Goal: Task Accomplishment & Management: Use online tool/utility

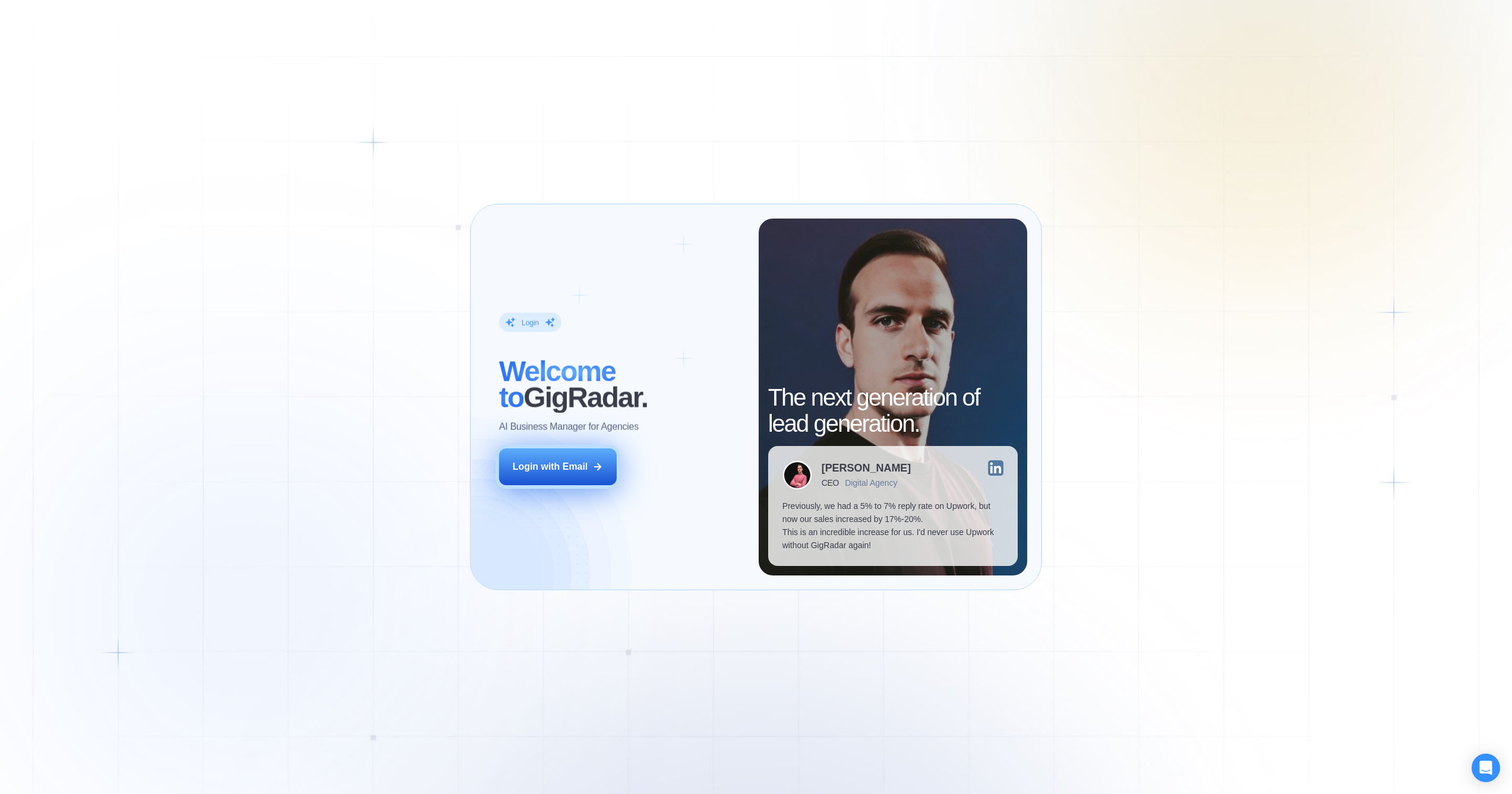
click at [582, 469] on div "Login with Email" at bounding box center [551, 466] width 75 height 13
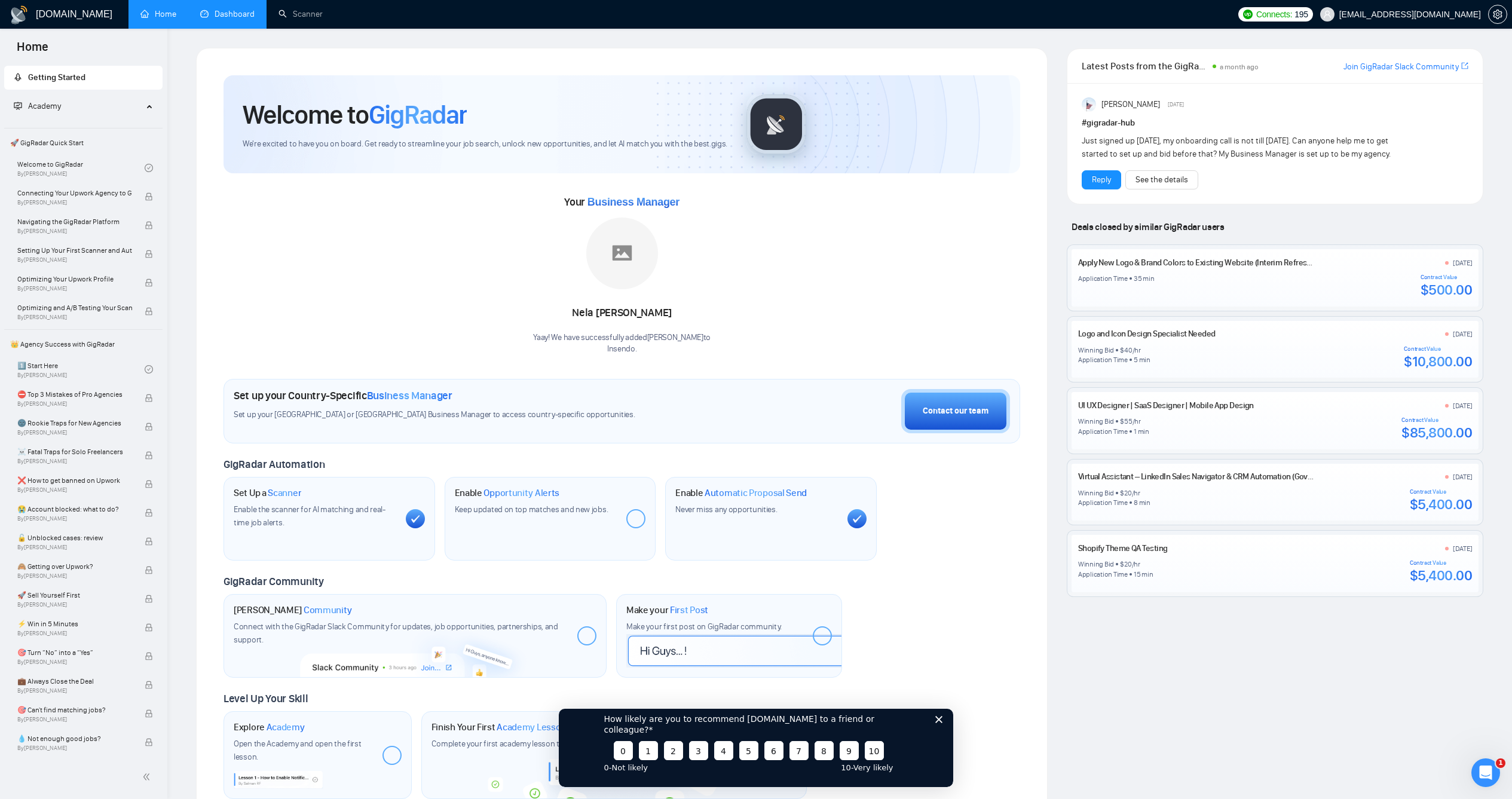
click at [204, 19] on link "Dashboard" at bounding box center [227, 14] width 54 height 10
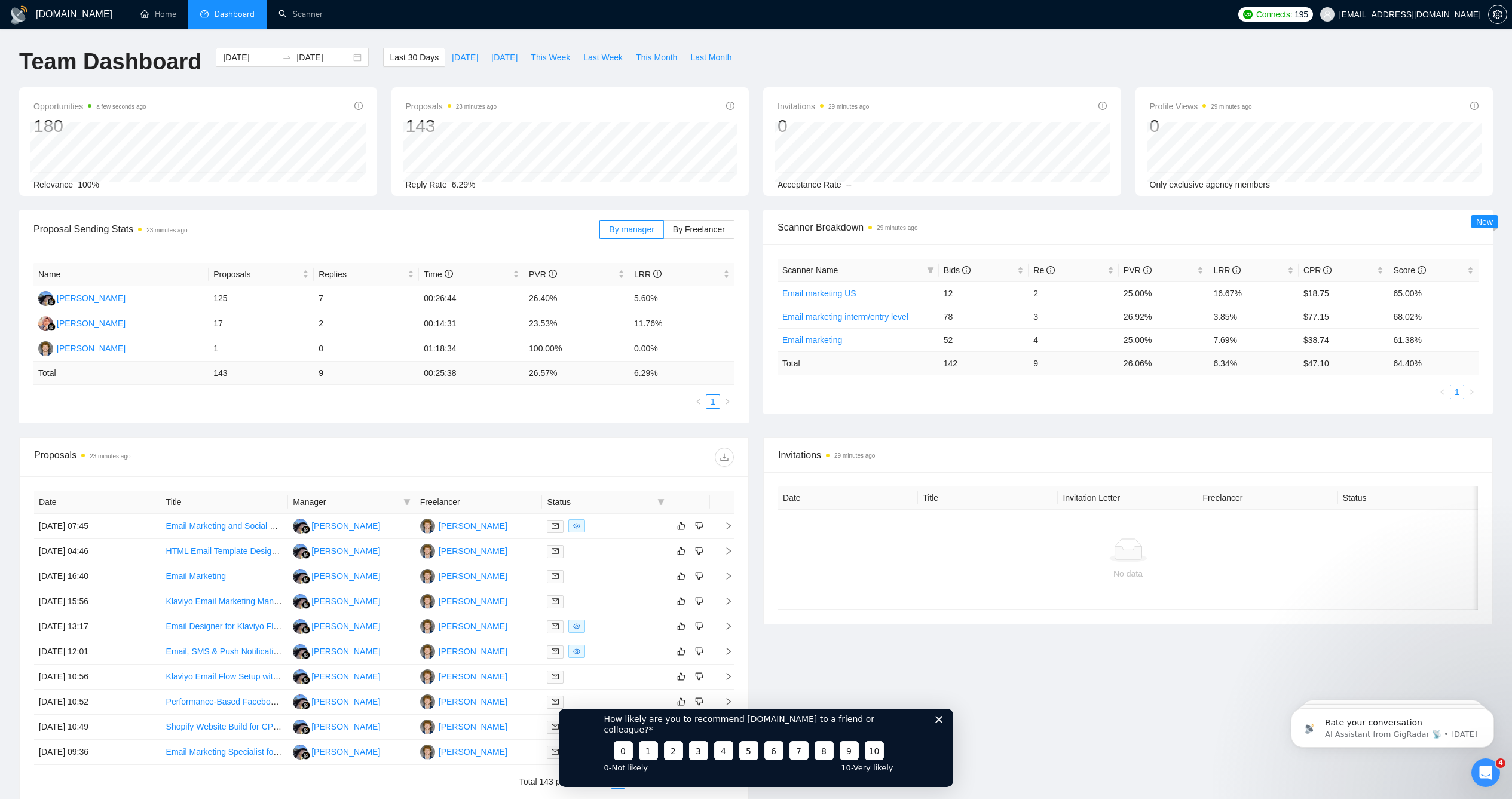
click at [542, 421] on div "Name Proposals Replies Time PVR LRR [PERSON_NAME] 125 7 00:26:44 26.40% 5.60% […" at bounding box center [384, 336] width 729 height 175
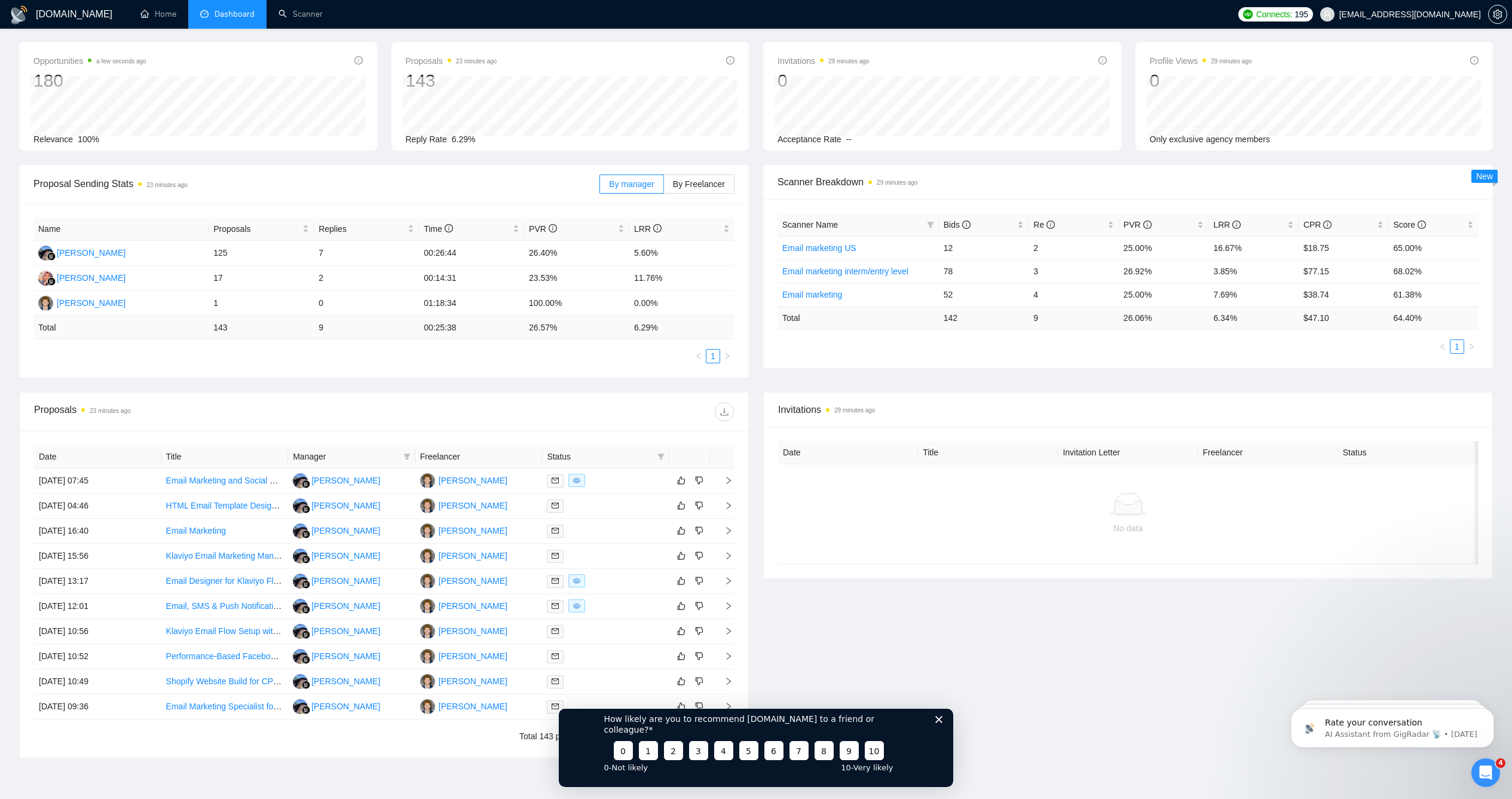
scroll to position [111, 0]
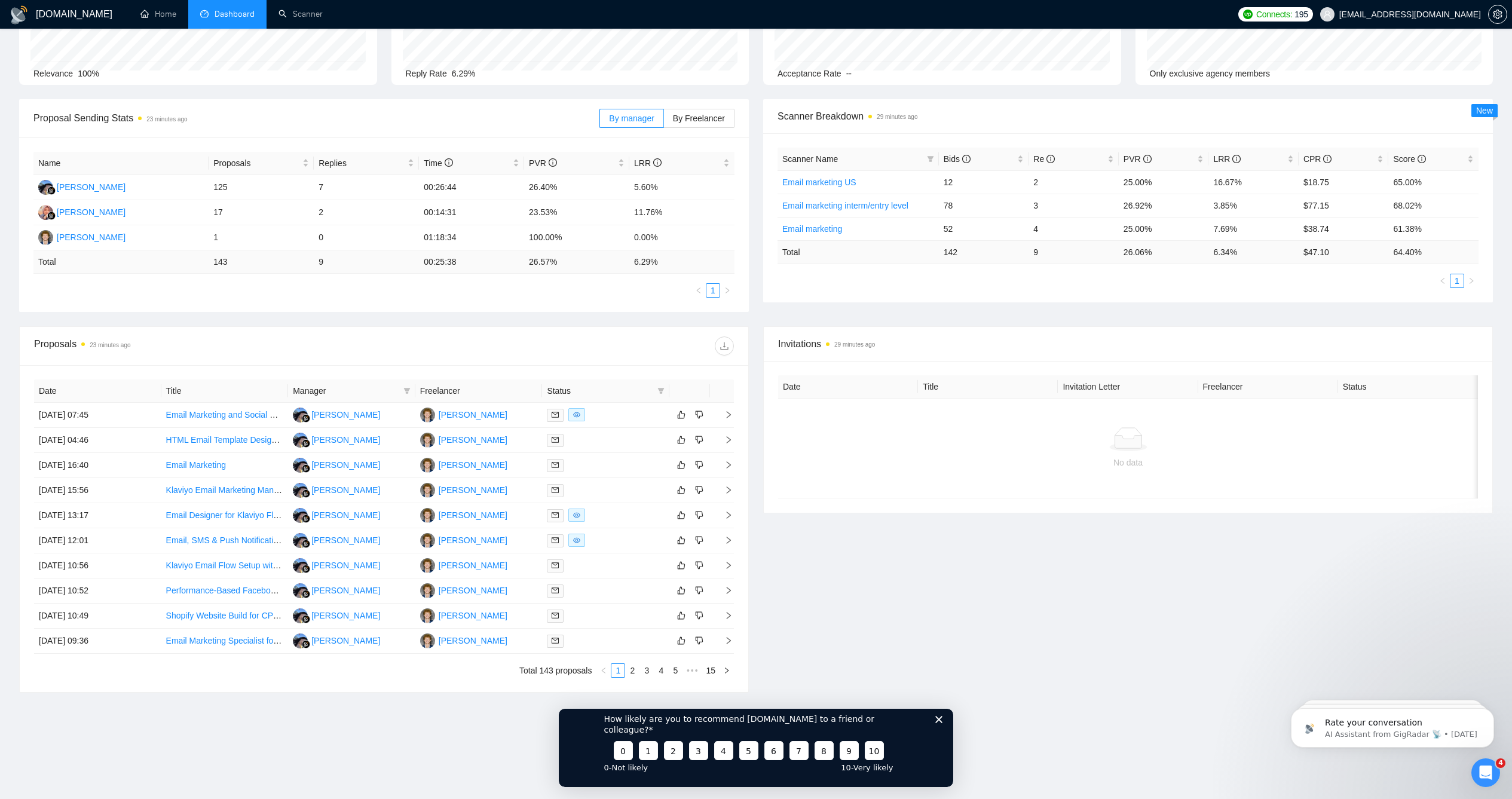
click at [940, 722] on icon "Close survey" at bounding box center [939, 719] width 7 height 7
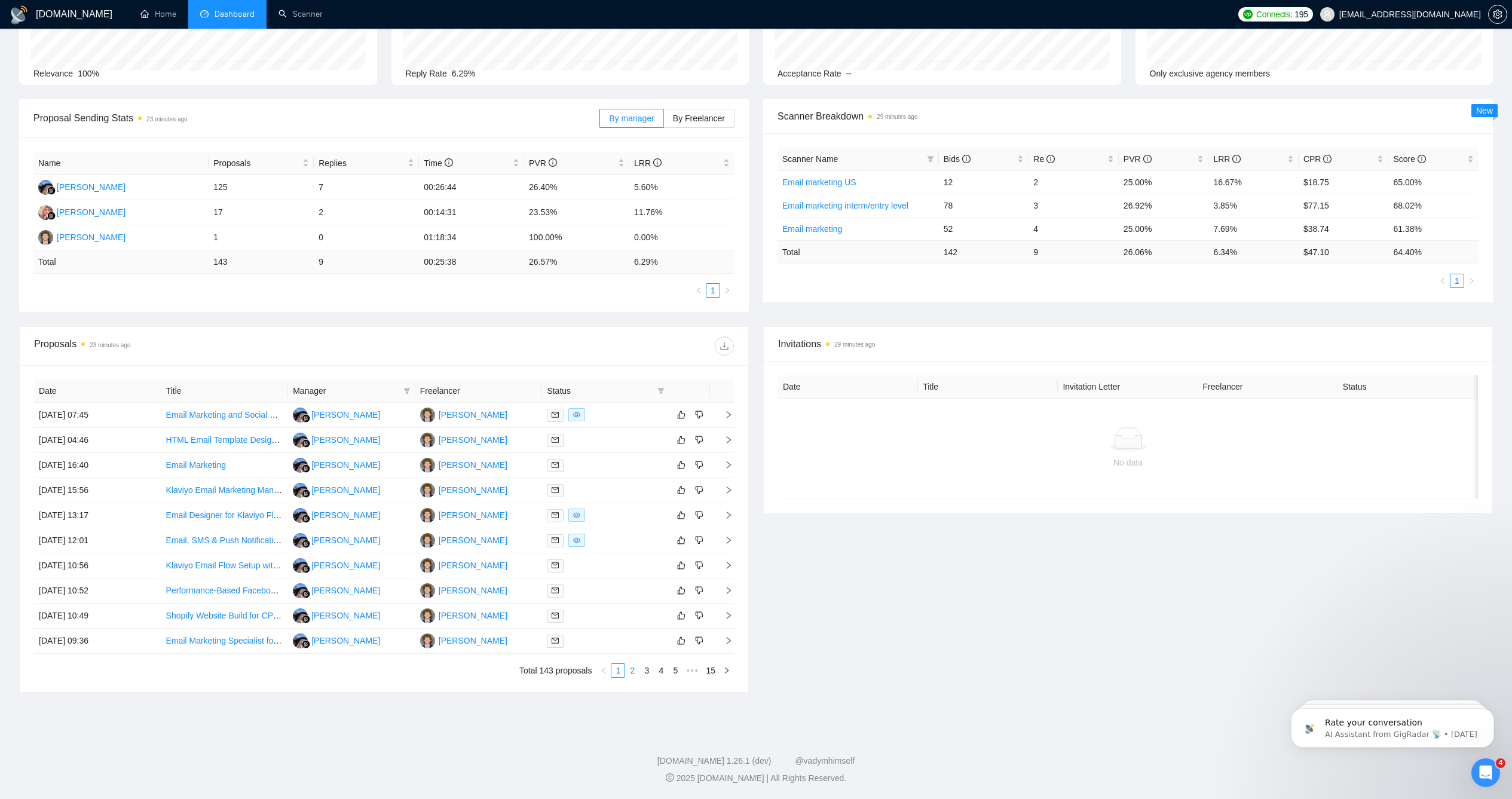
click at [633, 671] on link "2" at bounding box center [632, 671] width 13 height 13
click at [240, 618] on link "Shopify email marketing build" at bounding box center [221, 615] width 110 height 9
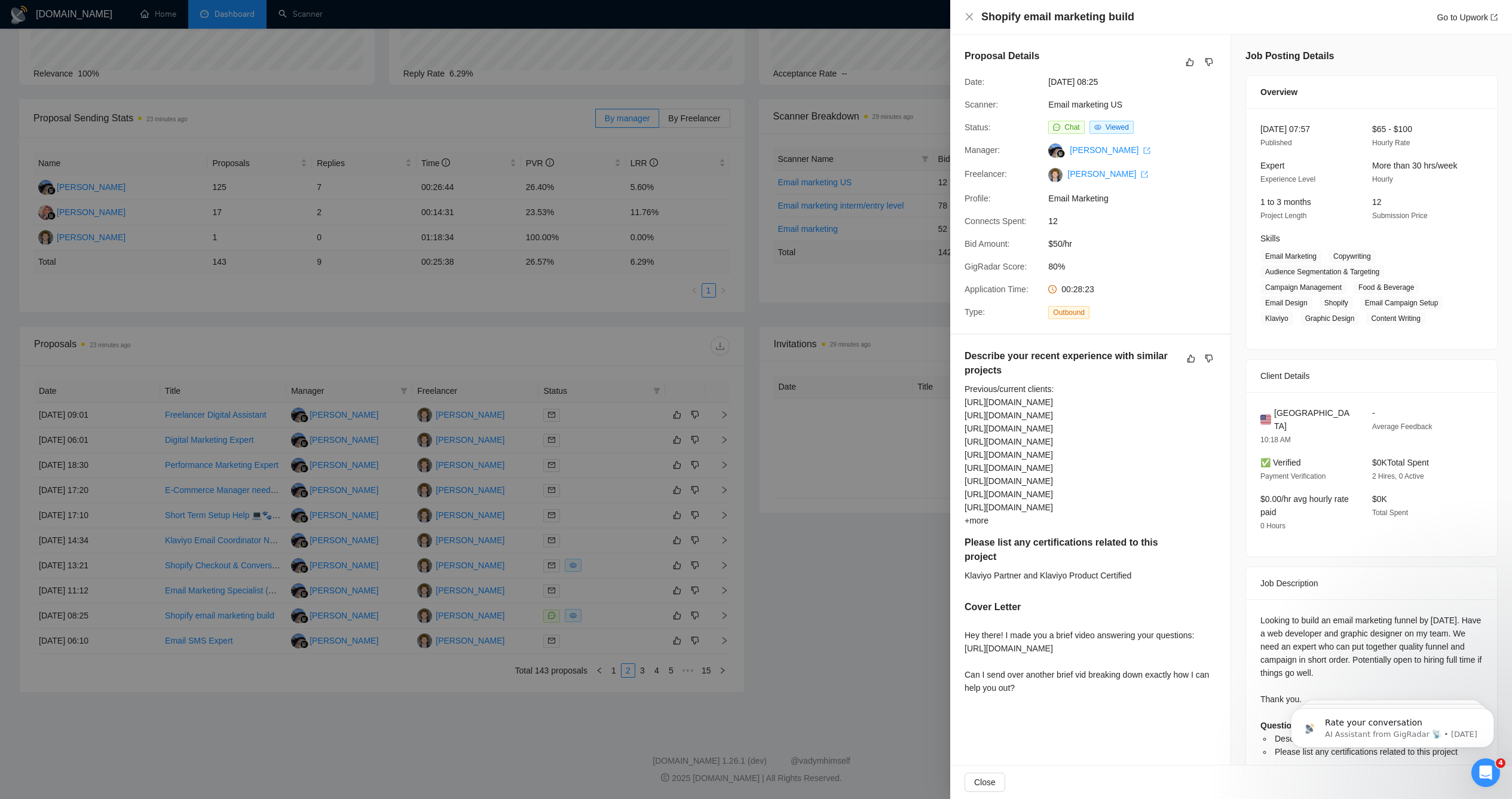
click at [808, 570] on div at bounding box center [756, 399] width 1512 height 799
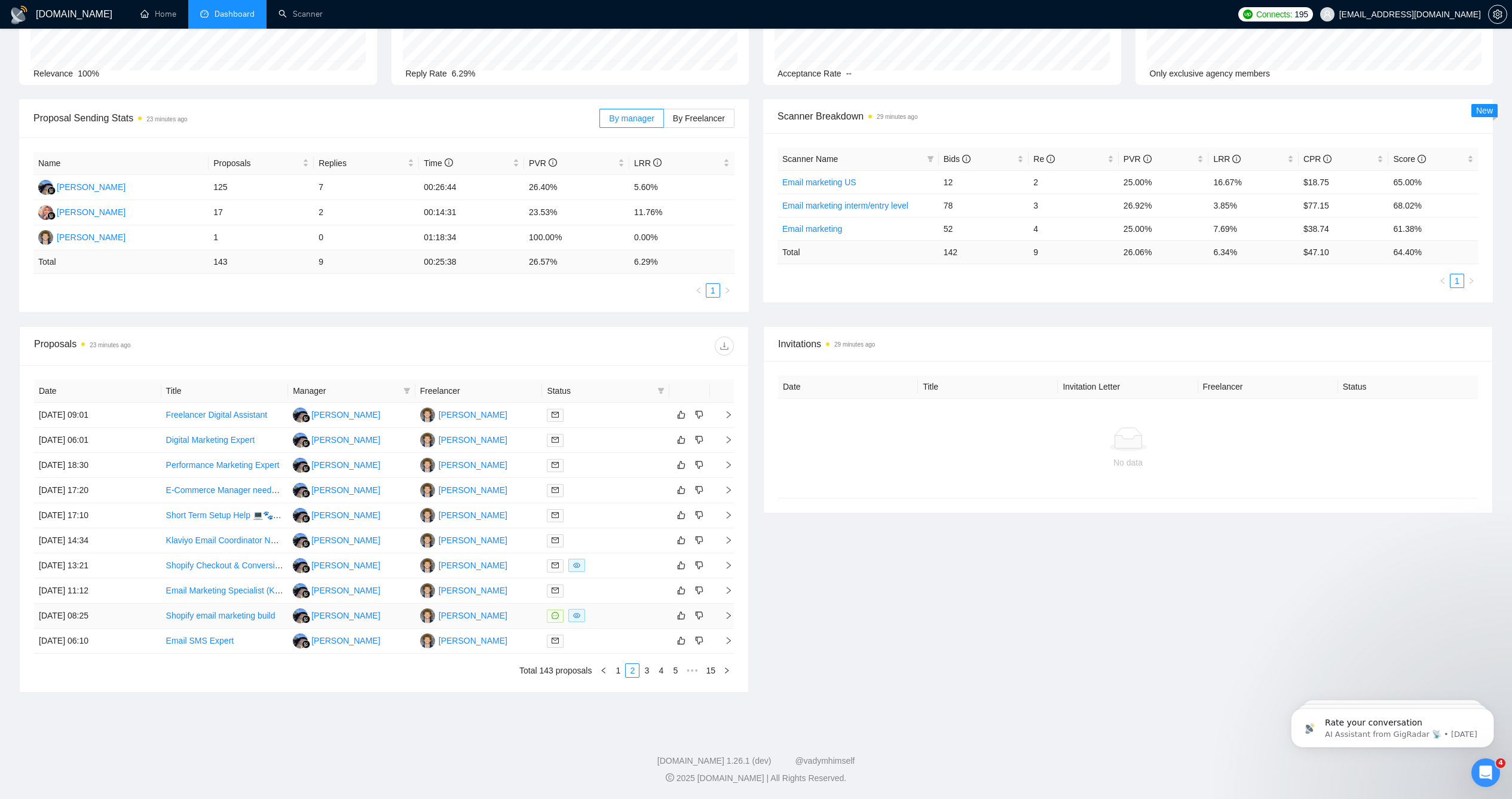
click at [268, 611] on link "Shopify email marketing build" at bounding box center [221, 615] width 110 height 9
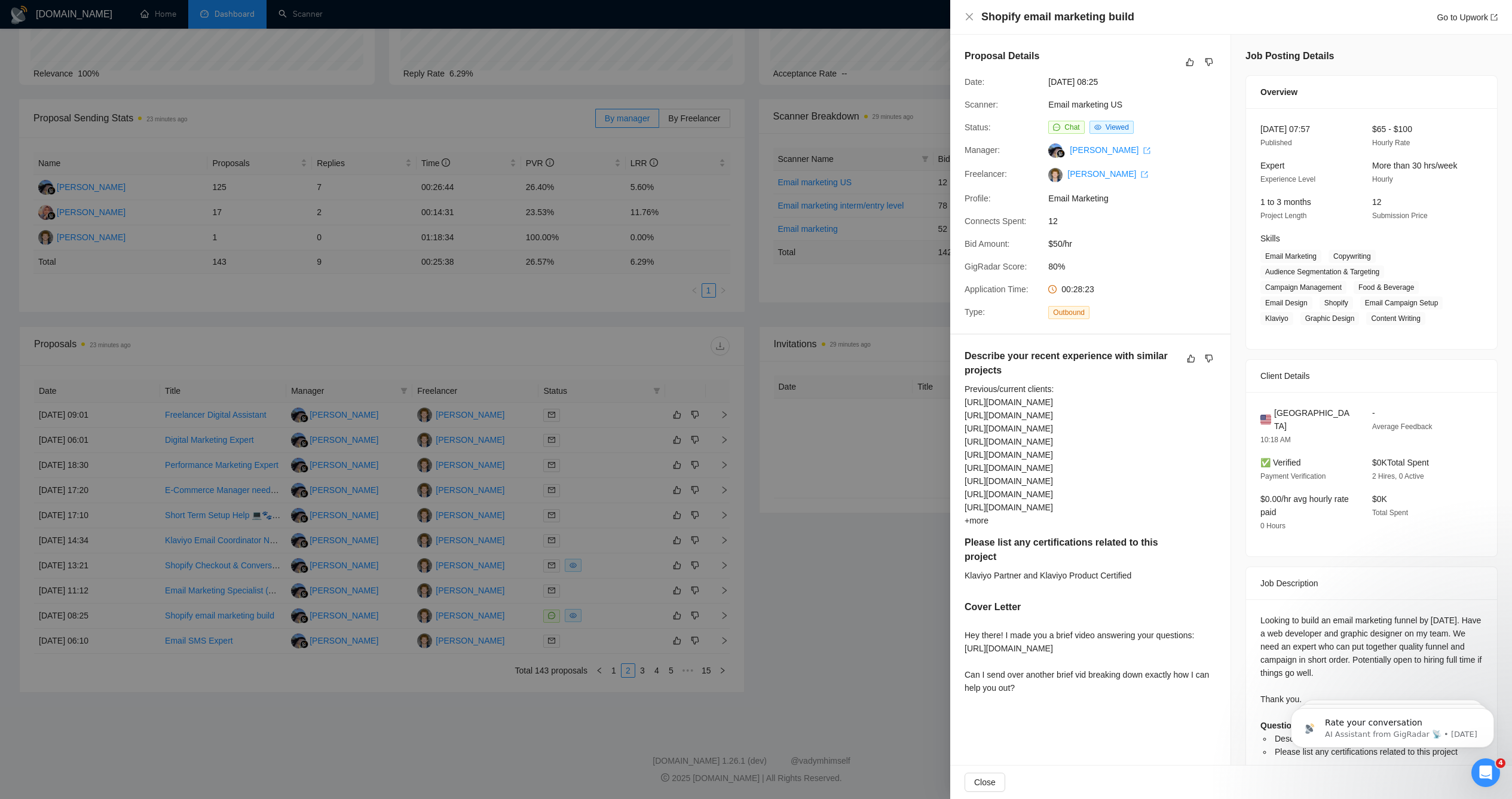
scroll to position [31, 0]
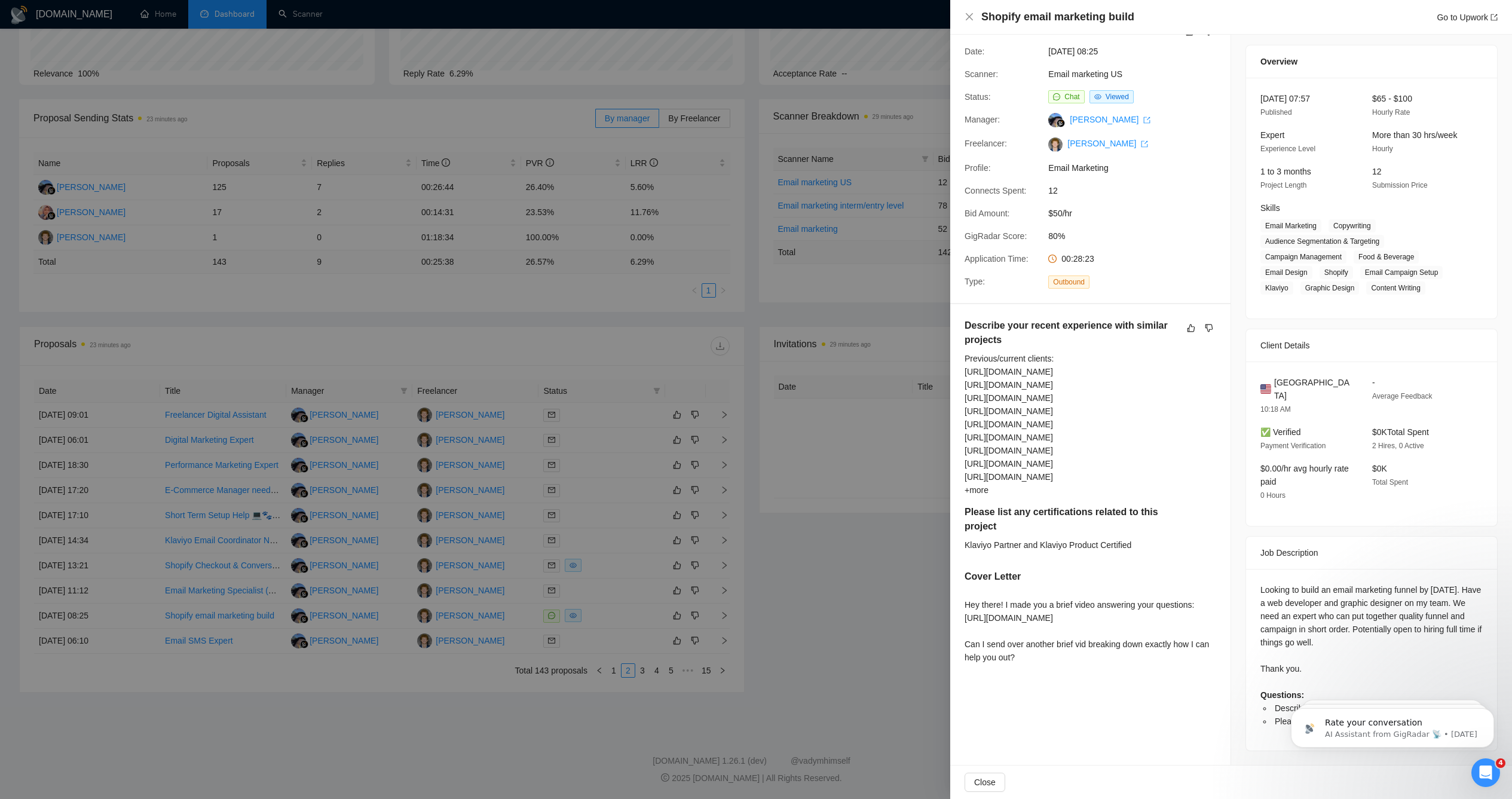
click at [877, 550] on div at bounding box center [756, 399] width 1512 height 799
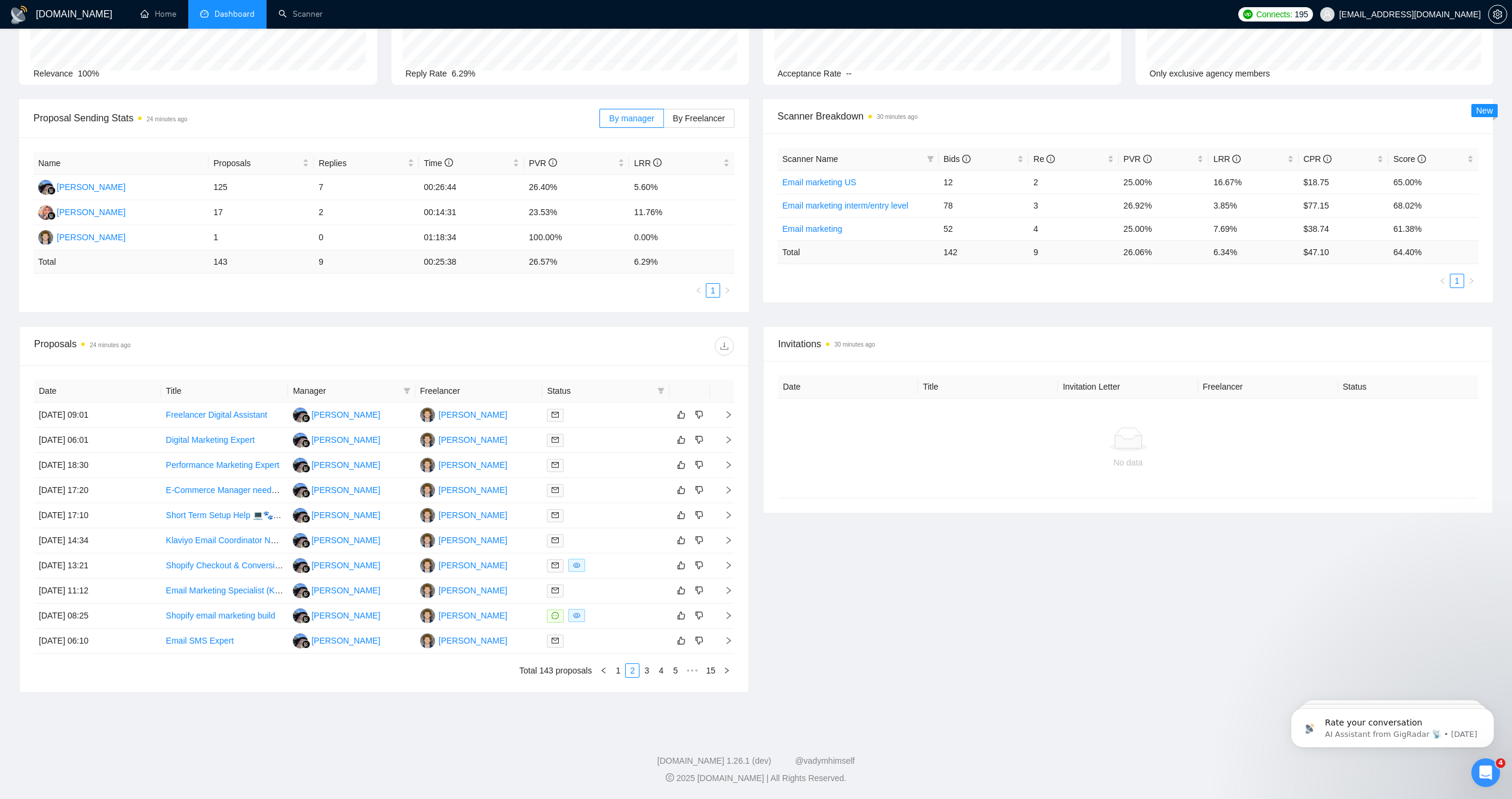
click at [650, 671] on link "3" at bounding box center [646, 671] width 13 height 13
click at [244, 519] on link "Connect Headless Shopify Storefront to Vercel Website" at bounding box center [269, 515] width 205 height 9
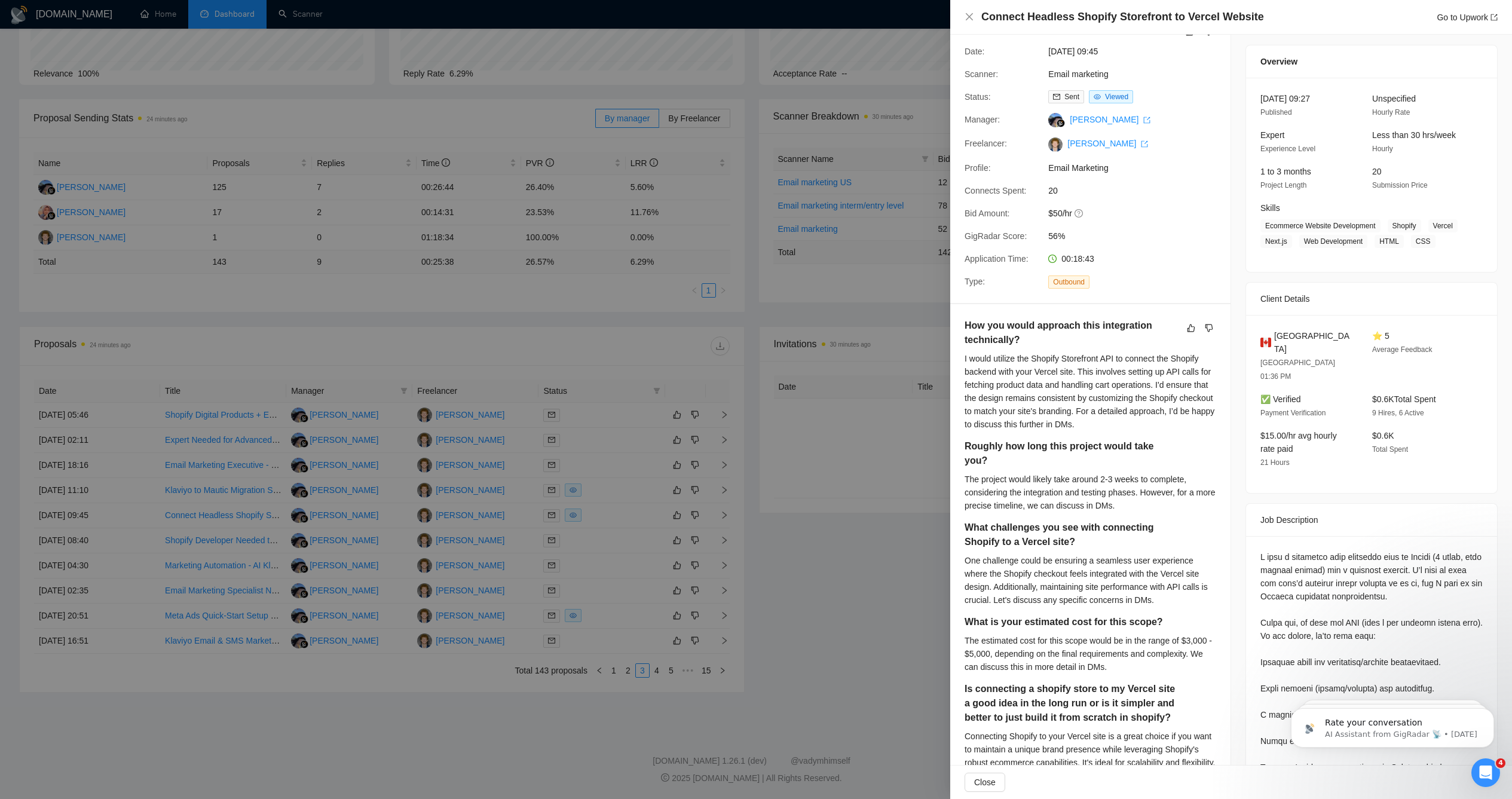
click at [441, 590] on div at bounding box center [756, 399] width 1512 height 799
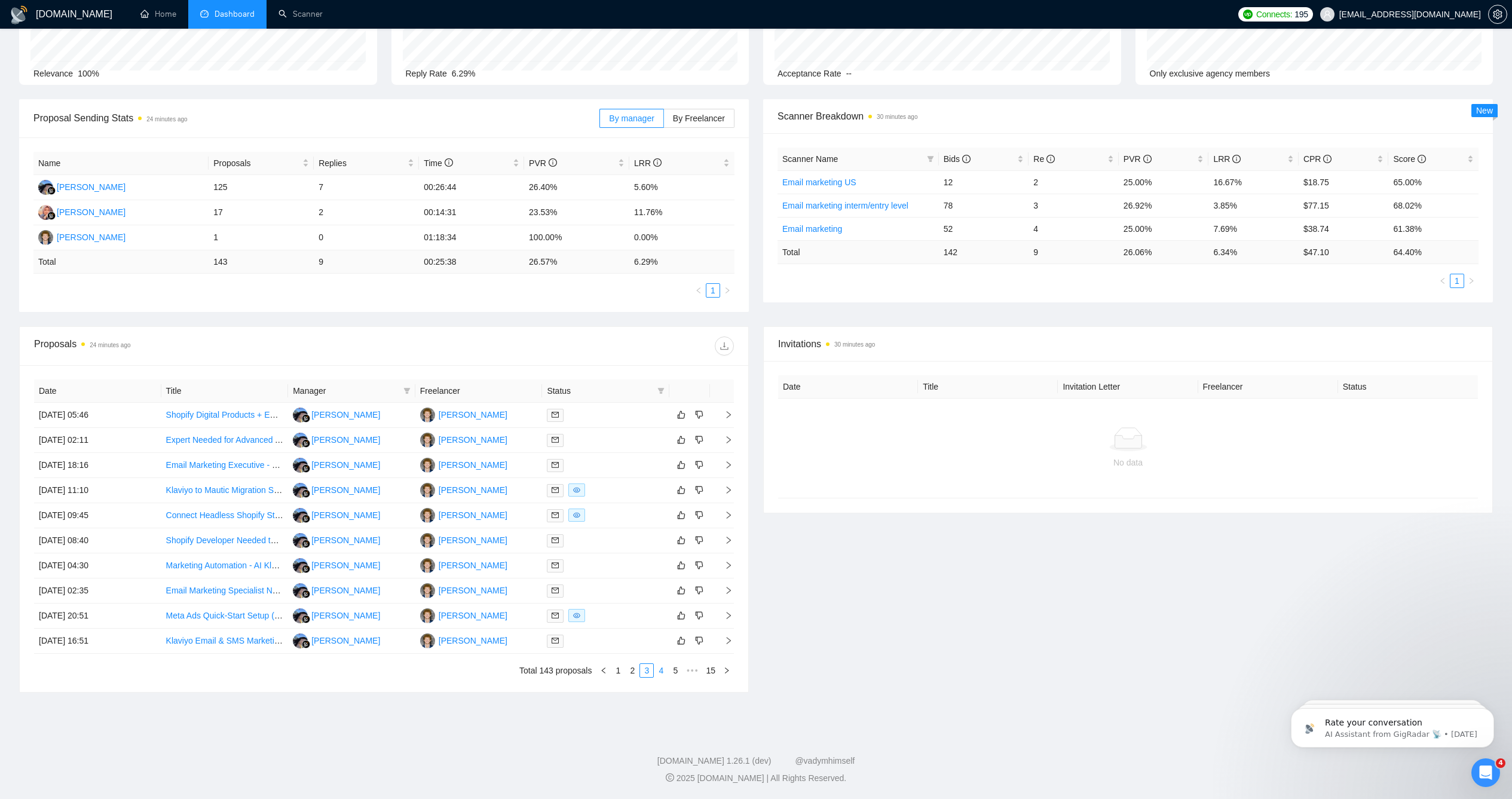
click at [666, 671] on link "4" at bounding box center [661, 671] width 13 height 13
click at [662, 672] on link "5" at bounding box center [661, 671] width 13 height 13
click at [231, 516] on link "Shopify & E-Commerce Optimization Expert for Edgy, Minimalist Fashion Brand" at bounding box center [313, 515] width 294 height 9
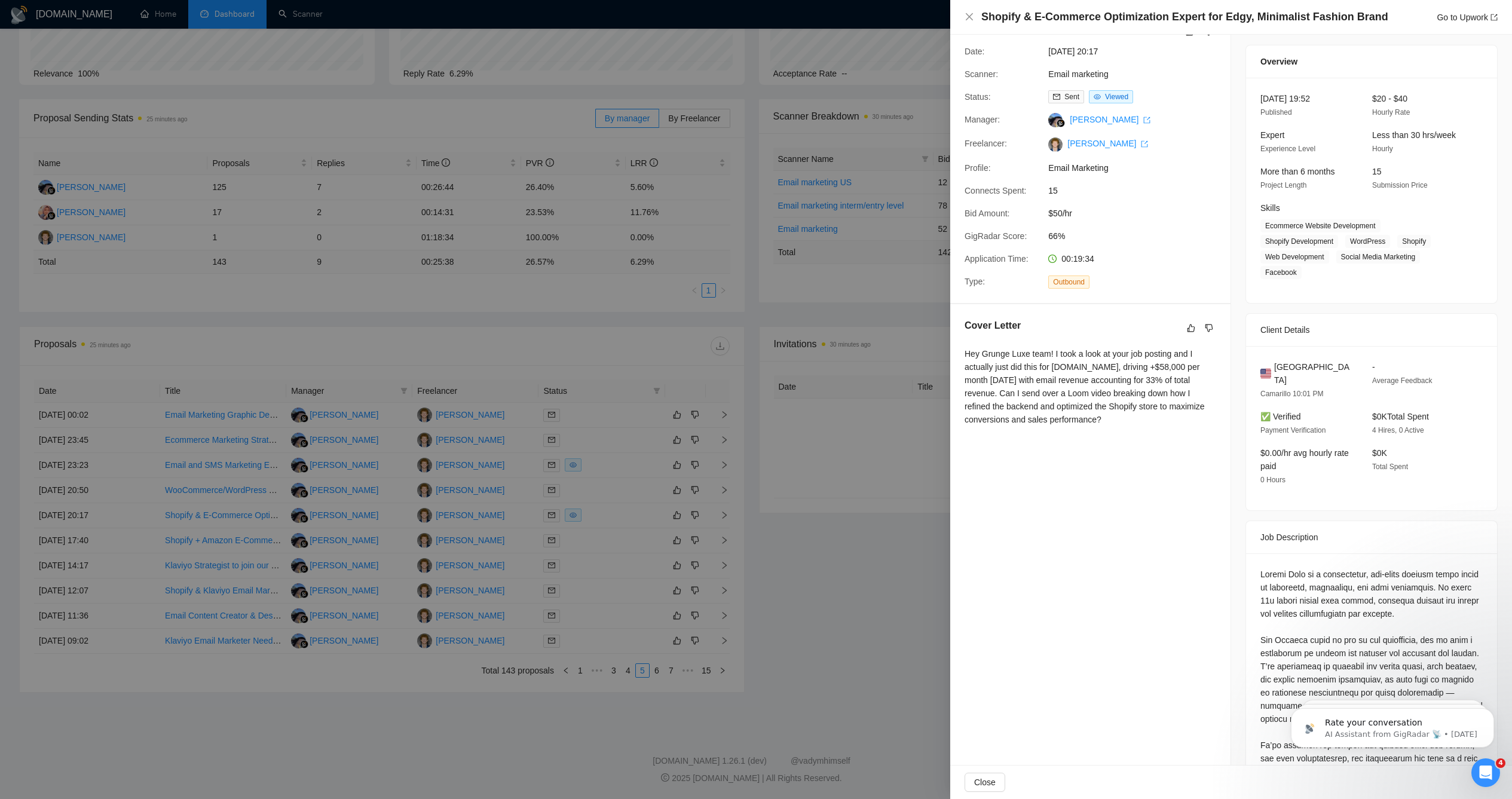
click at [684, 239] on div at bounding box center [756, 399] width 1512 height 799
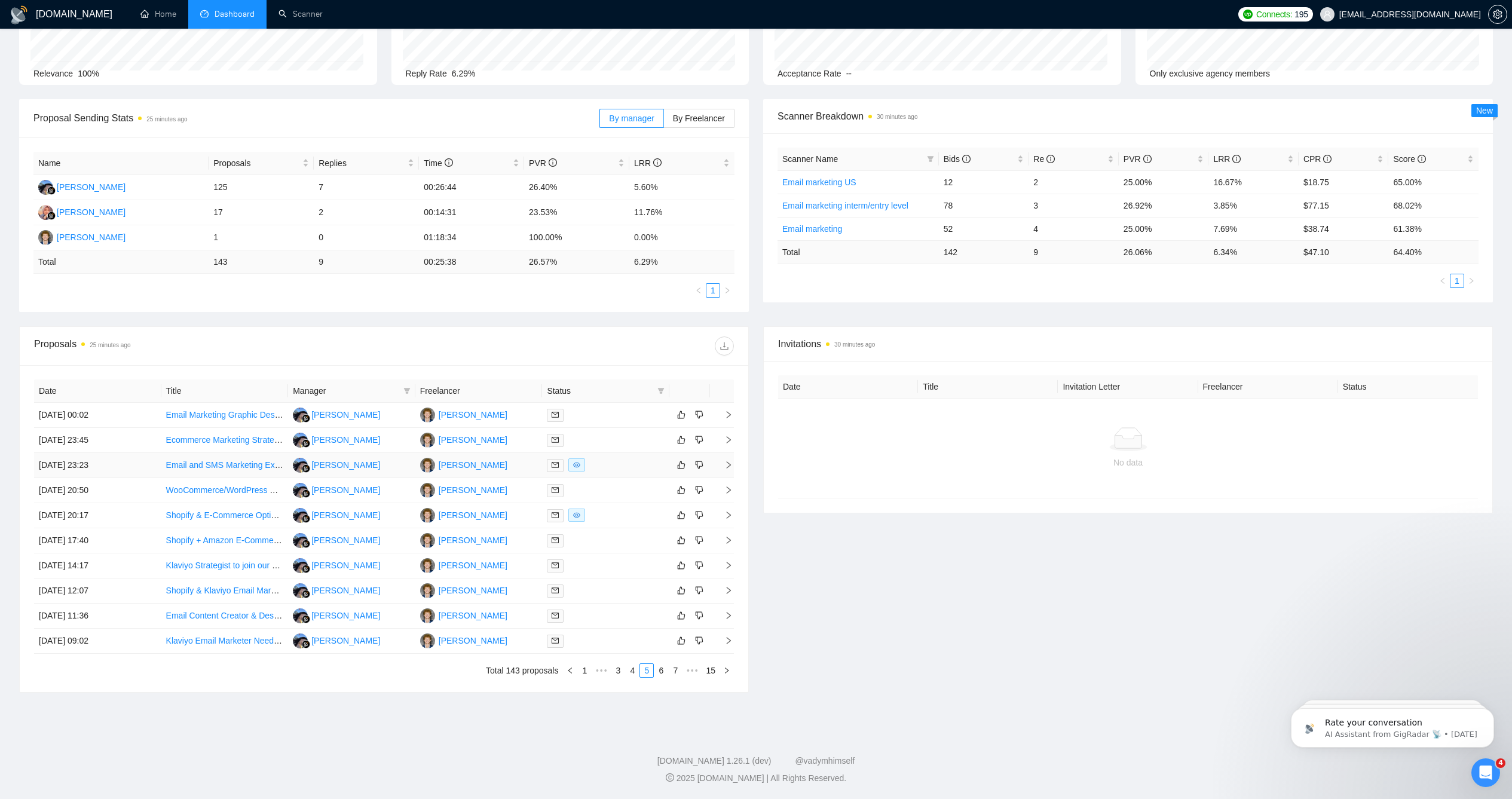
scroll to position [0, 0]
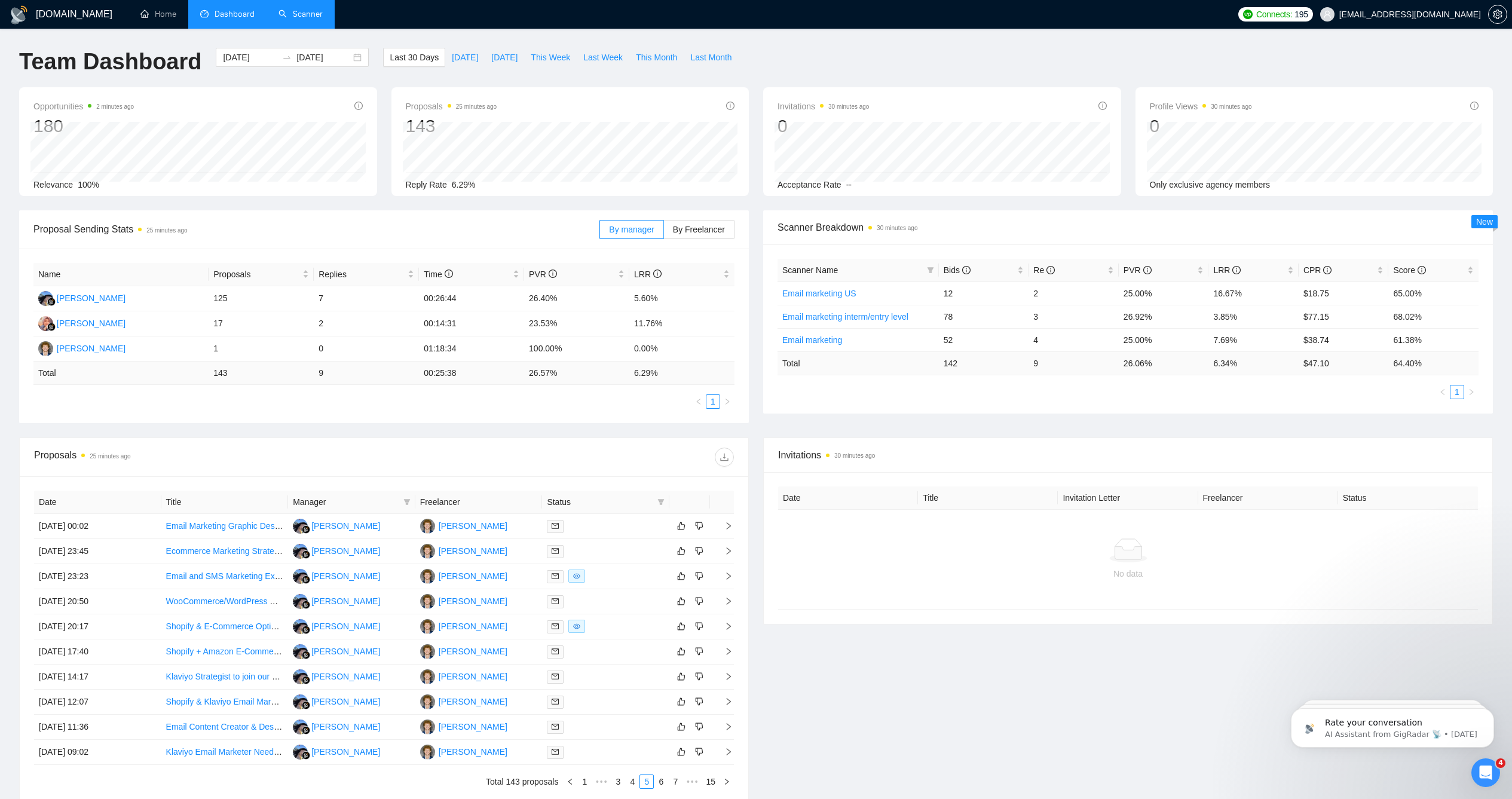
click at [290, 10] on link "Scanner" at bounding box center [301, 14] width 44 height 10
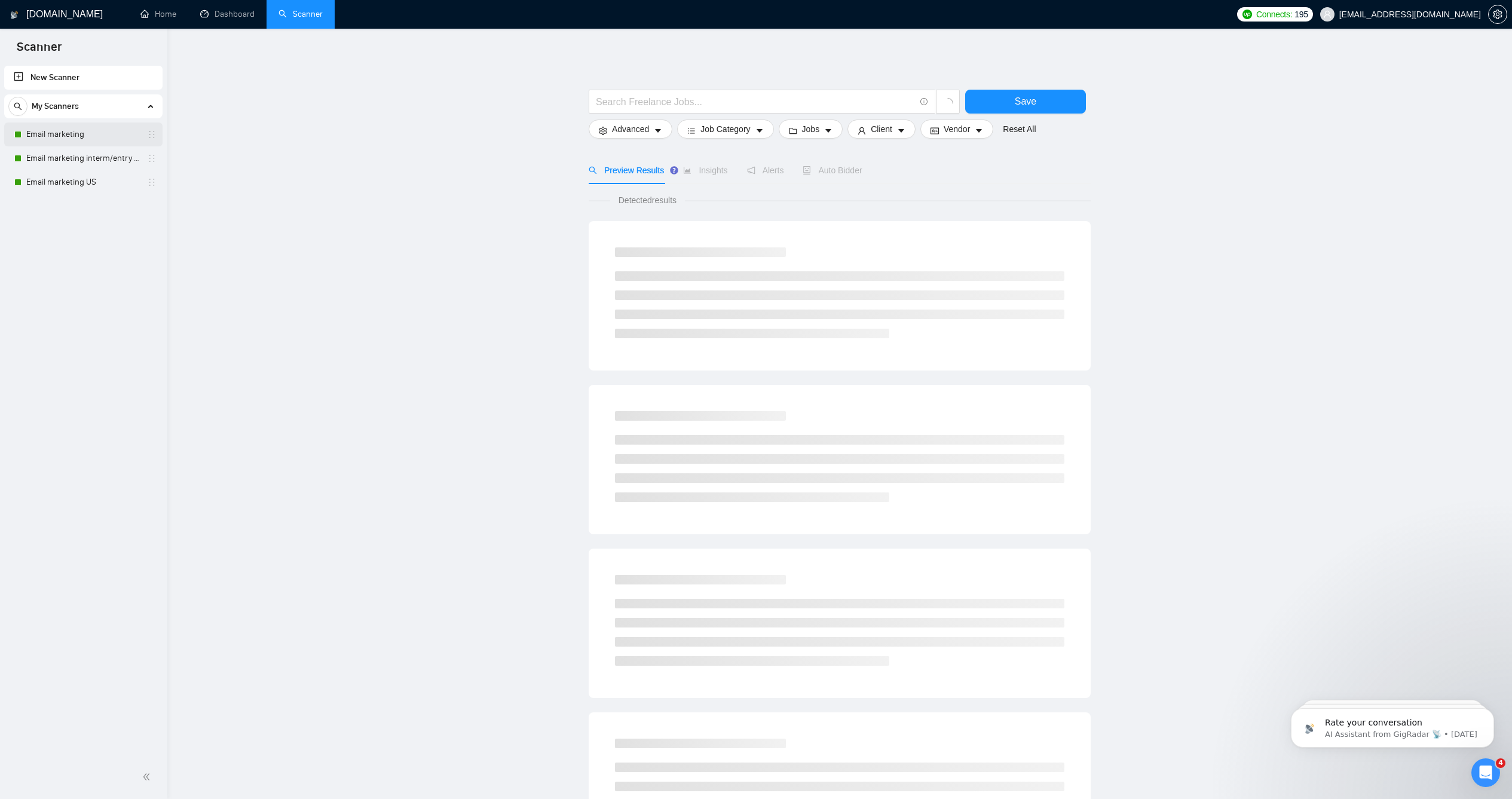
click at [102, 141] on link "Email marketing" at bounding box center [83, 134] width 113 height 24
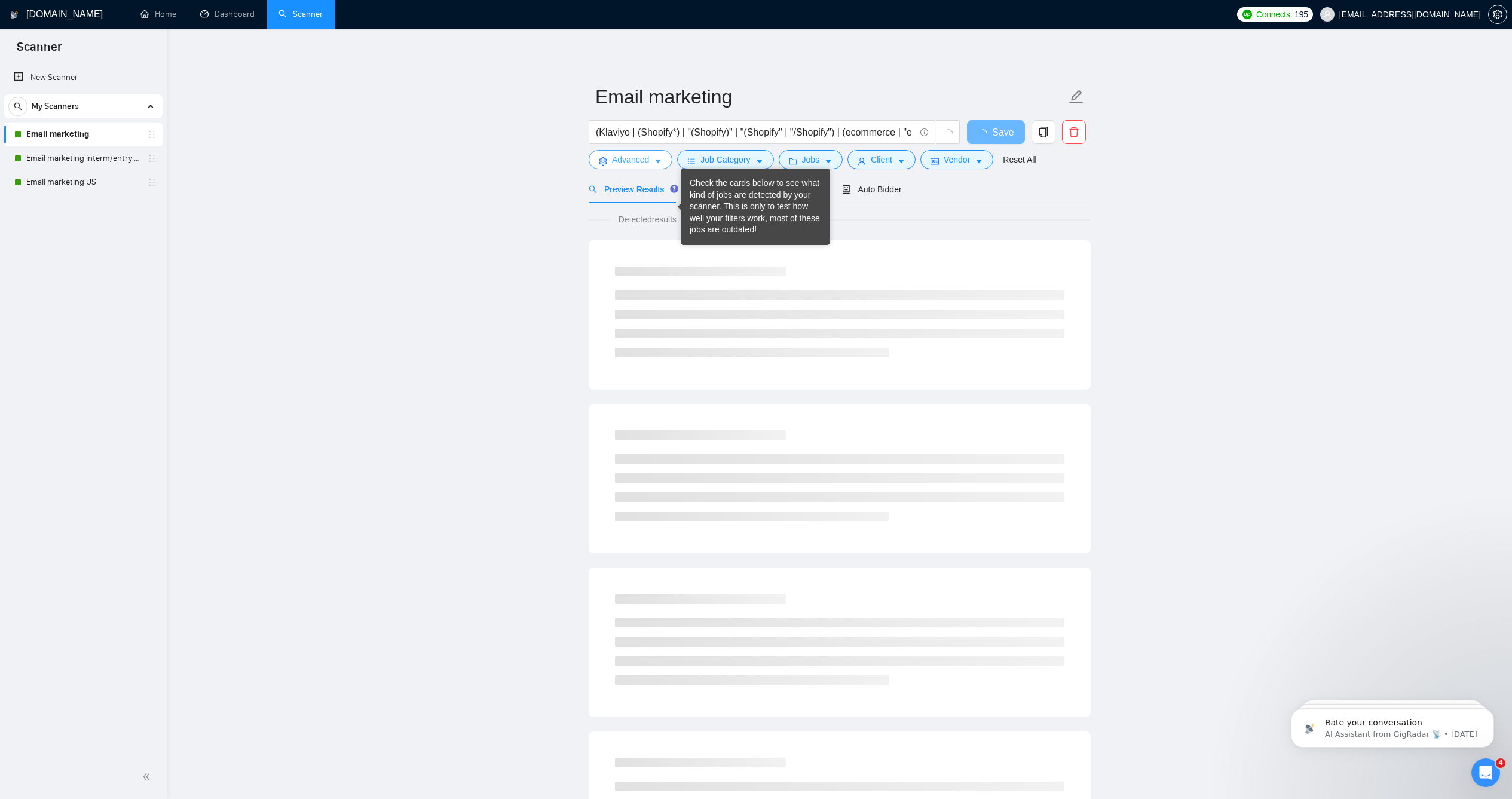
click at [634, 166] on span "Advanced" at bounding box center [631, 160] width 37 height 13
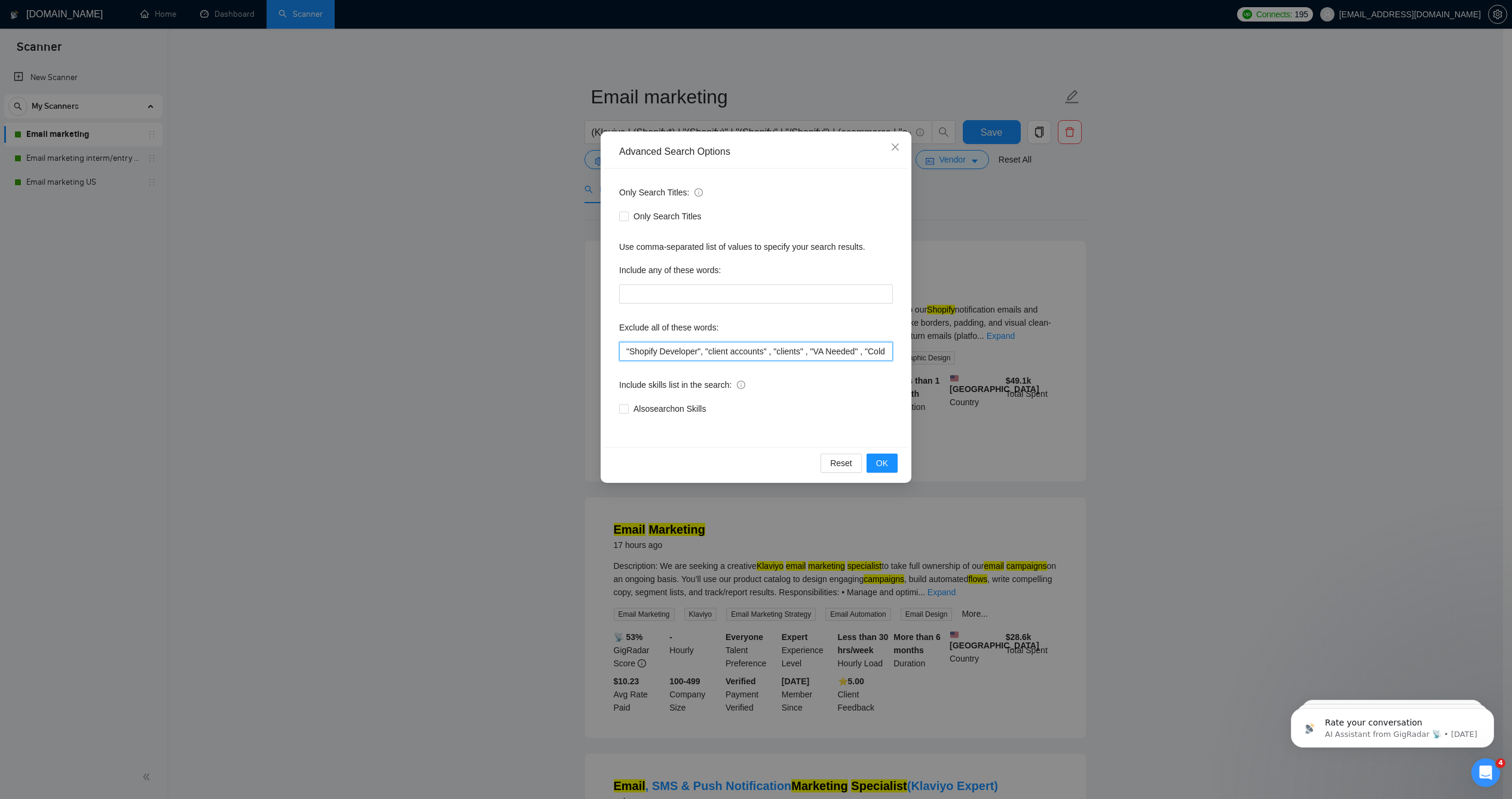
click at [622, 349] on input ""Shopify Developer", "client accounts" , "clients" , "VA Needed" , "Cold Outrea…" at bounding box center [756, 351] width 274 height 19
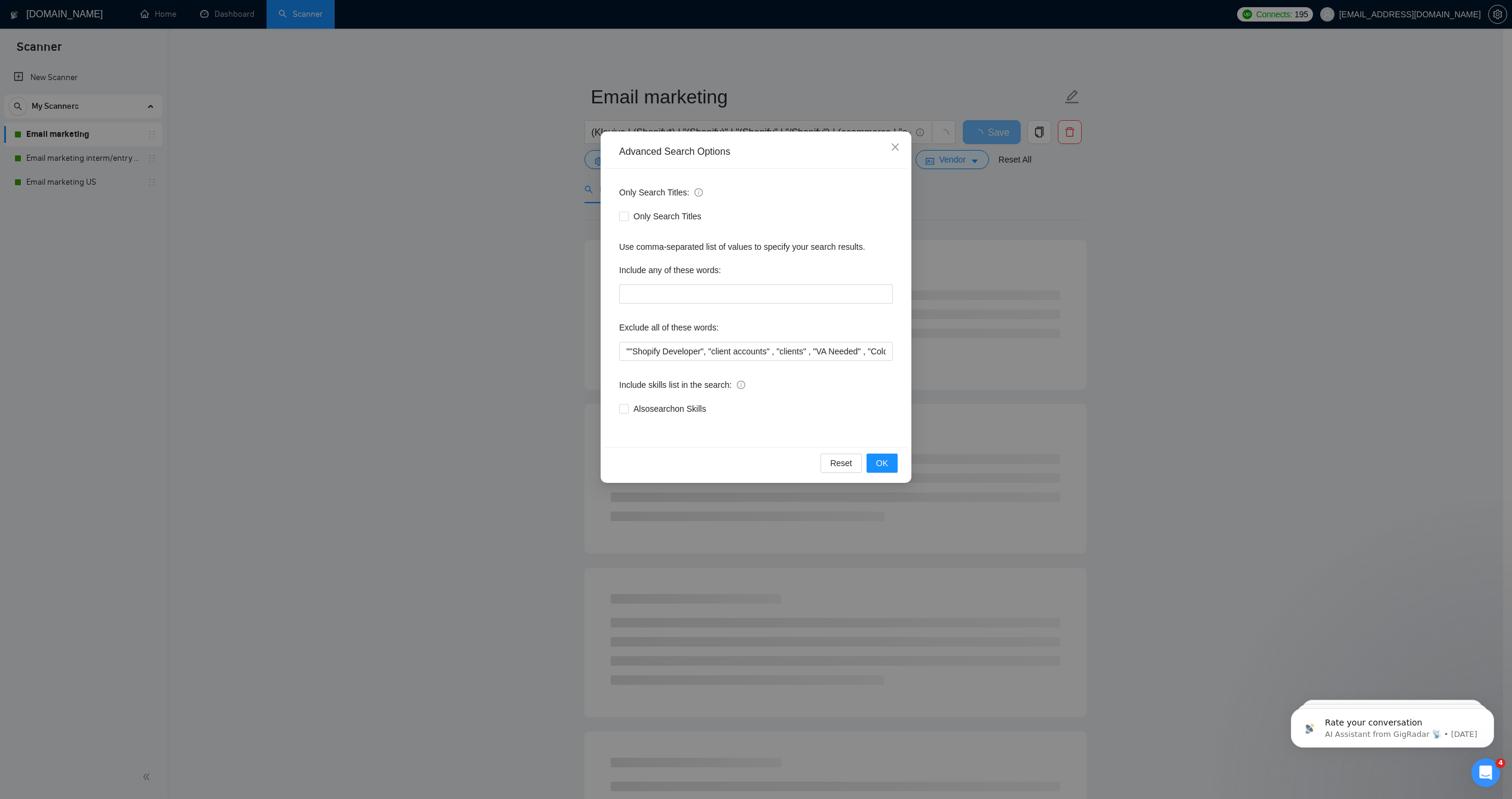
drag, startPoint x: 248, startPoint y: 144, endPoint x: 254, endPoint y: 143, distance: 6.1
click at [248, 144] on div "Advanced Search Options Only Search Titles: Only Search Titles Use comma-separa…" at bounding box center [756, 399] width 1512 height 799
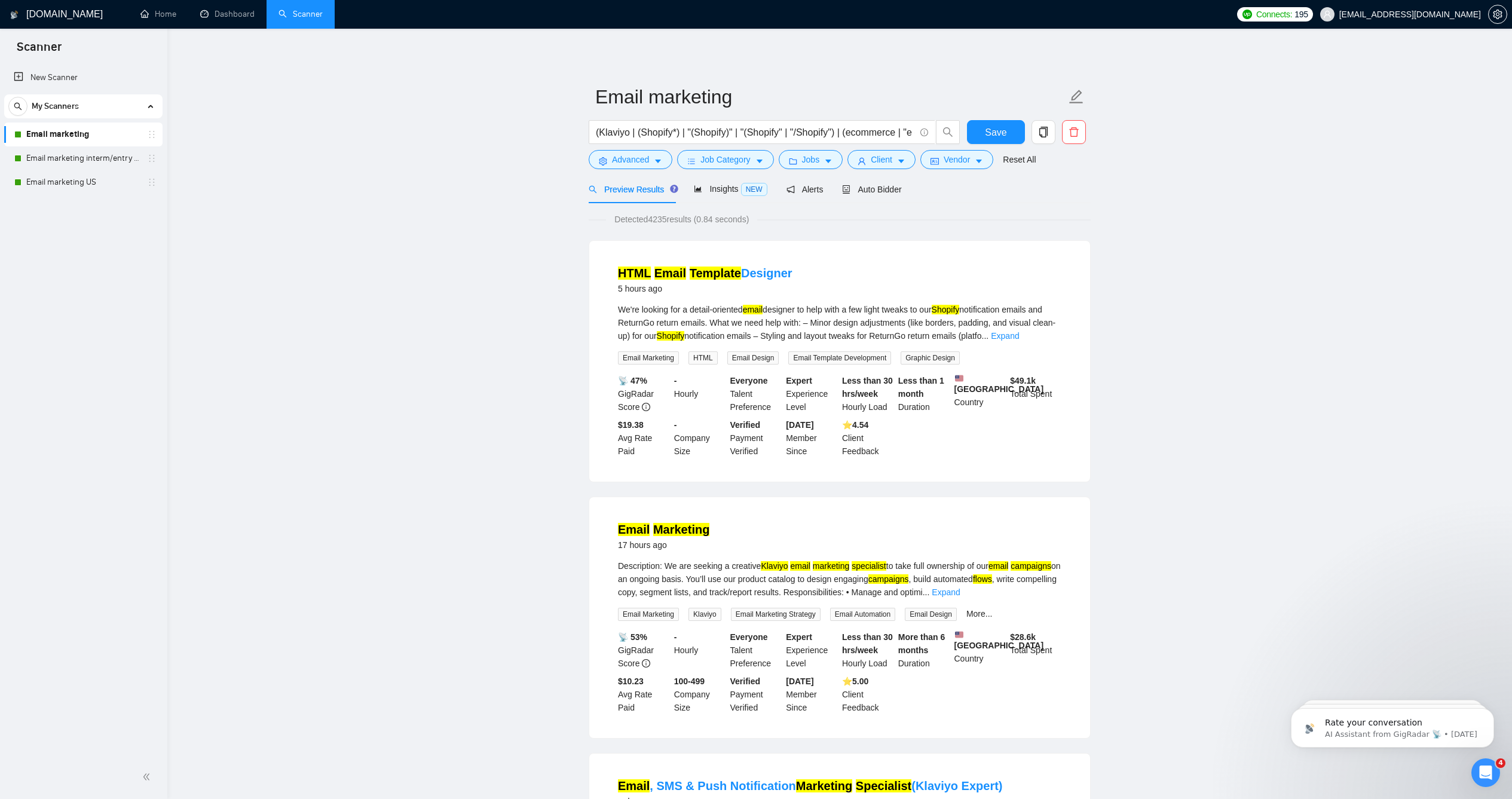
drag, startPoint x: 259, startPoint y: 80, endPoint x: 237, endPoint y: 52, distance: 35.6
click at [661, 169] on button "Advanced" at bounding box center [631, 159] width 84 height 19
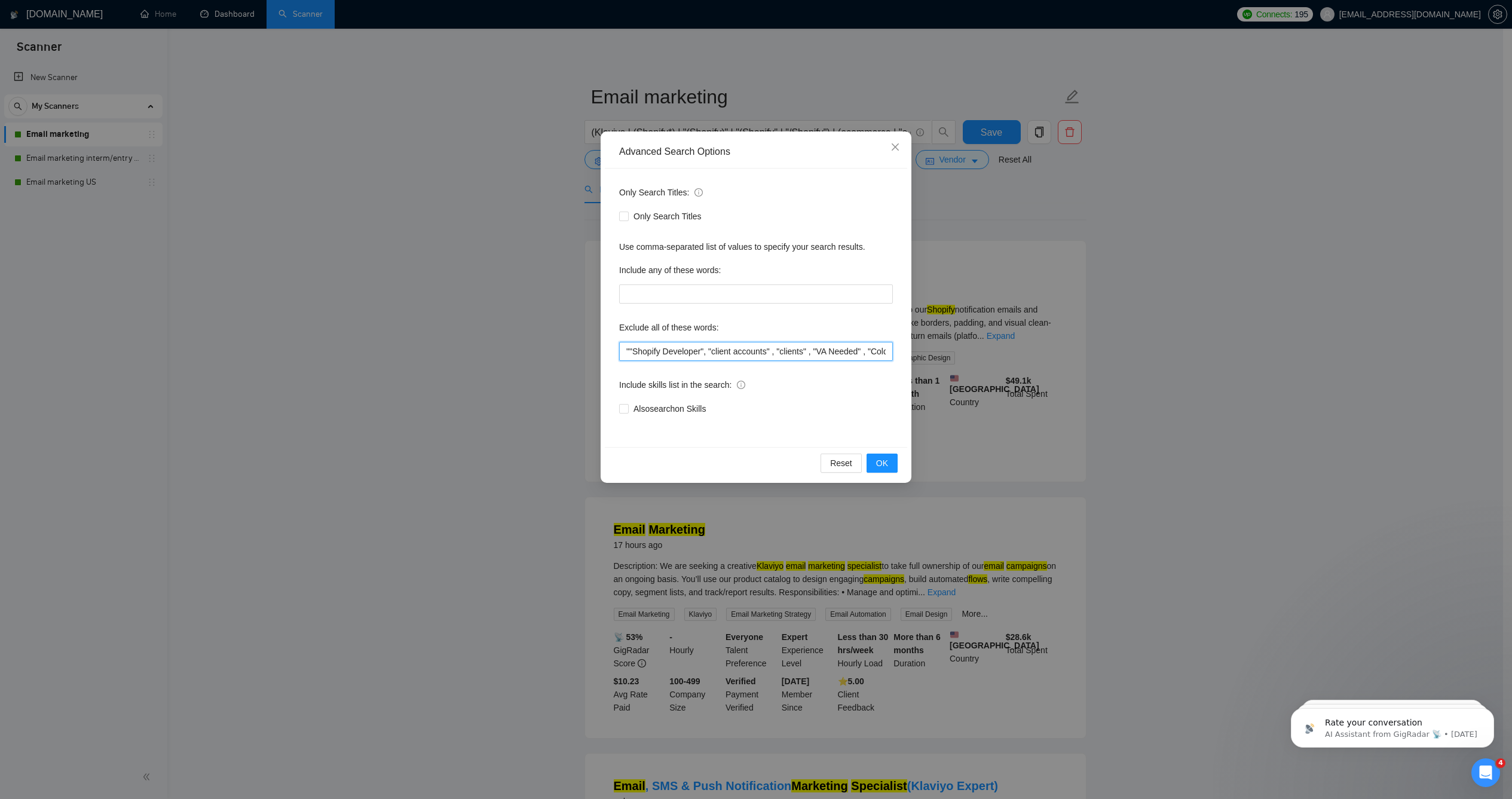
click at [631, 350] on input """Shopify Developer", "client accounts" , "clients" , "VA Needed" , "Cold Outre…" at bounding box center [756, 351] width 274 height 19
click at [623, 349] on input ""Facebook Ads," , "Shopify Website Build" , "Shopify Developer", "client accoun…" at bounding box center [756, 351] width 274 height 19
click at [628, 354] on input ""Ads Manager" , "Digital Assistant" , "Facebook Ads," , "Shopify Website Build"…" at bounding box center [756, 351] width 274 height 19
click at [658, 349] on input ""Vercel" , "Meta Ads" , "Ads Manager" , "Digital Assistant" , "Facebook Ads," ,…" at bounding box center [756, 351] width 274 height 19
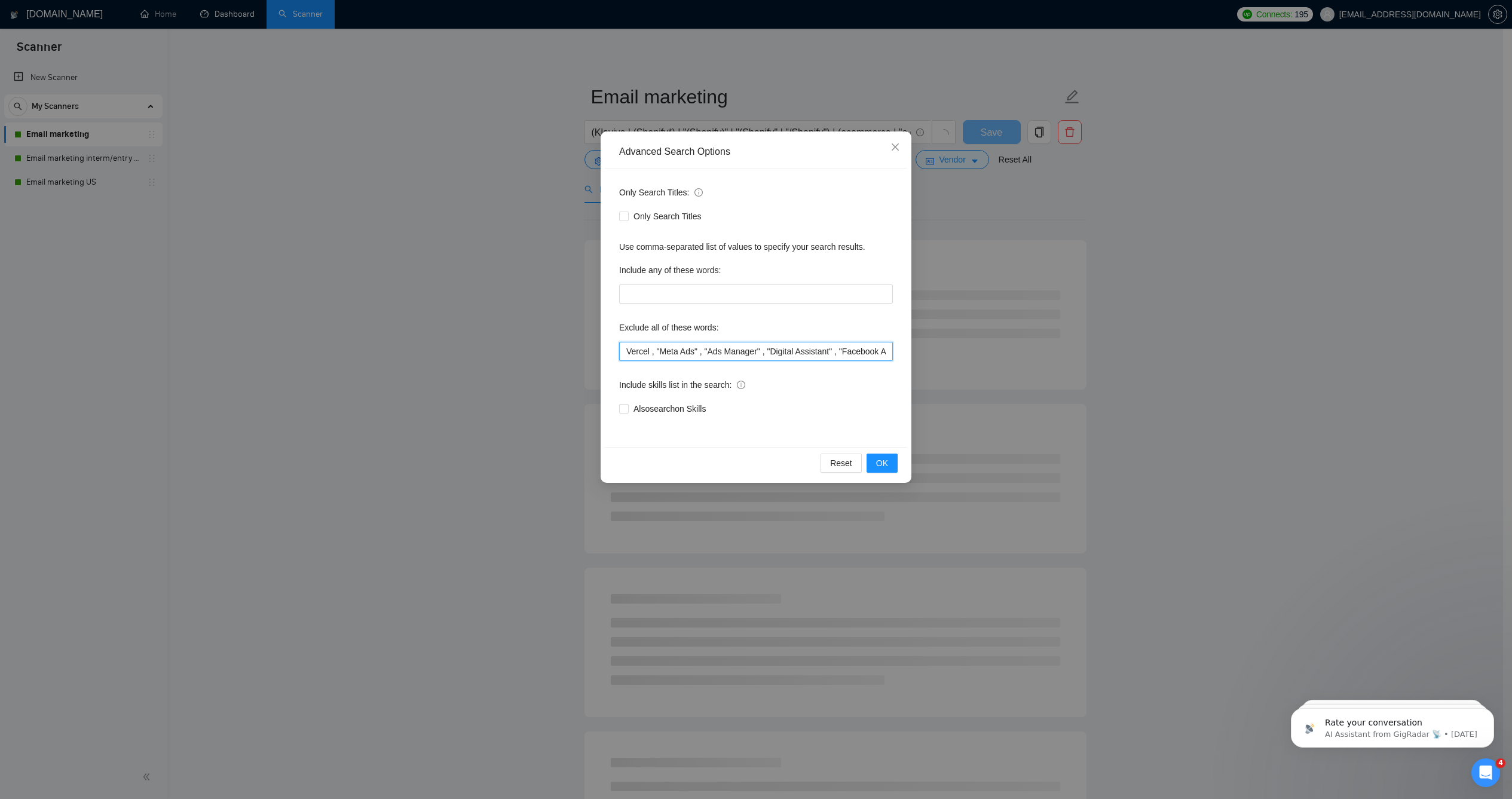
type input "Vercel , "Meta Ads" , "Ads Manager" , "Digital Assistant" , "Facebook Ads," , "…"
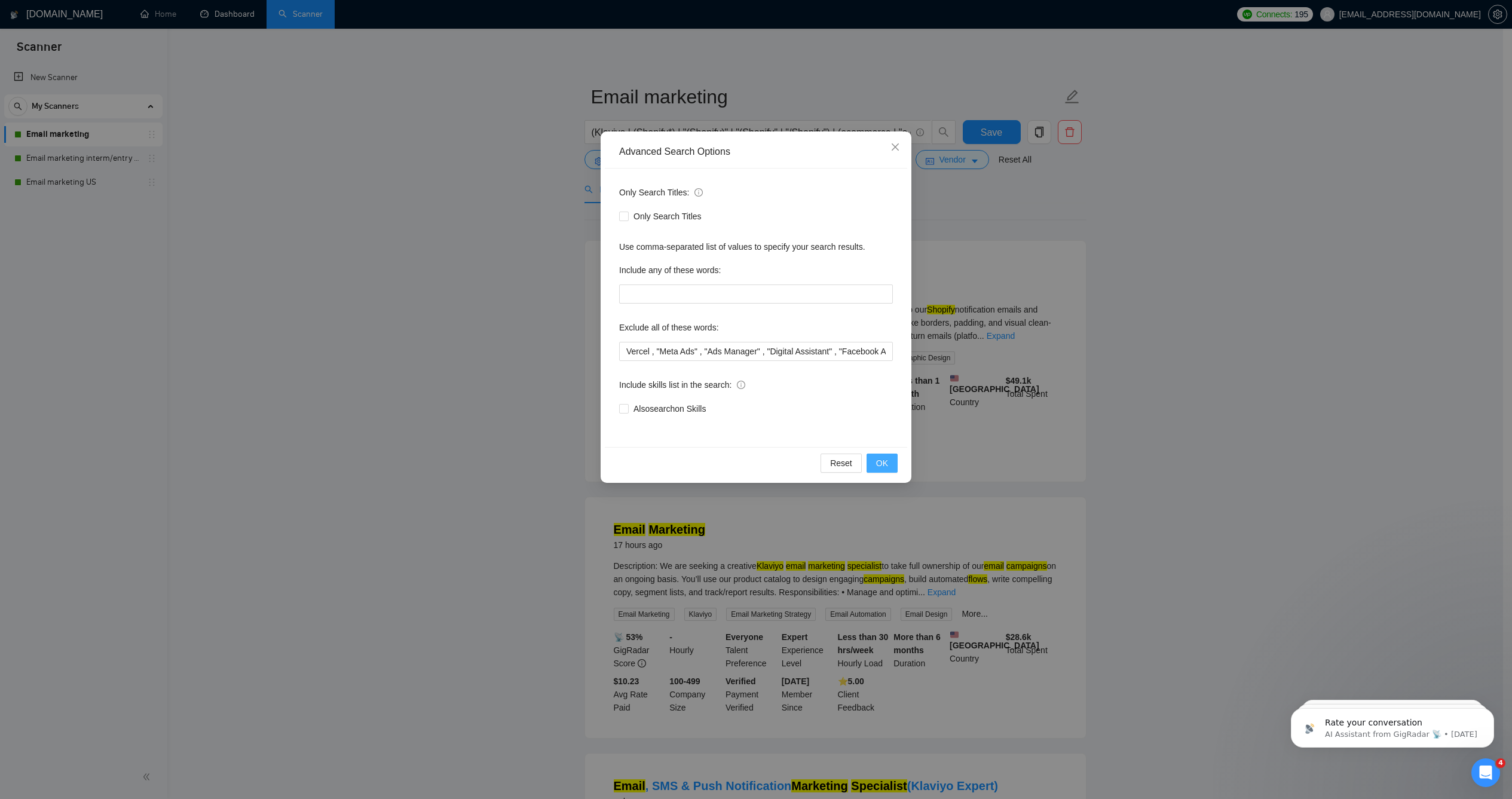
click at [881, 461] on span "OK" at bounding box center [882, 463] width 12 height 13
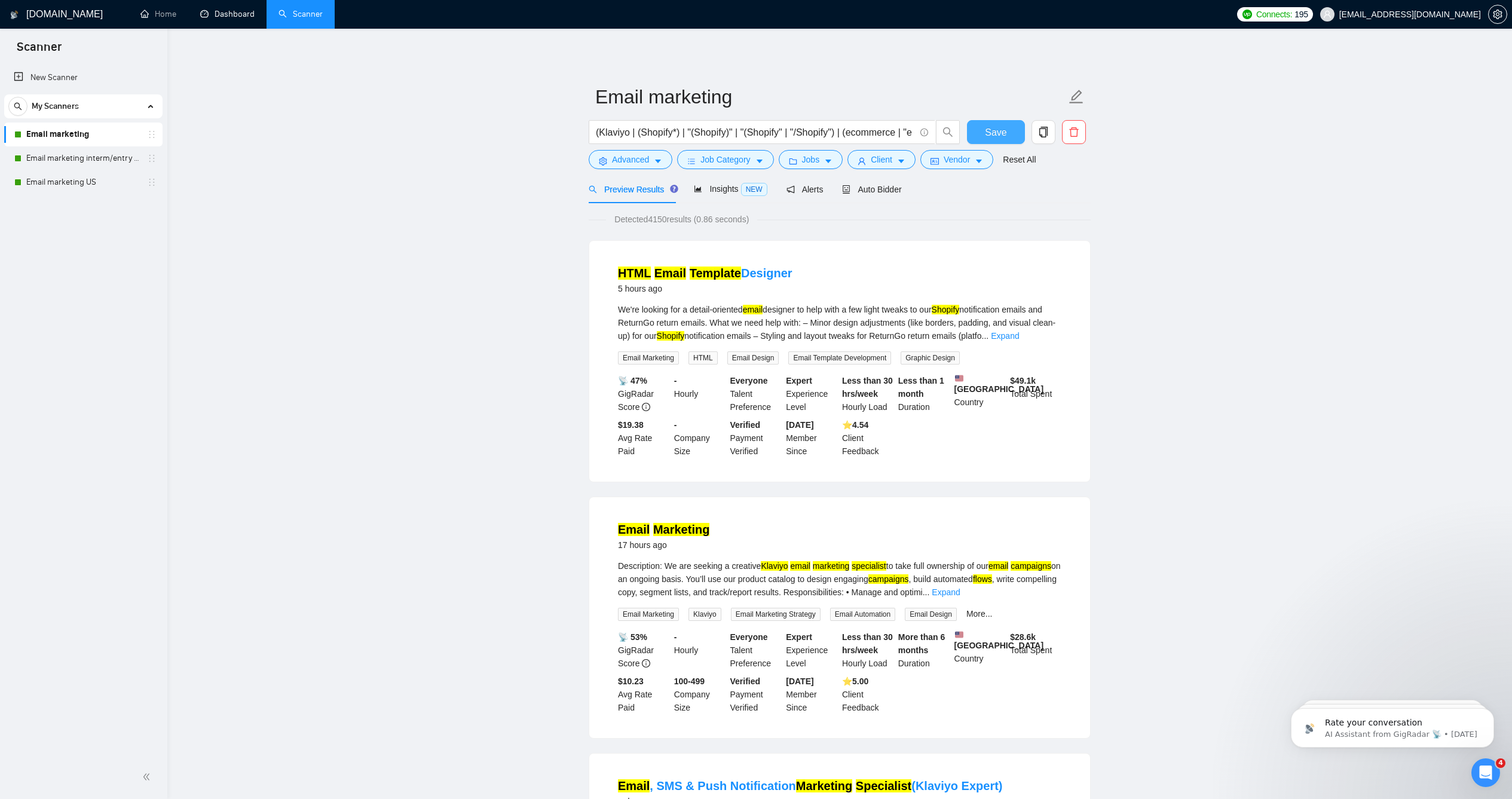
click at [989, 140] on span "Save" at bounding box center [996, 132] width 21 height 15
click at [120, 153] on link "Email marketing interm/entry level" at bounding box center [83, 158] width 113 height 24
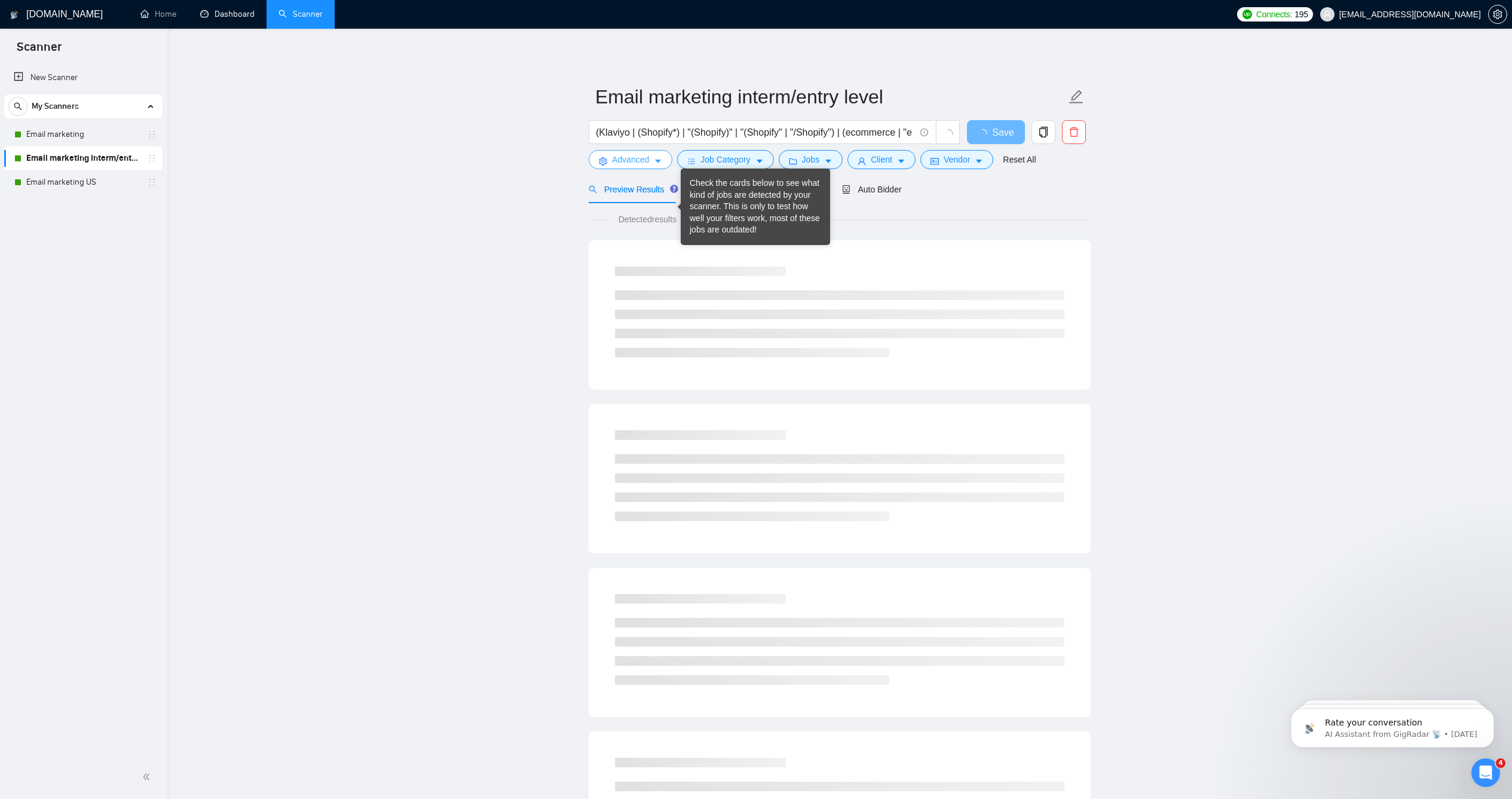
click at [646, 169] on button "Advanced" at bounding box center [631, 159] width 84 height 19
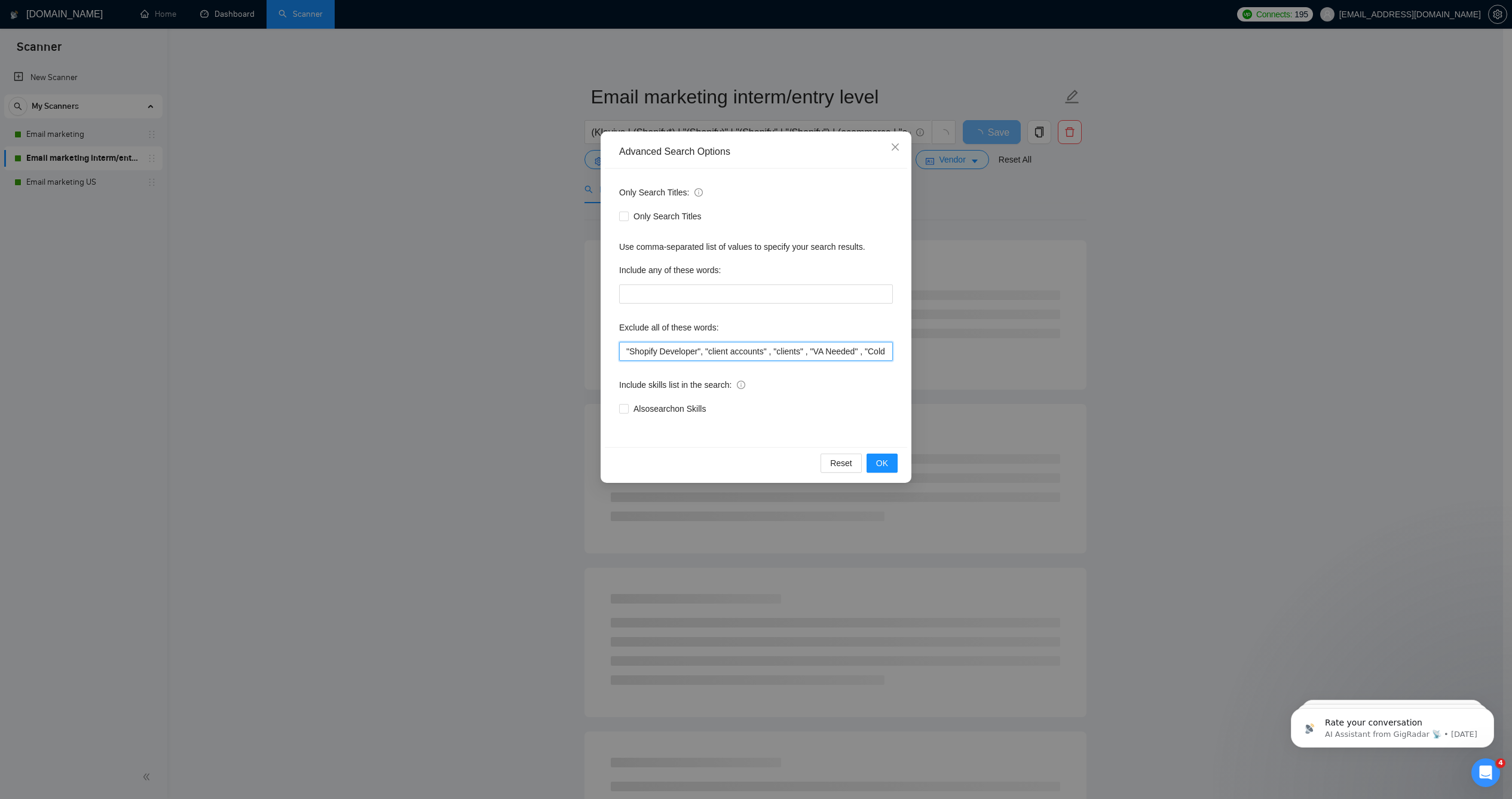
click at [643, 351] on input ""Shopify Developer", "client accounts" , "clients" , "VA Needed" , "Cold Outrea…" at bounding box center [756, 351] width 274 height 19
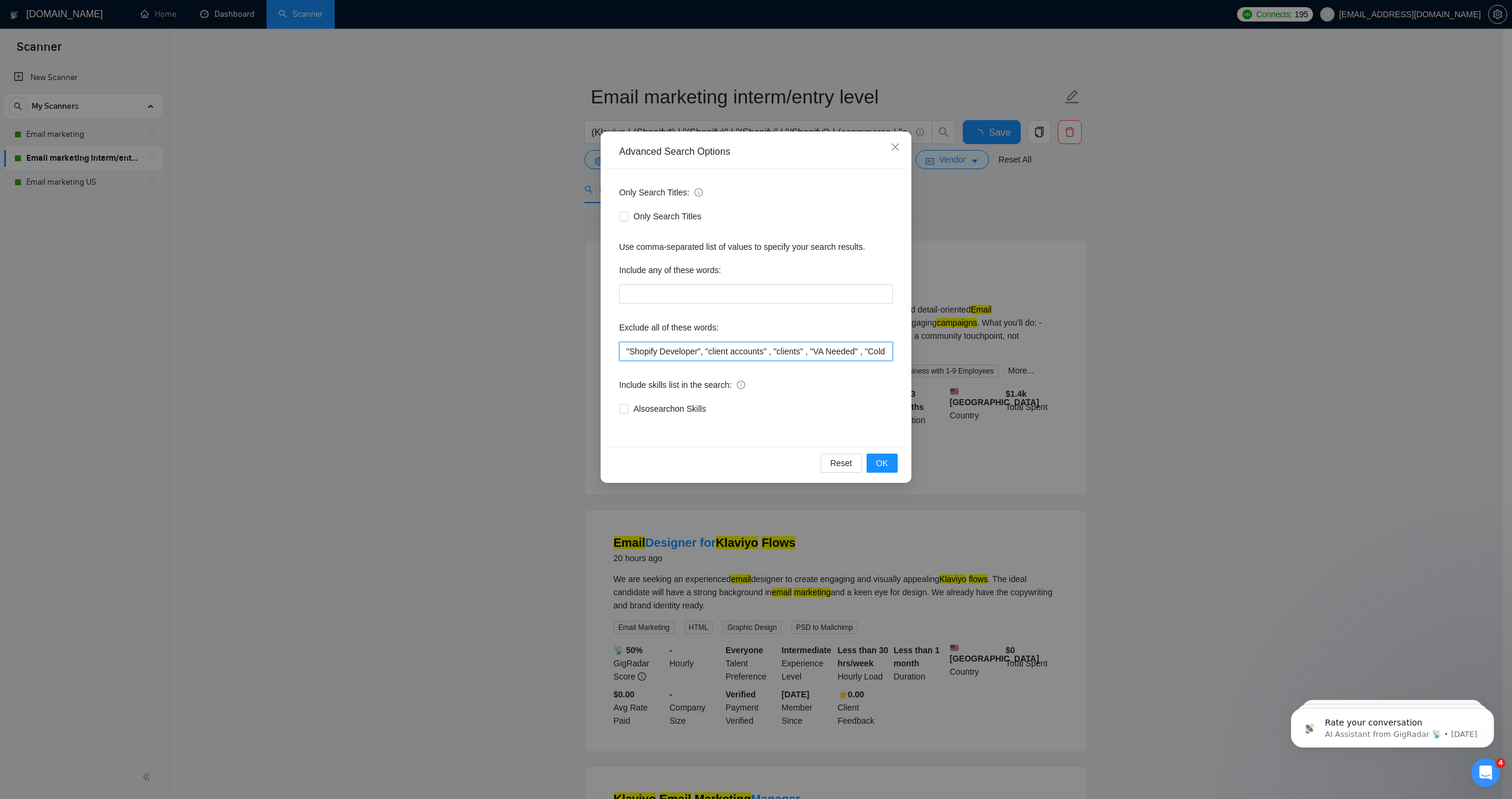
click at [643, 351] on input ""Shopify Developer", "client accounts" , "clients" , "VA Needed" , "Cold Outrea…" at bounding box center [756, 351] width 274 height 19
paste input "Vercel , "Meta Ads" , "Ads Manager" , "Digital Assistant" , "Facebook Ads," , "…"
drag, startPoint x: 888, startPoint y: 348, endPoint x: 364, endPoint y: 337, distance: 524.1
click at [364, 337] on div "Advanced Search Options Only Search Titles: Only Search Titles Use comma-separa…" at bounding box center [756, 399] width 1512 height 799
type input "Vercel , "Meta Ads" , "Ads Manager" , "Digital Assistant" , "Facebook Ads," , "…"
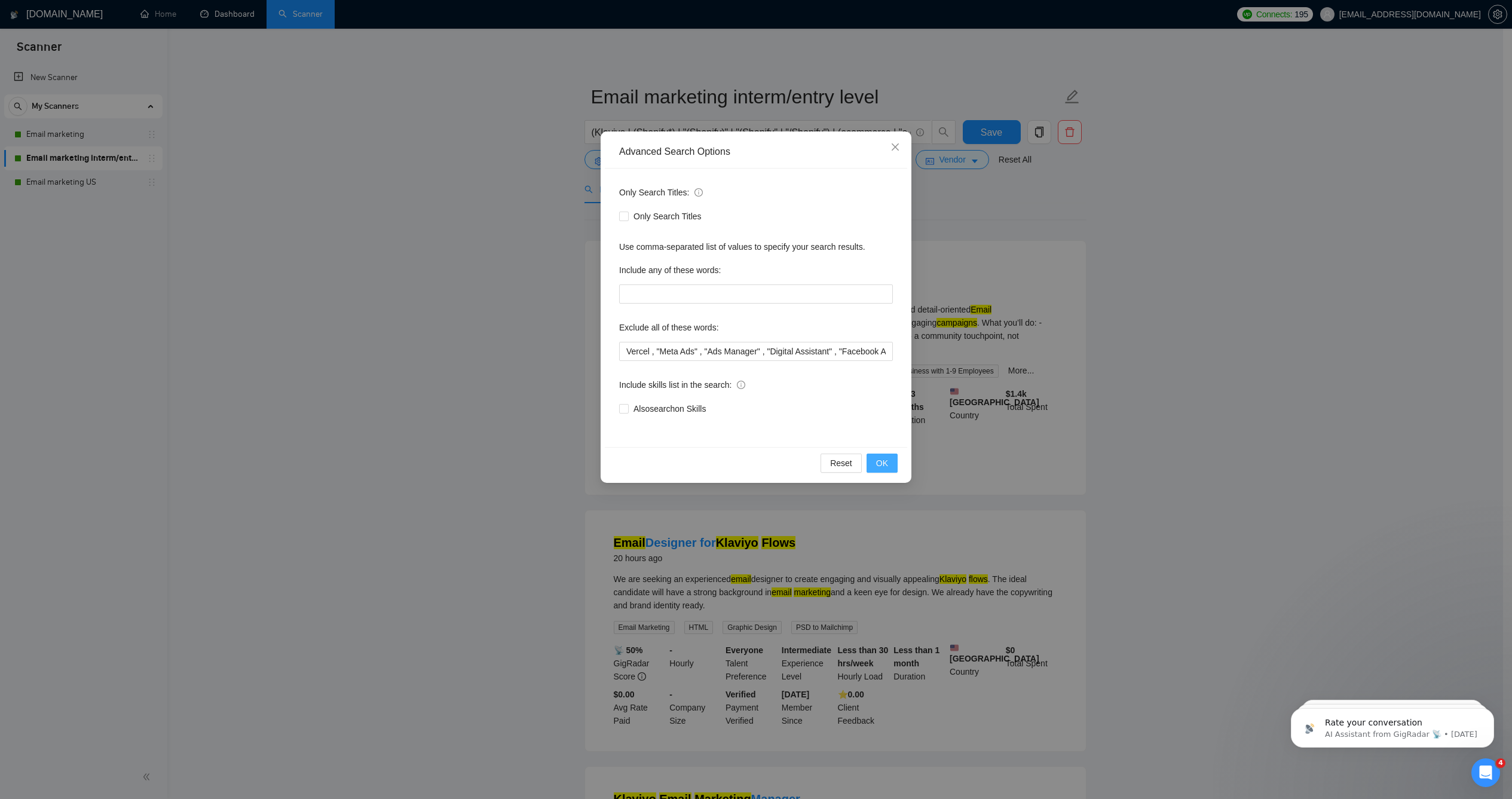
click at [876, 467] on span "OK" at bounding box center [882, 463] width 12 height 13
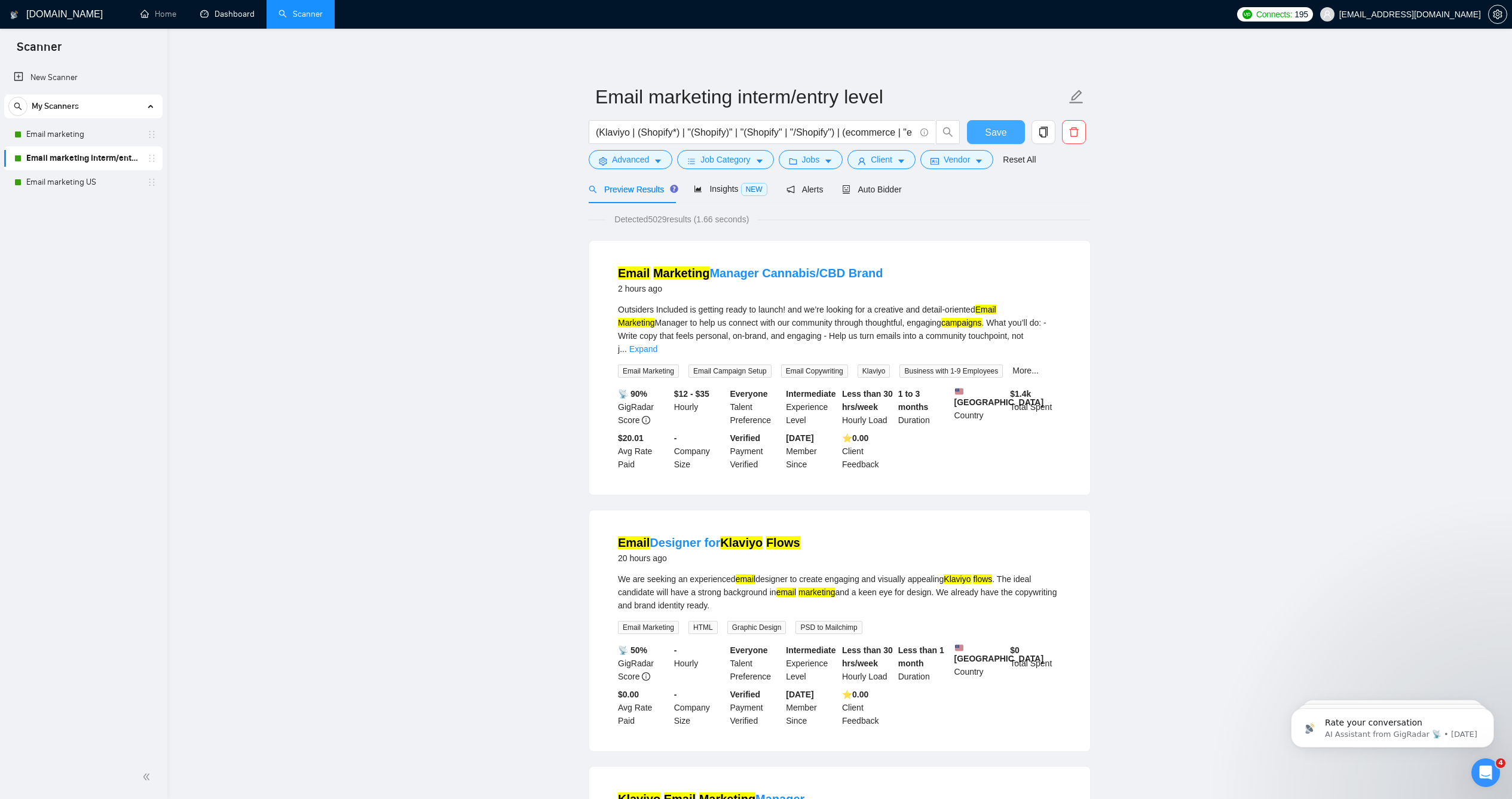
click at [995, 140] on span "Save" at bounding box center [996, 132] width 21 height 15
click at [61, 184] on link "Email marketing US" at bounding box center [83, 182] width 113 height 24
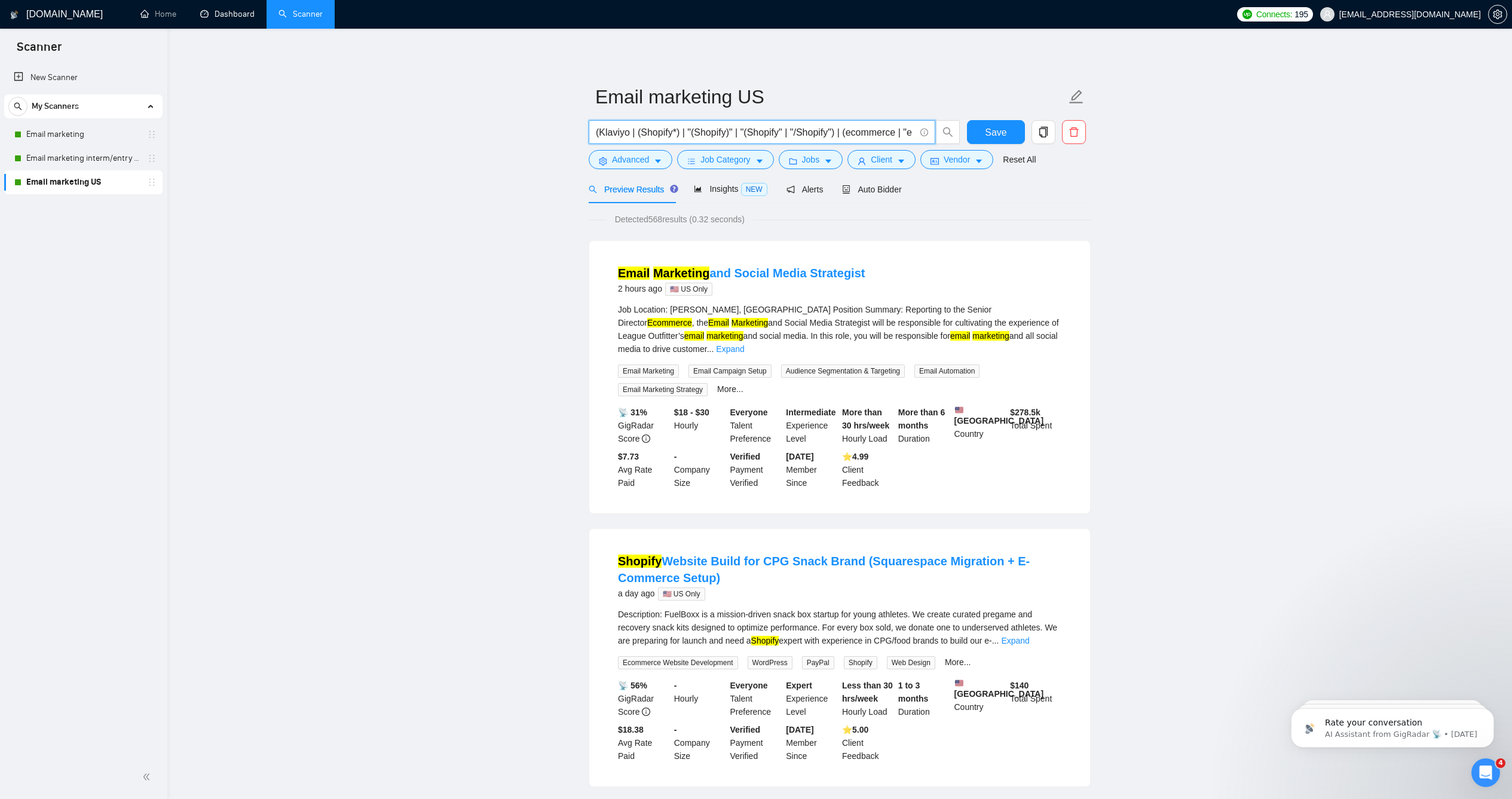
click at [696, 140] on input "(Klaviyo | (Shopify*) | "(Shopify)" | "(Shopify" | "/Shopify") | (ecommerce | "…" at bounding box center [755, 132] width 319 height 15
click at [600, 166] on icon "setting" at bounding box center [603, 161] width 8 height 9
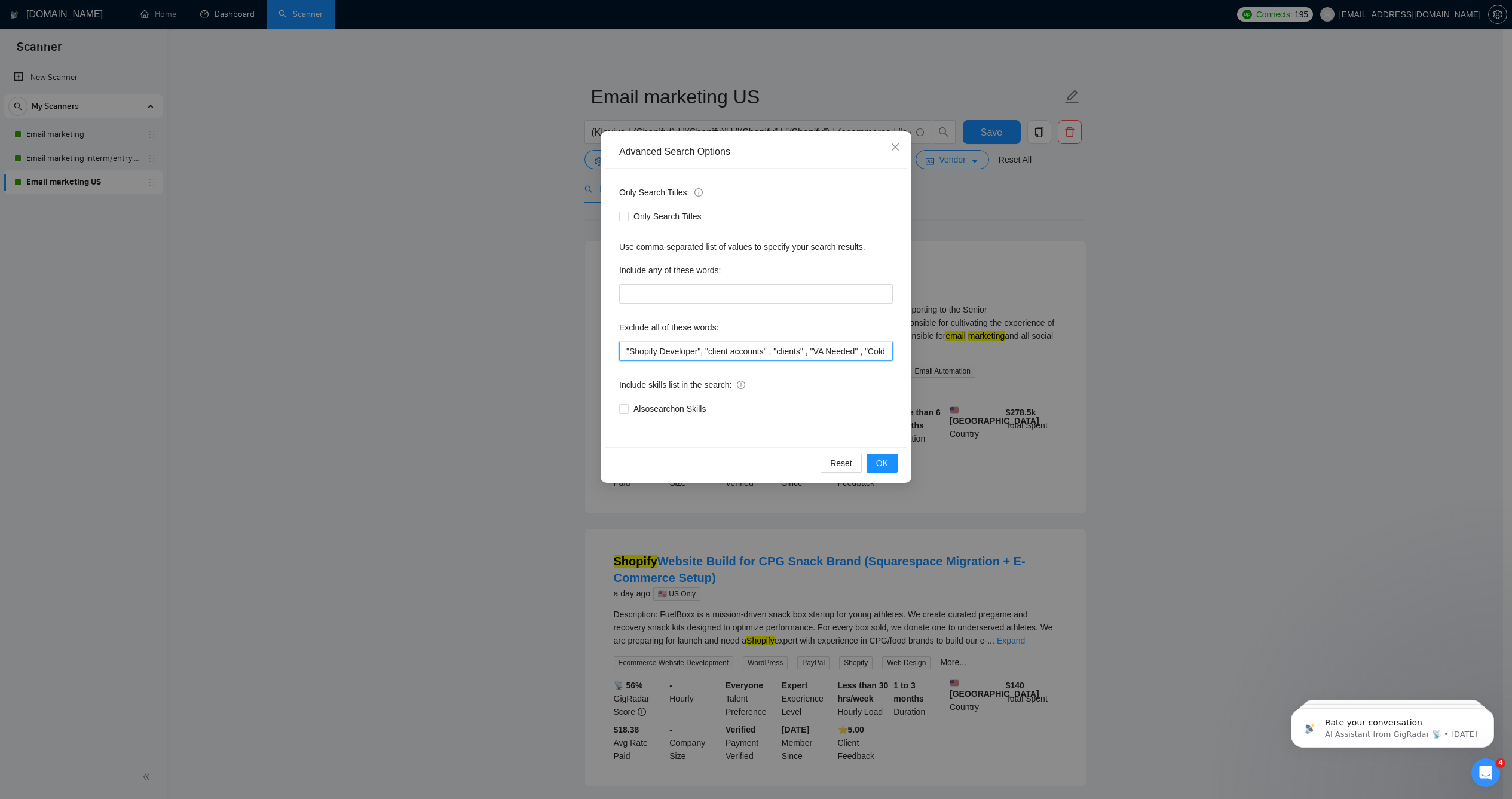
click at [679, 354] on input ""Shopify Developer", "client accounts" , "clients" , "VA Needed" , "Cold Outrea…" at bounding box center [756, 351] width 274 height 19
paste input "Vercel , "Meta Ads" , "Ads Manager" , "Digital Assistant" , "Facebook Ads," , "…"
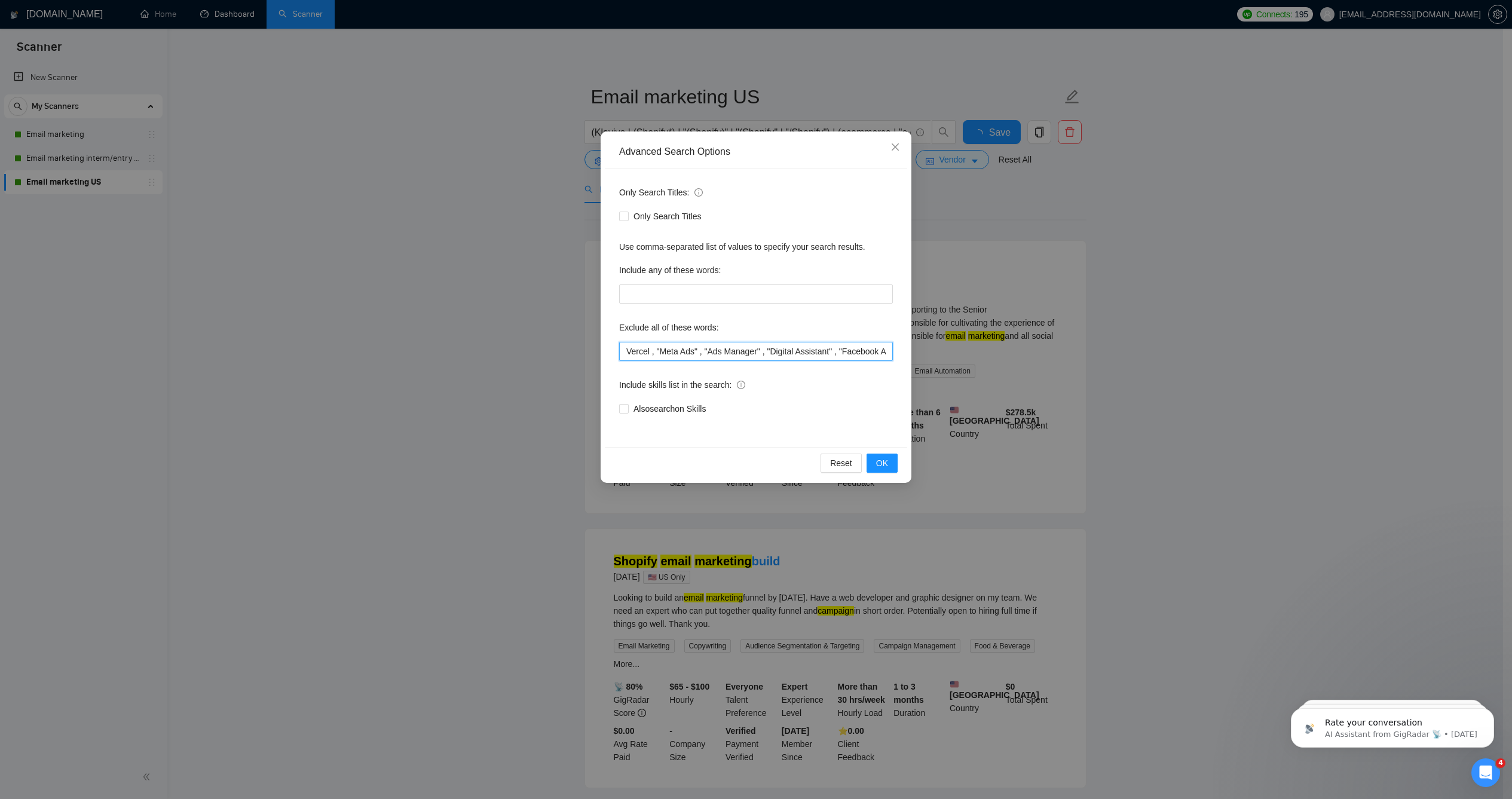
drag, startPoint x: 886, startPoint y: 353, endPoint x: 481, endPoint y: 324, distance: 406.0
click at [481, 324] on div "Advanced Search Options Only Search Titles: Only Search Titles Use comma-separa…" at bounding box center [756, 399] width 1512 height 799
type input "Vercel , "Meta Ads" , "Ads Manager" , "Digital Assistant" , "Facebook Ads," , "…"
click at [795, 384] on div "Include skills list in the search:" at bounding box center [756, 387] width 274 height 24
click at [876, 459] on span "OK" at bounding box center [882, 463] width 12 height 13
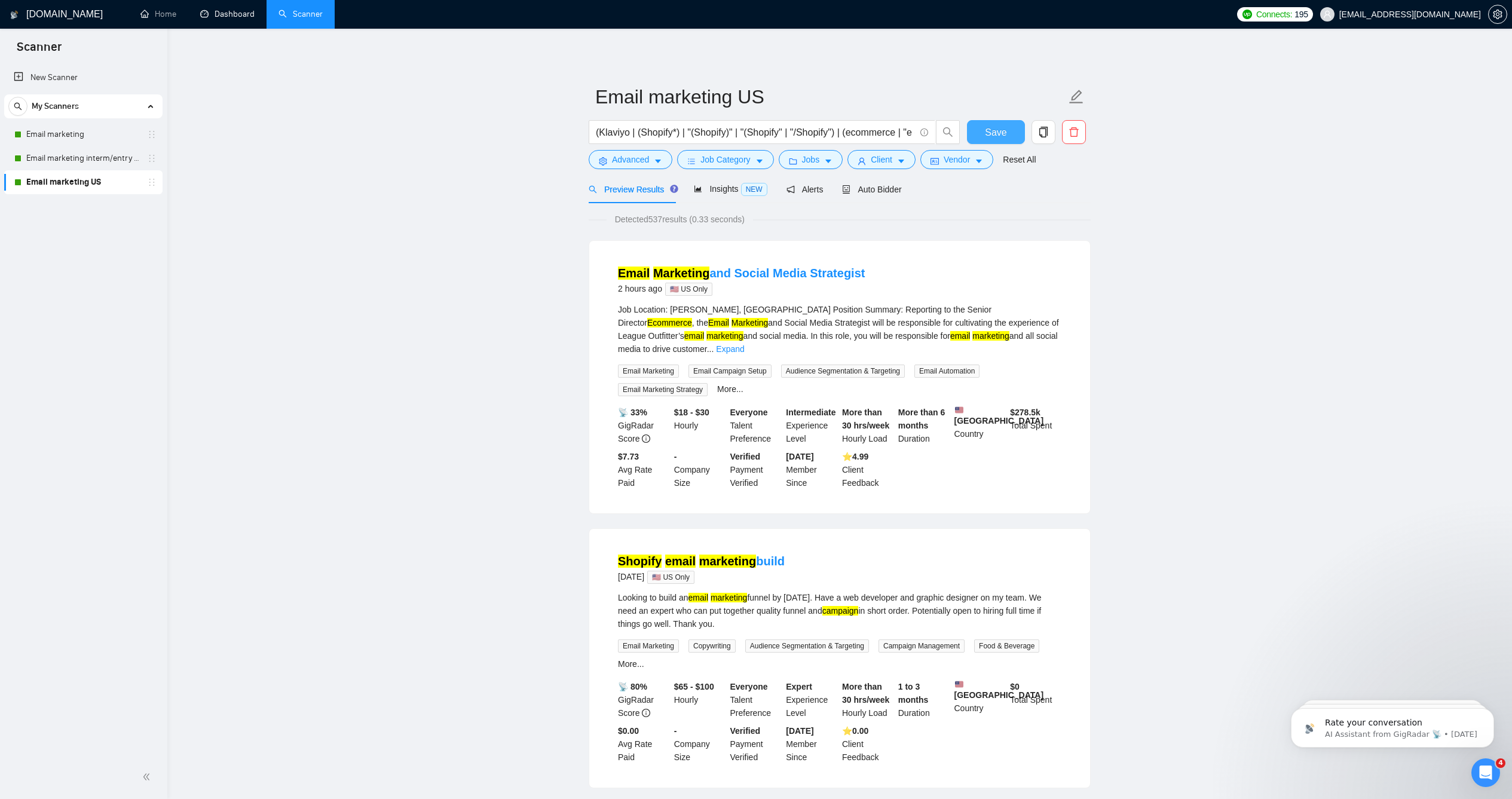
click at [980, 144] on button "Save" at bounding box center [995, 132] width 58 height 24
click at [993, 140] on span "Save" at bounding box center [996, 132] width 21 height 15
click at [864, 194] on span "Auto Bidder" at bounding box center [871, 189] width 59 height 9
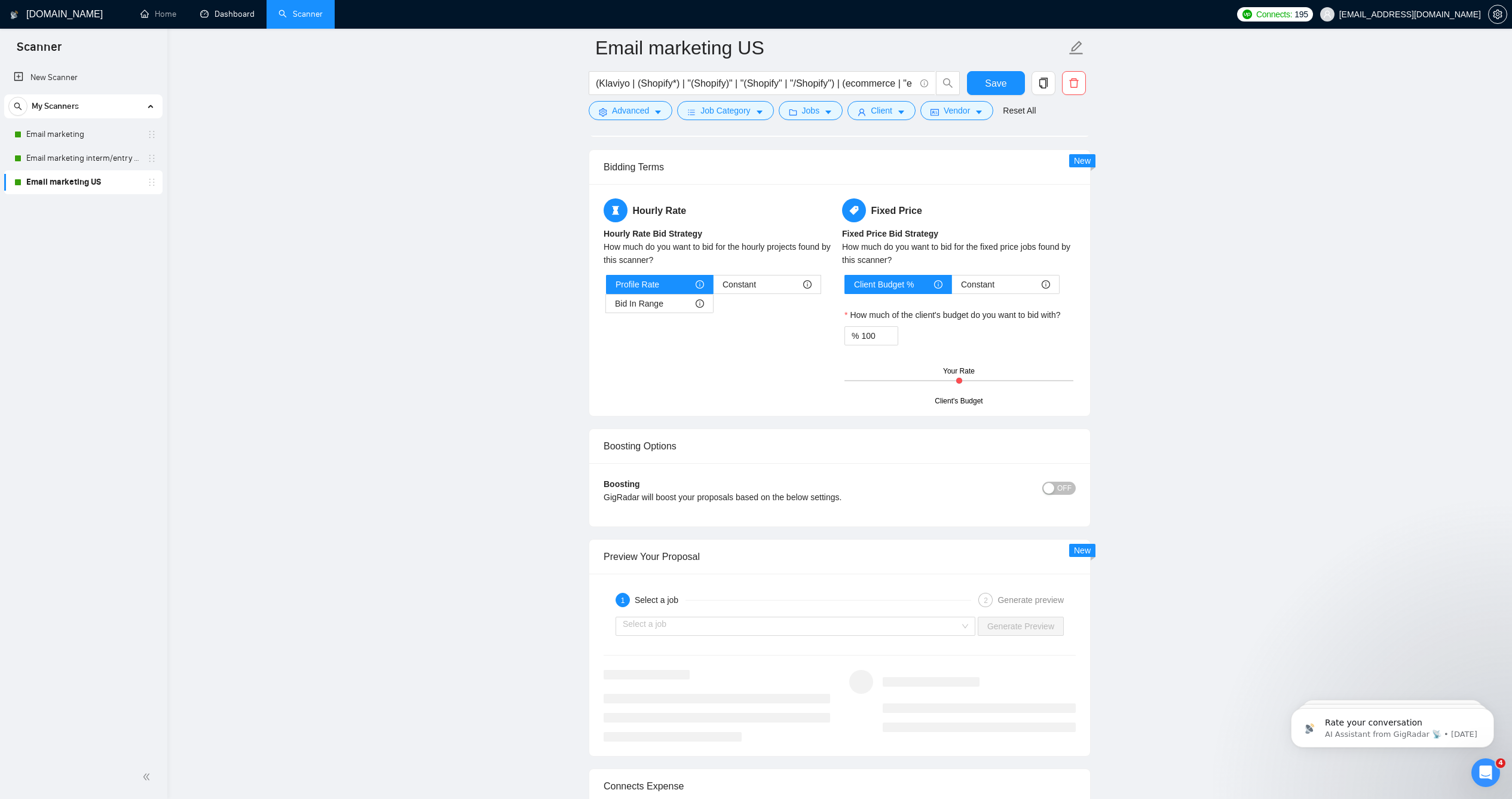
scroll to position [2043, 0]
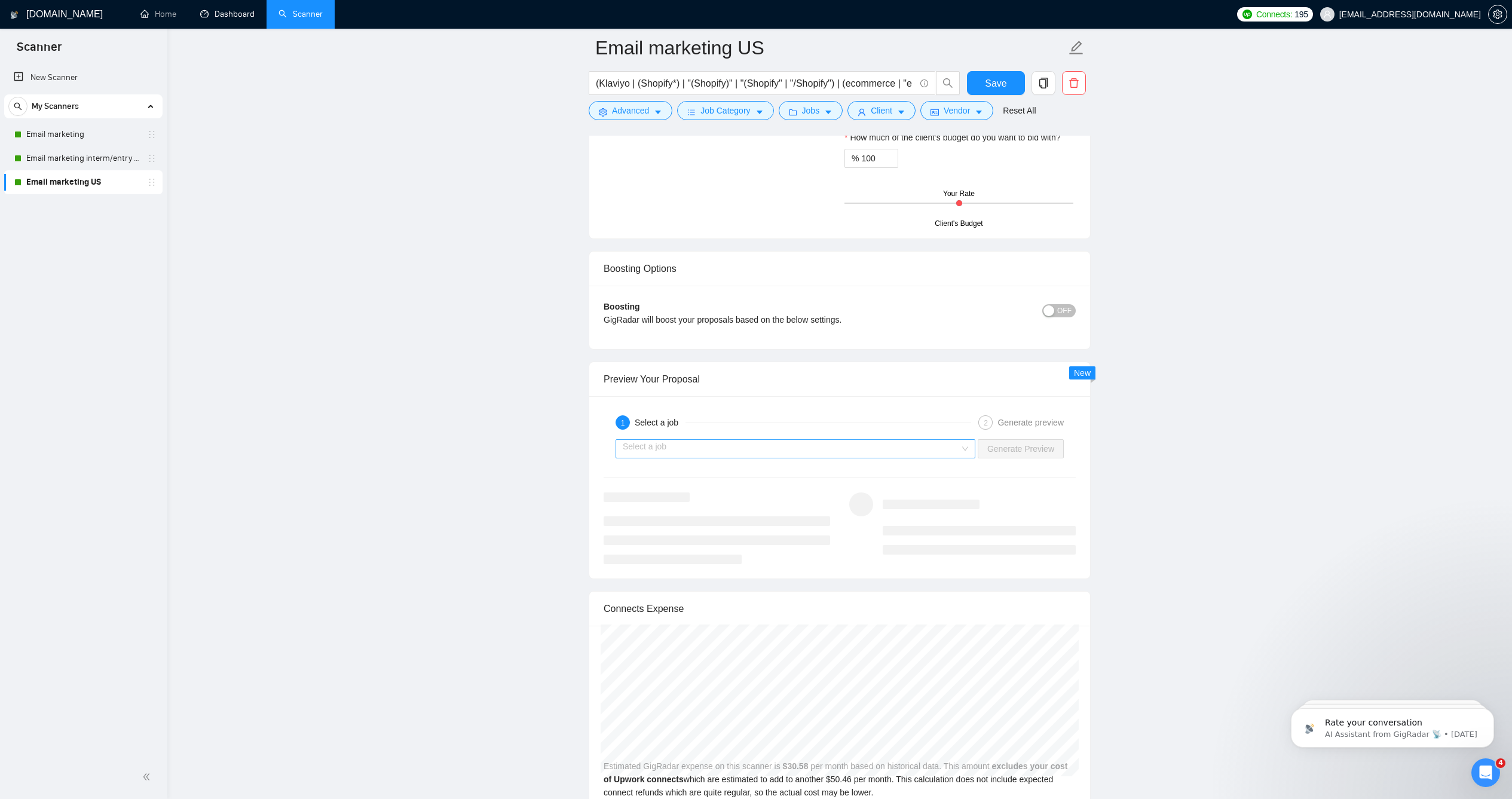
click at [924, 458] on input "search" at bounding box center [791, 449] width 337 height 18
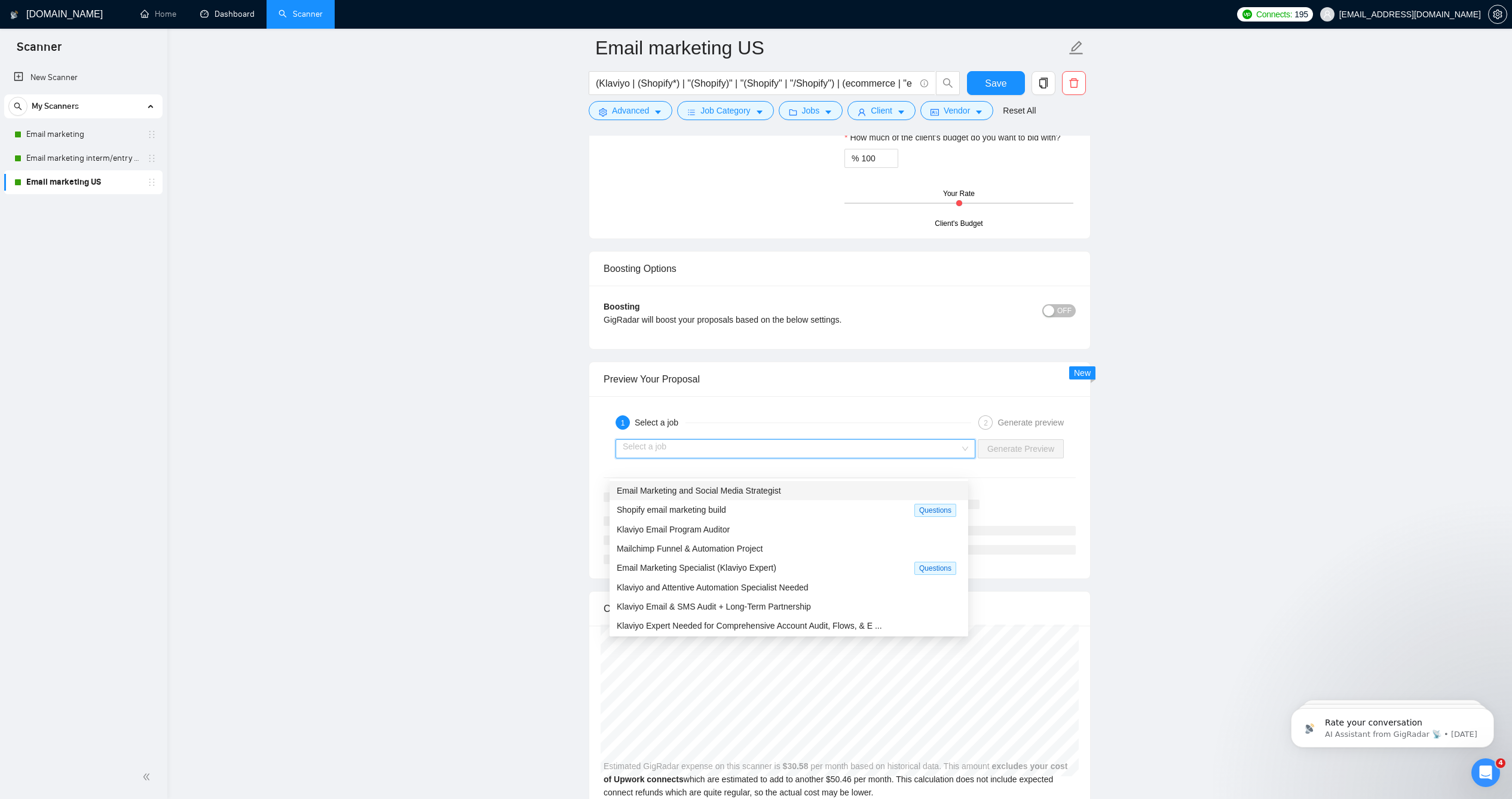
click at [848, 493] on div "Email Marketing and Social Media Strategist" at bounding box center [789, 491] width 344 height 13
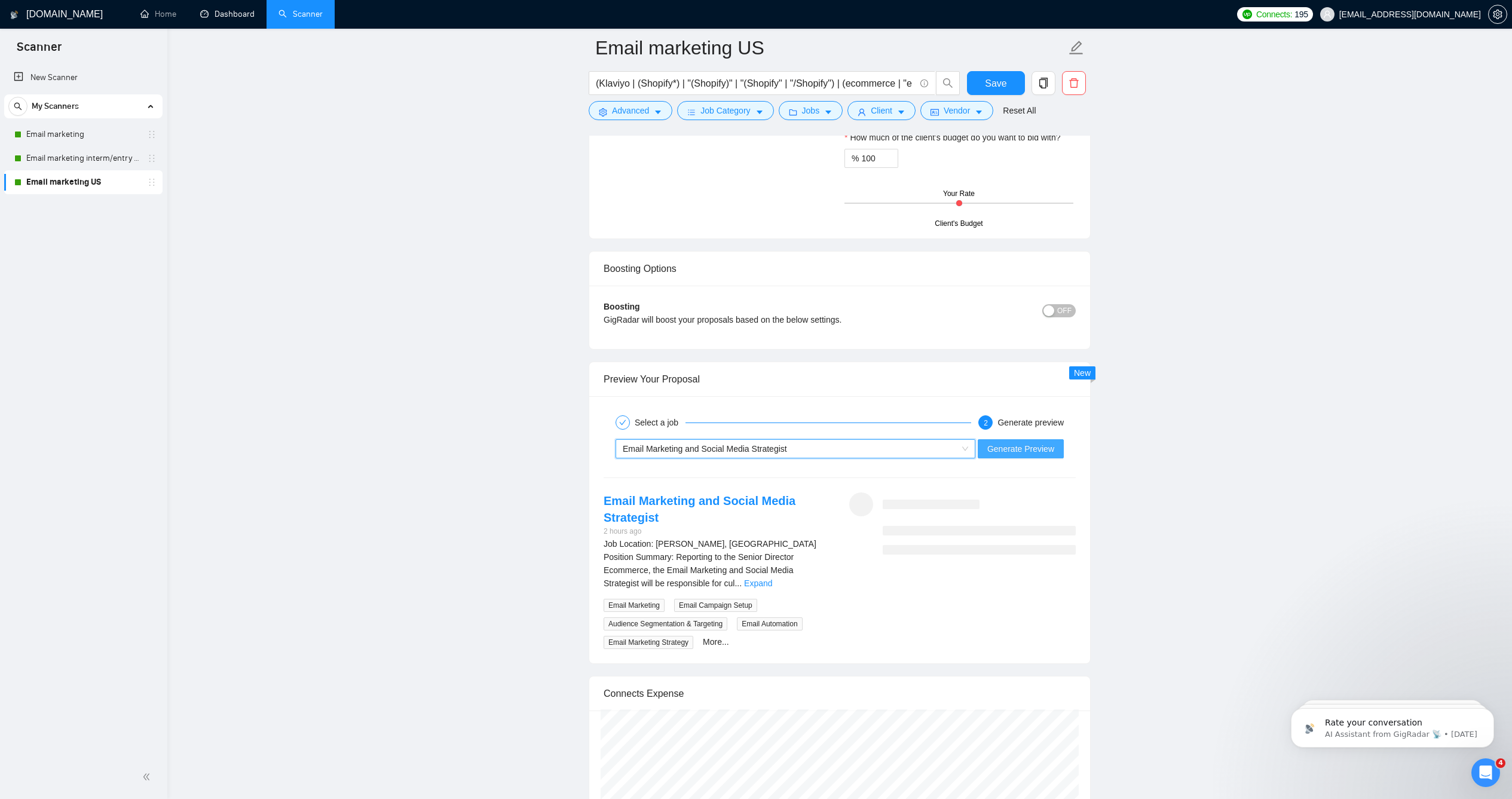
click at [1021, 456] on span "Generate Preview" at bounding box center [1020, 449] width 67 height 13
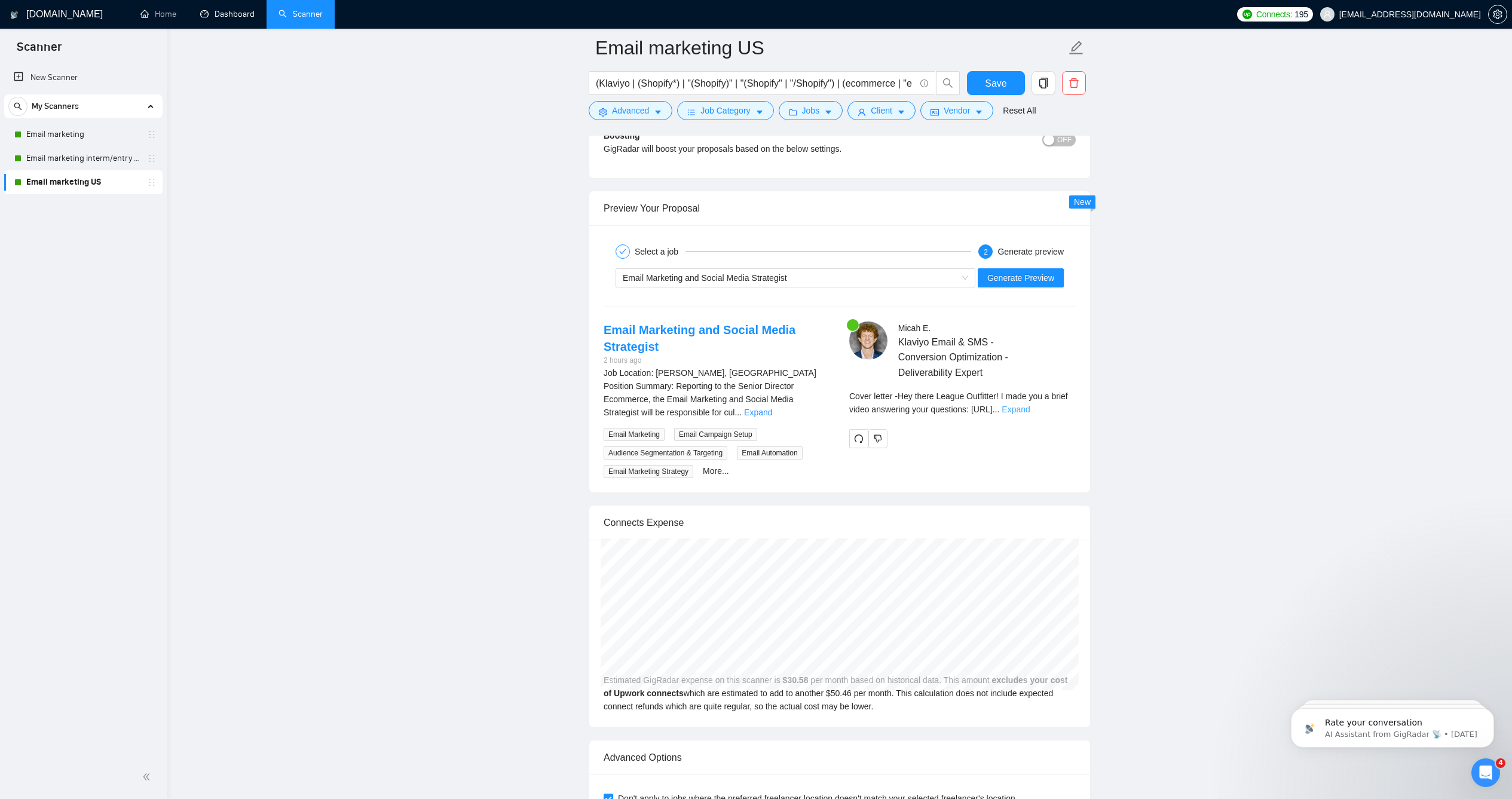
click at [1030, 414] on link "Expand" at bounding box center [1015, 409] width 28 height 9
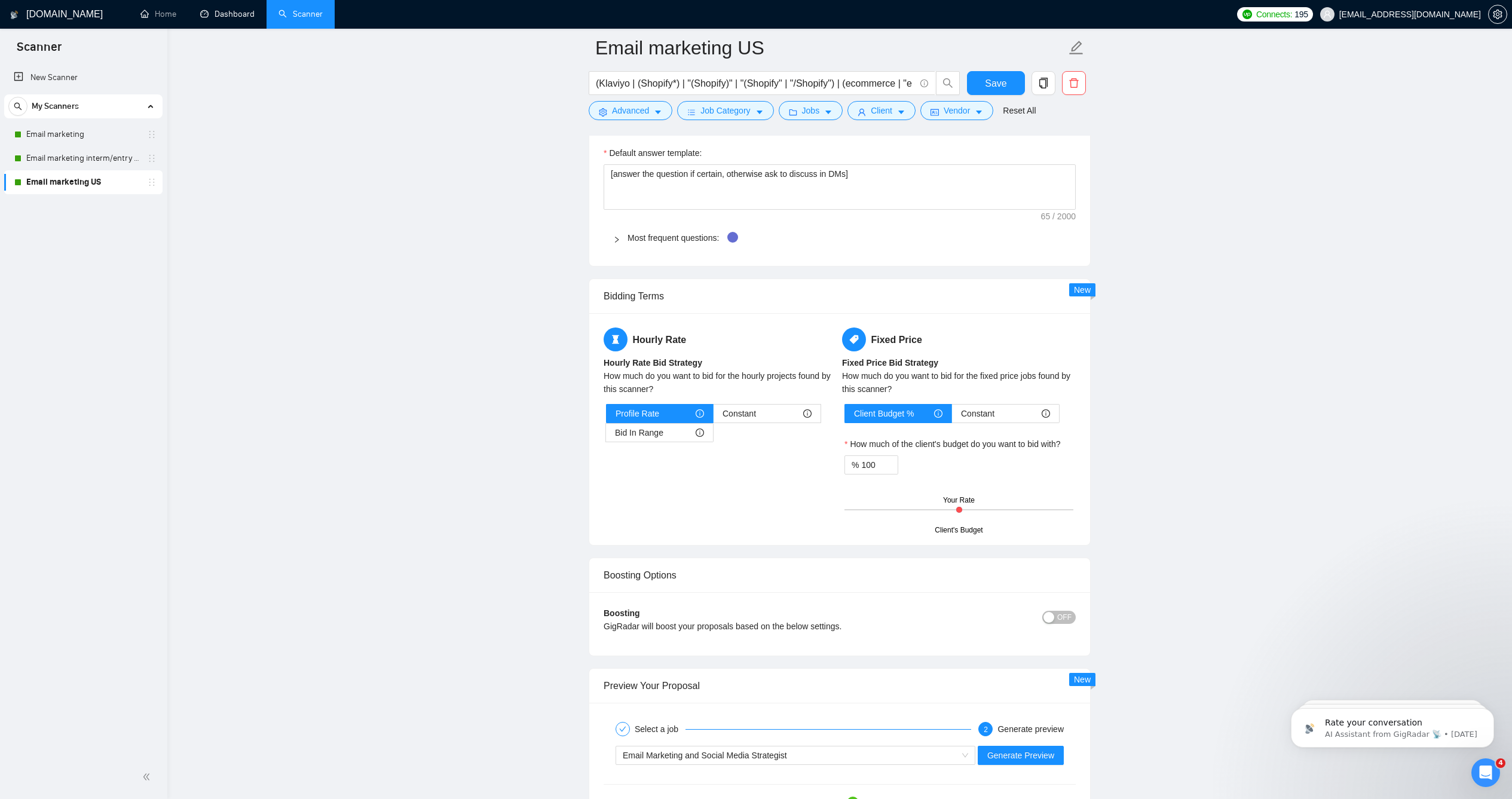
scroll to position [1572, 0]
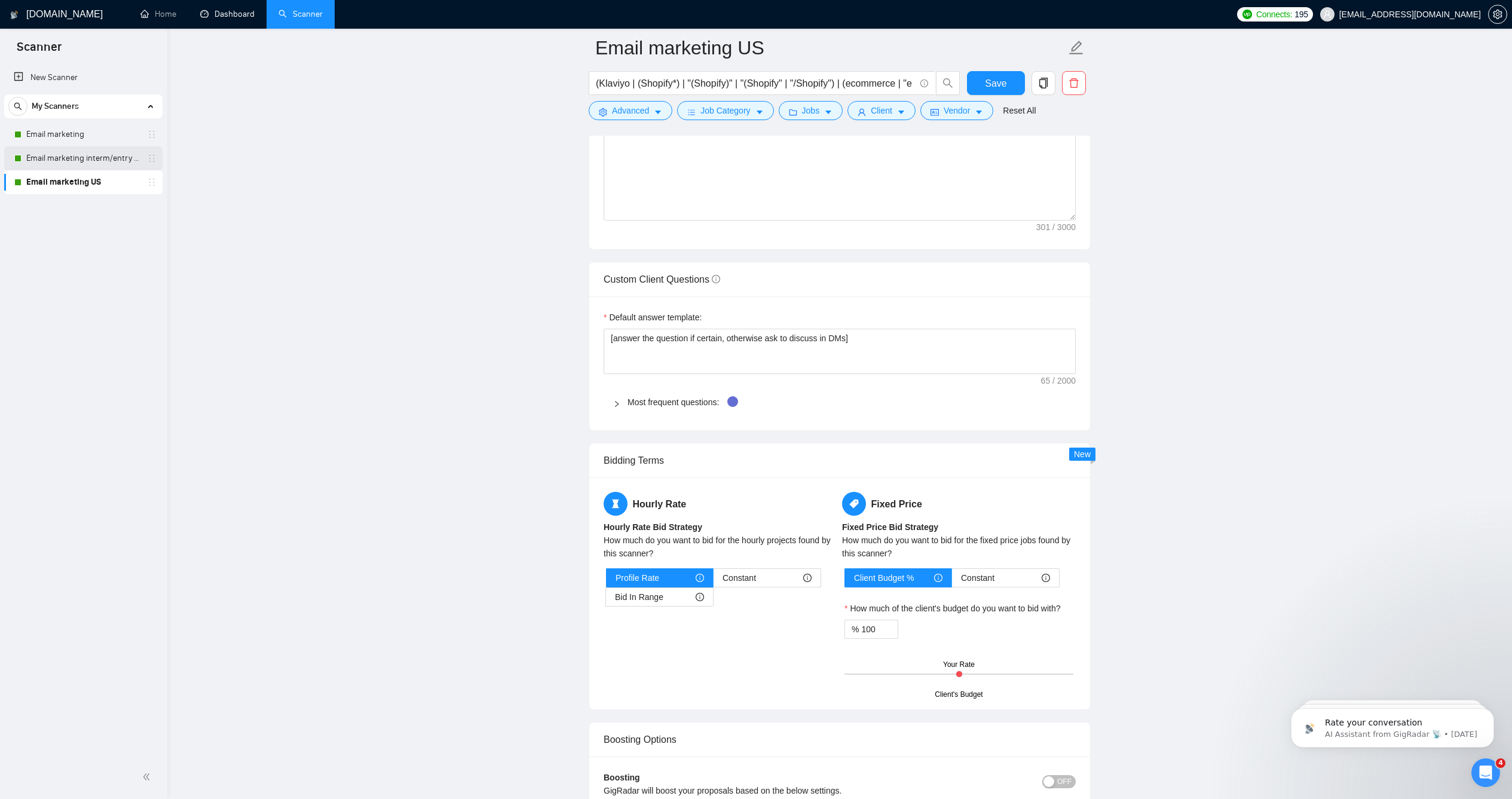
click at [101, 162] on link "Email marketing interm/entry level" at bounding box center [83, 158] width 113 height 24
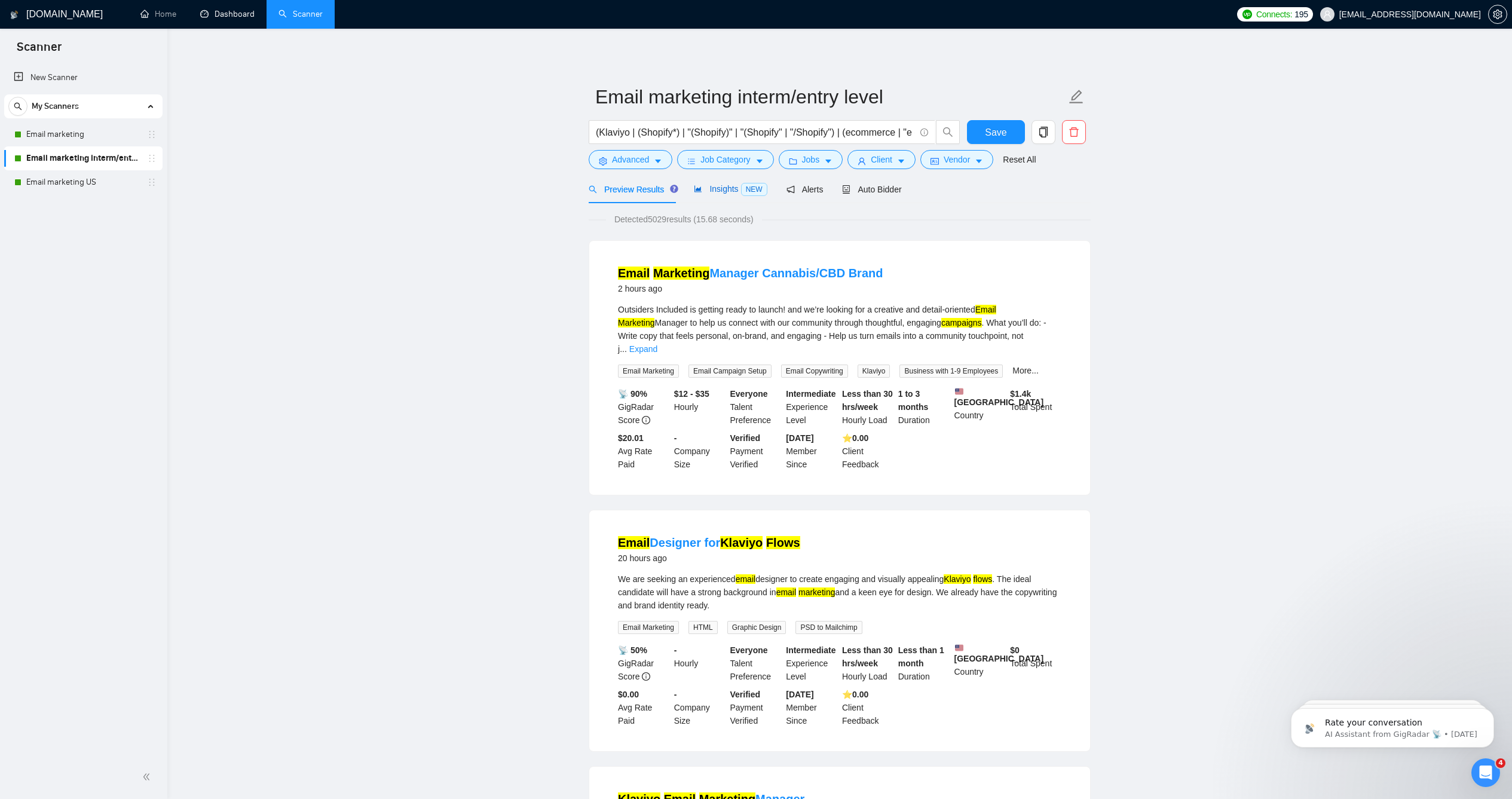
click at [723, 193] on span "Insights NEW" at bounding box center [730, 188] width 73 height 9
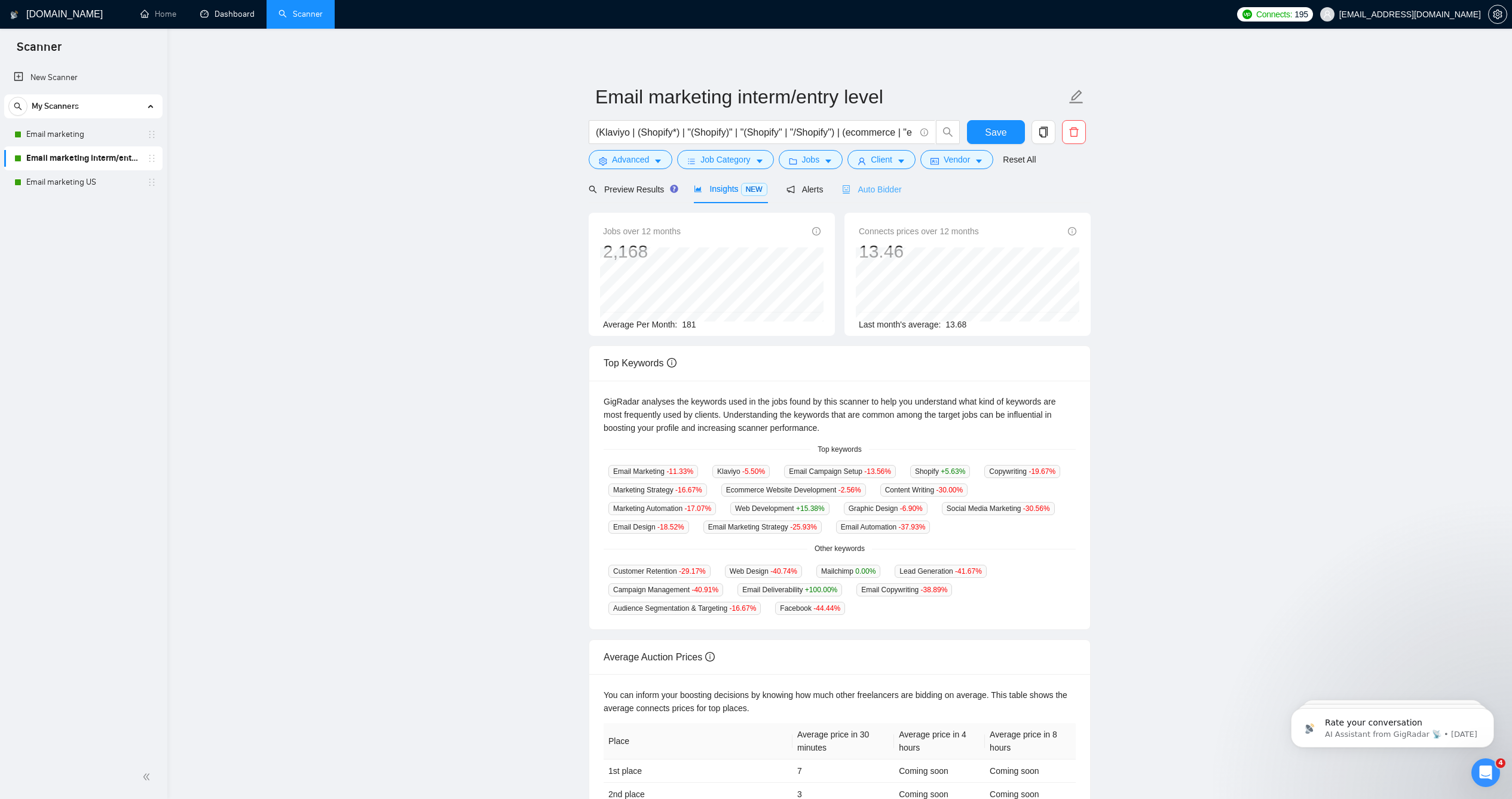
click at [881, 204] on div "Auto Bidder" at bounding box center [871, 188] width 59 height 28
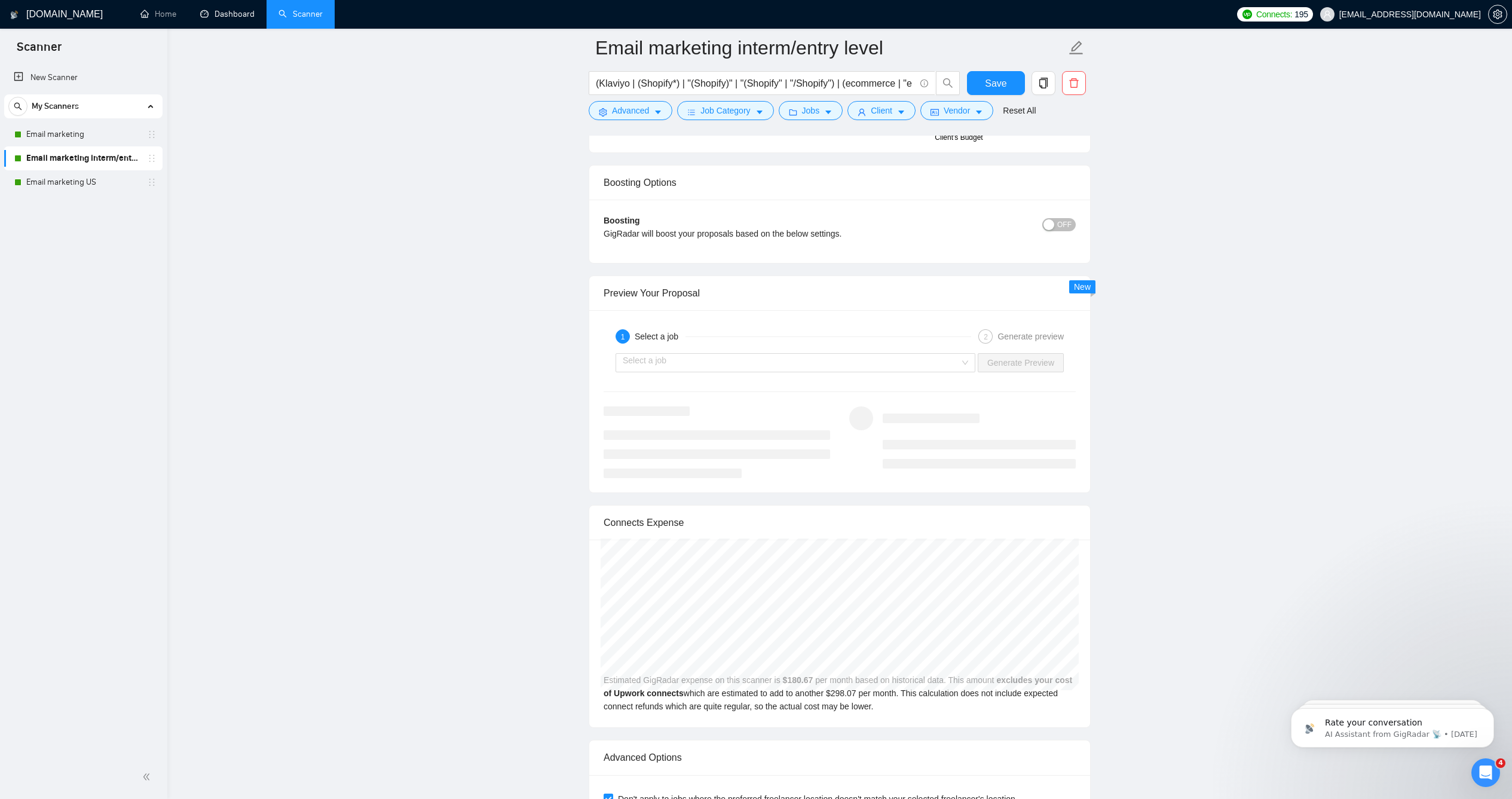
scroll to position [3068, 0]
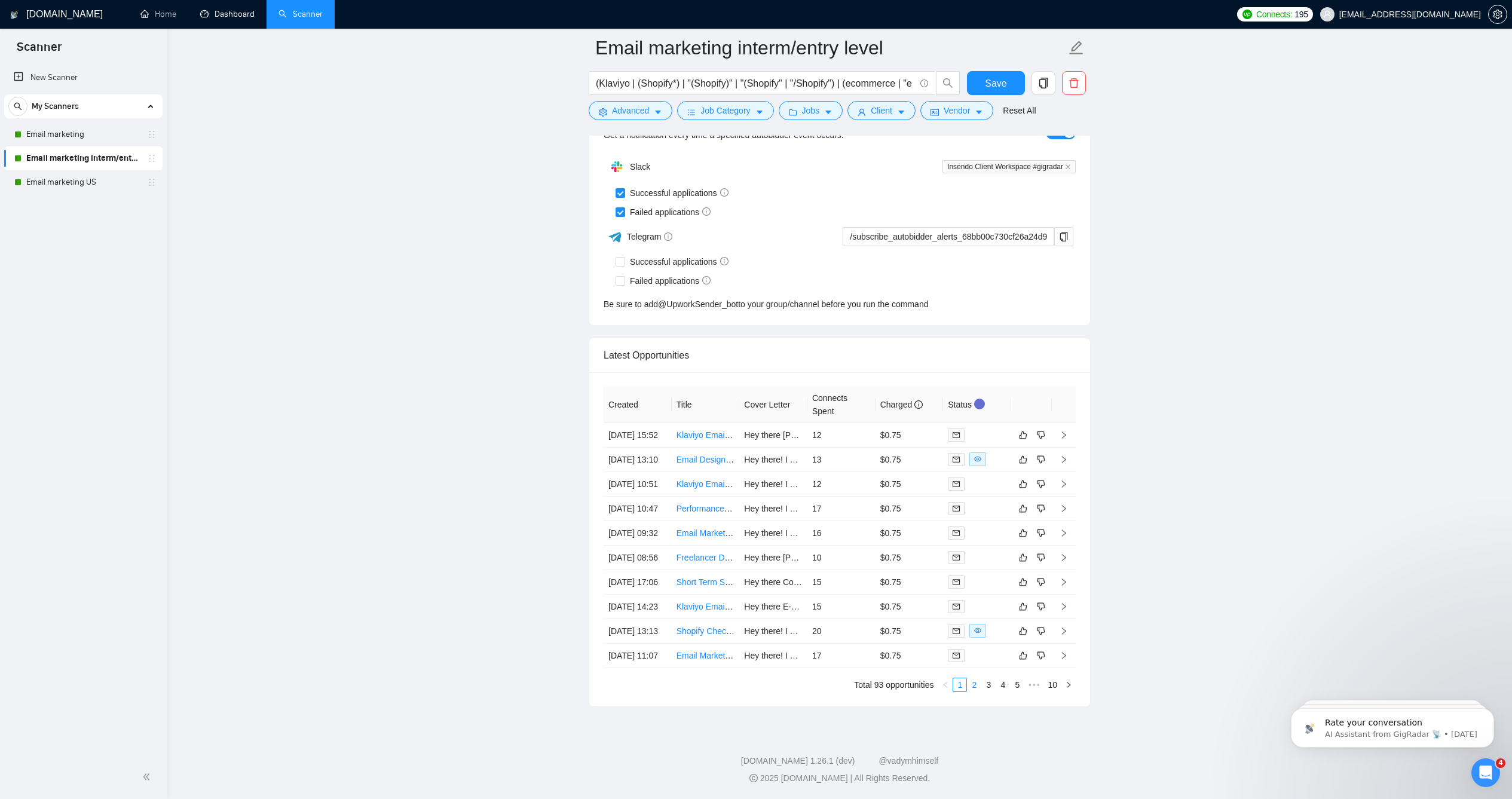
click at [967, 679] on link "2" at bounding box center [974, 685] width 13 height 13
click at [982, 679] on link "3" at bounding box center [988, 685] width 13 height 13
click at [996, 679] on link "4" at bounding box center [1003, 685] width 13 height 13
click at [999, 679] on link "5" at bounding box center [1003, 685] width 13 height 13
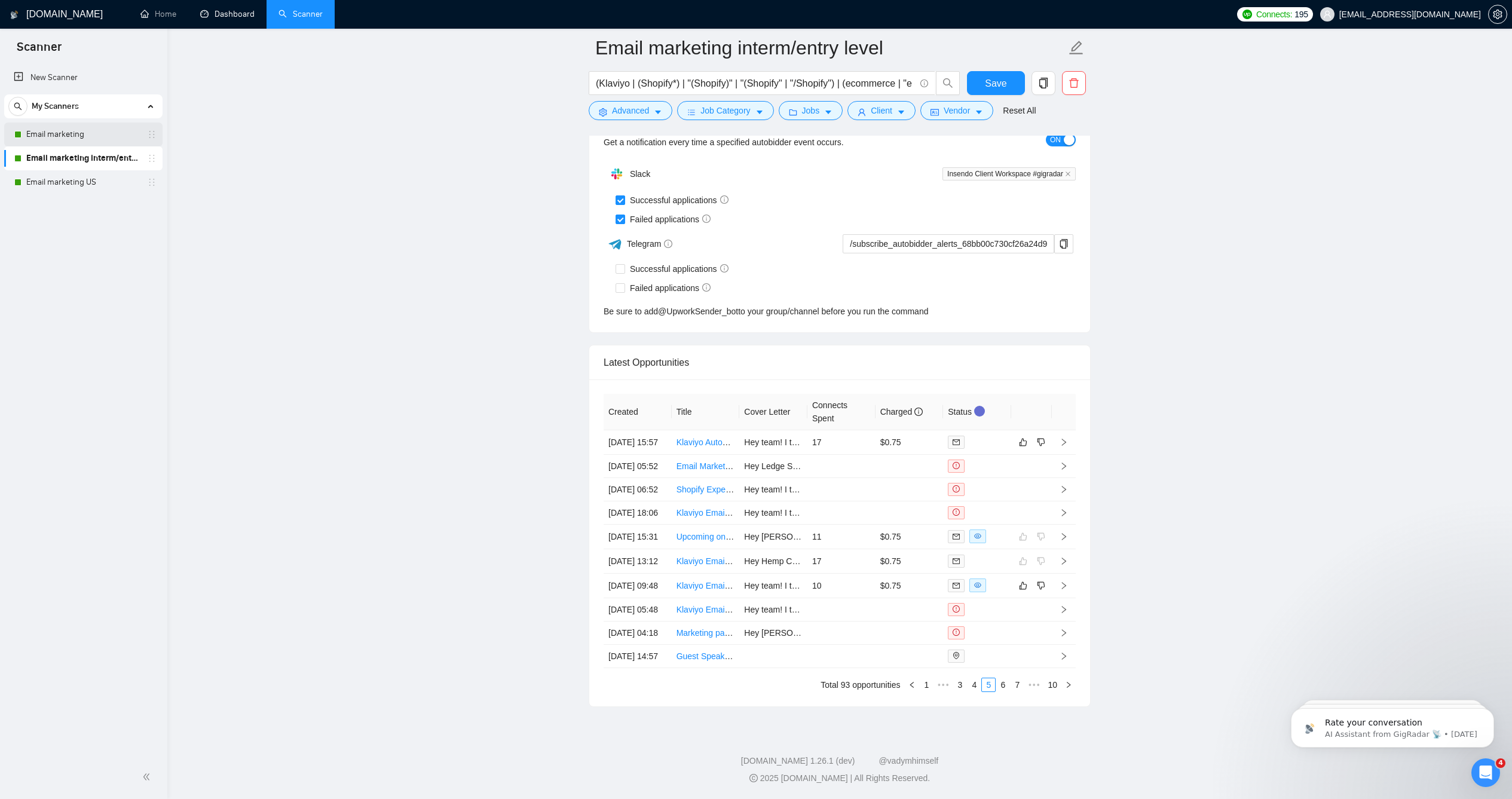
click at [97, 135] on link "Email marketing" at bounding box center [83, 134] width 113 height 24
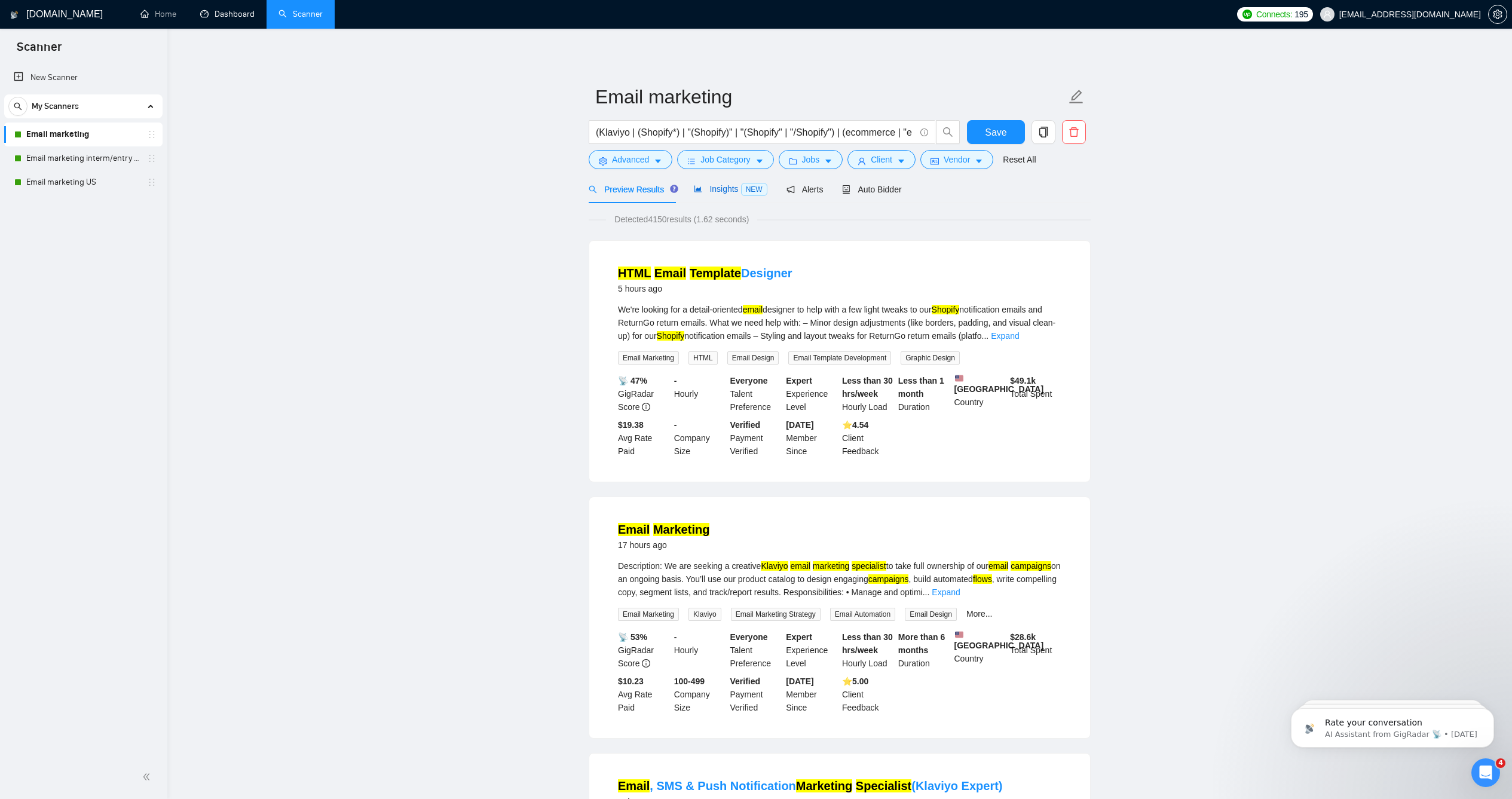
click at [712, 193] on span "Insights NEW" at bounding box center [730, 188] width 73 height 9
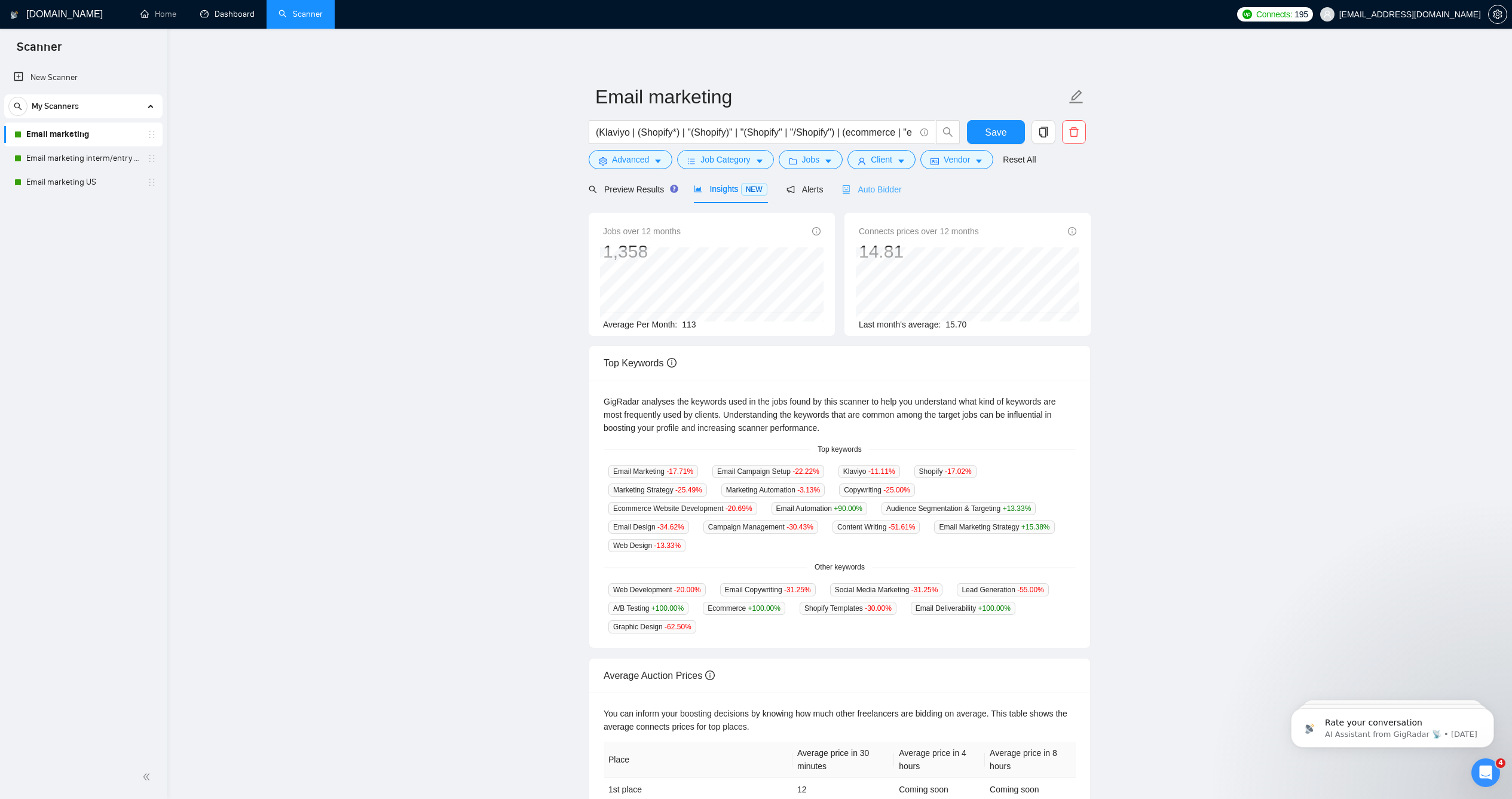
click at [861, 204] on div "Auto Bidder" at bounding box center [871, 188] width 59 height 28
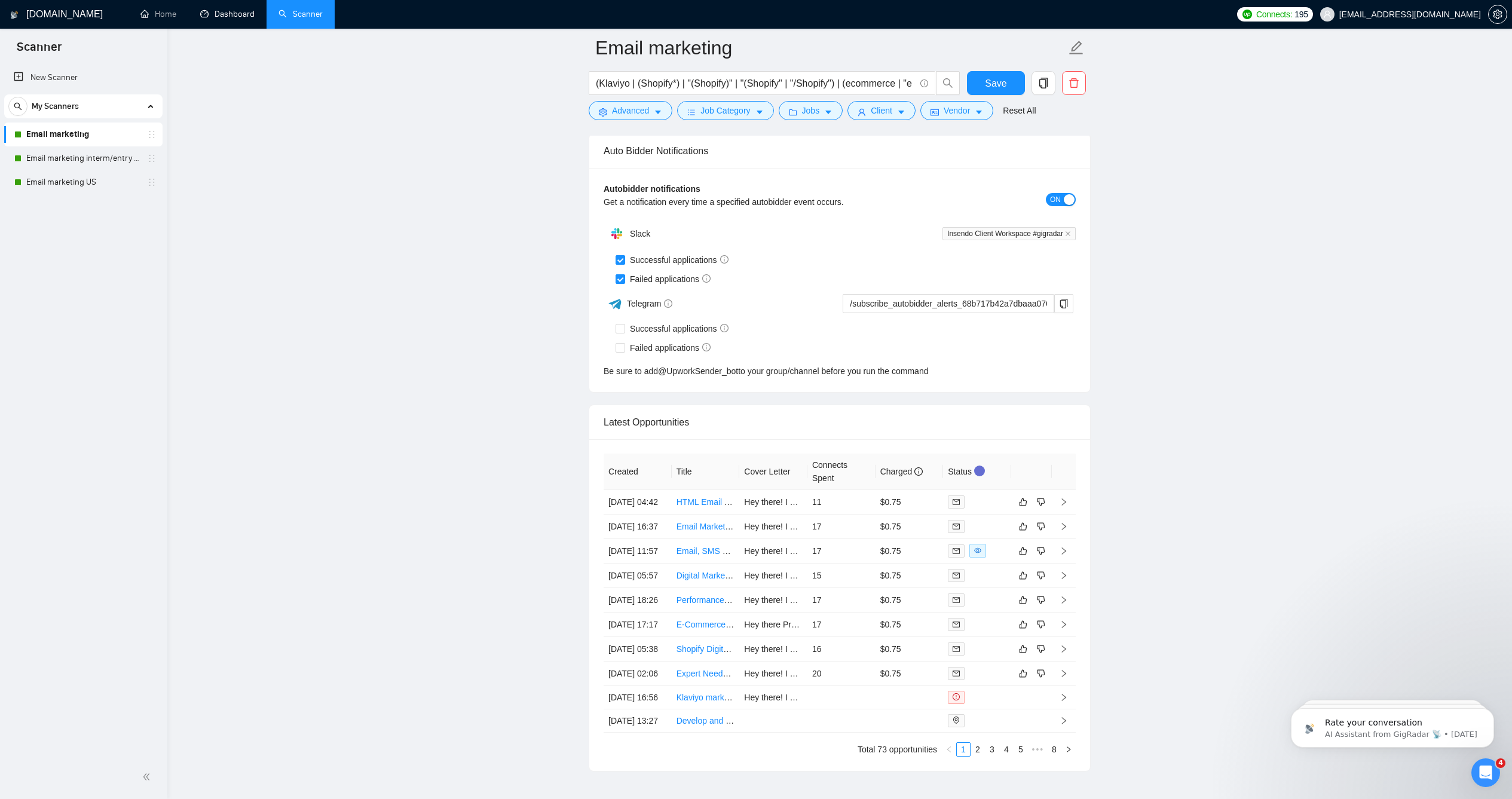
scroll to position [3068, 0]
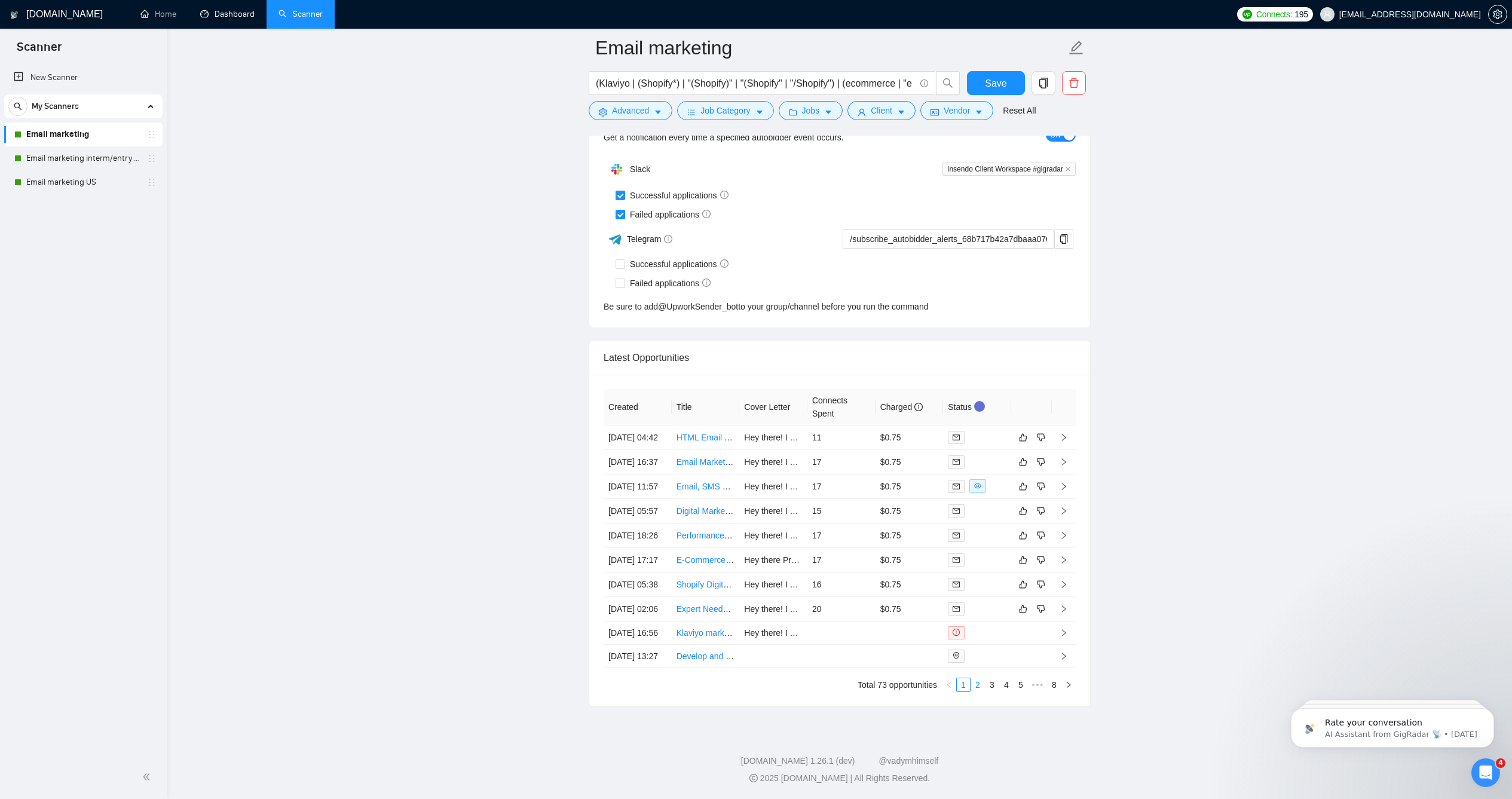
click at [971, 679] on link "2" at bounding box center [977, 685] width 13 height 13
click at [985, 679] on link "3" at bounding box center [992, 685] width 13 height 13
click at [1000, 679] on link "4" at bounding box center [1006, 685] width 13 height 13
click at [1004, 679] on link "5" at bounding box center [1006, 685] width 13 height 13
click at [1021, 679] on link "6" at bounding box center [1025, 685] width 13 height 13
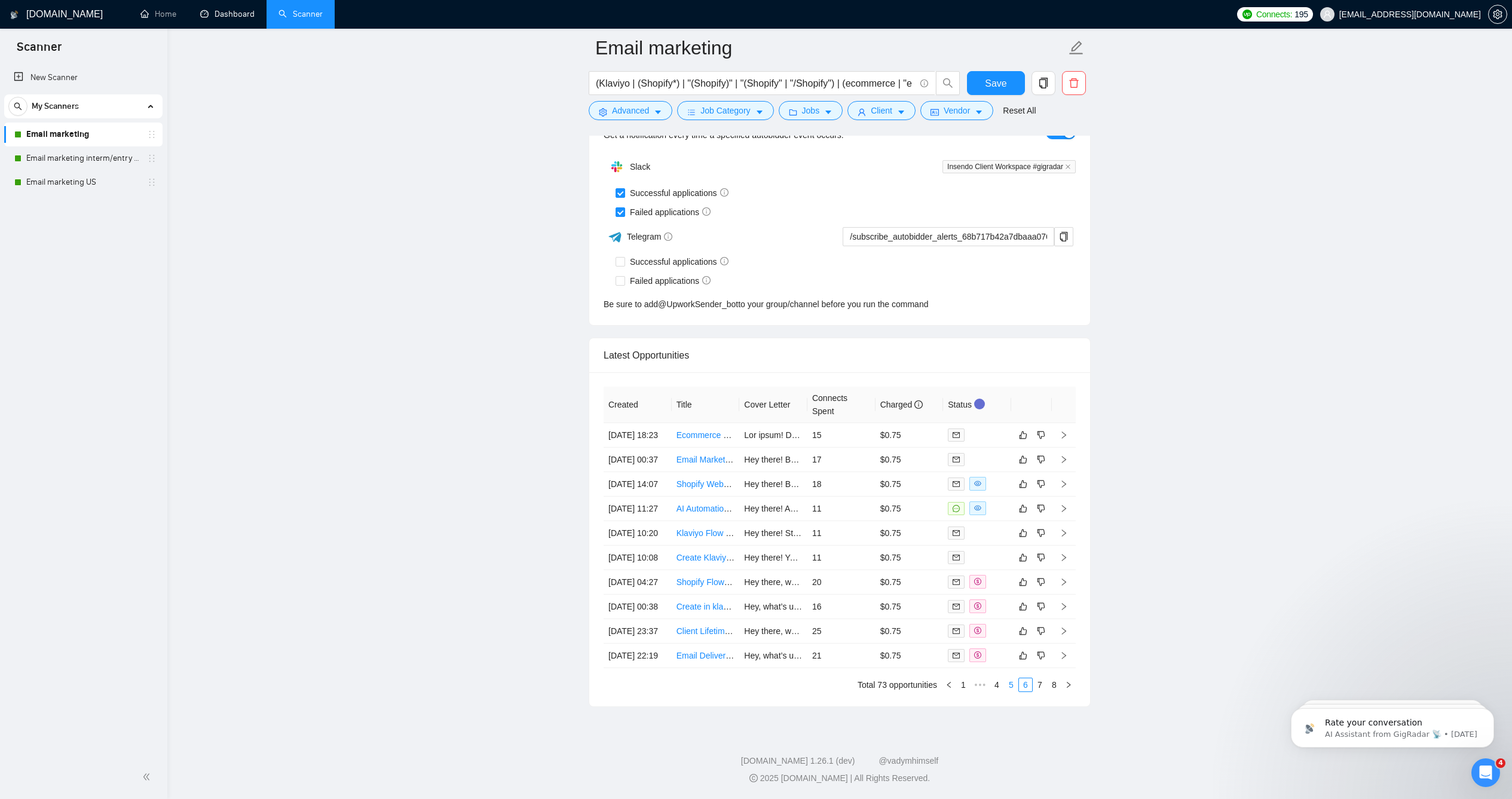
click at [1007, 678] on li "5" at bounding box center [1011, 685] width 14 height 14
click at [1019, 679] on link "6" at bounding box center [1025, 685] width 13 height 13
click at [1033, 679] on link "7" at bounding box center [1040, 685] width 13 height 13
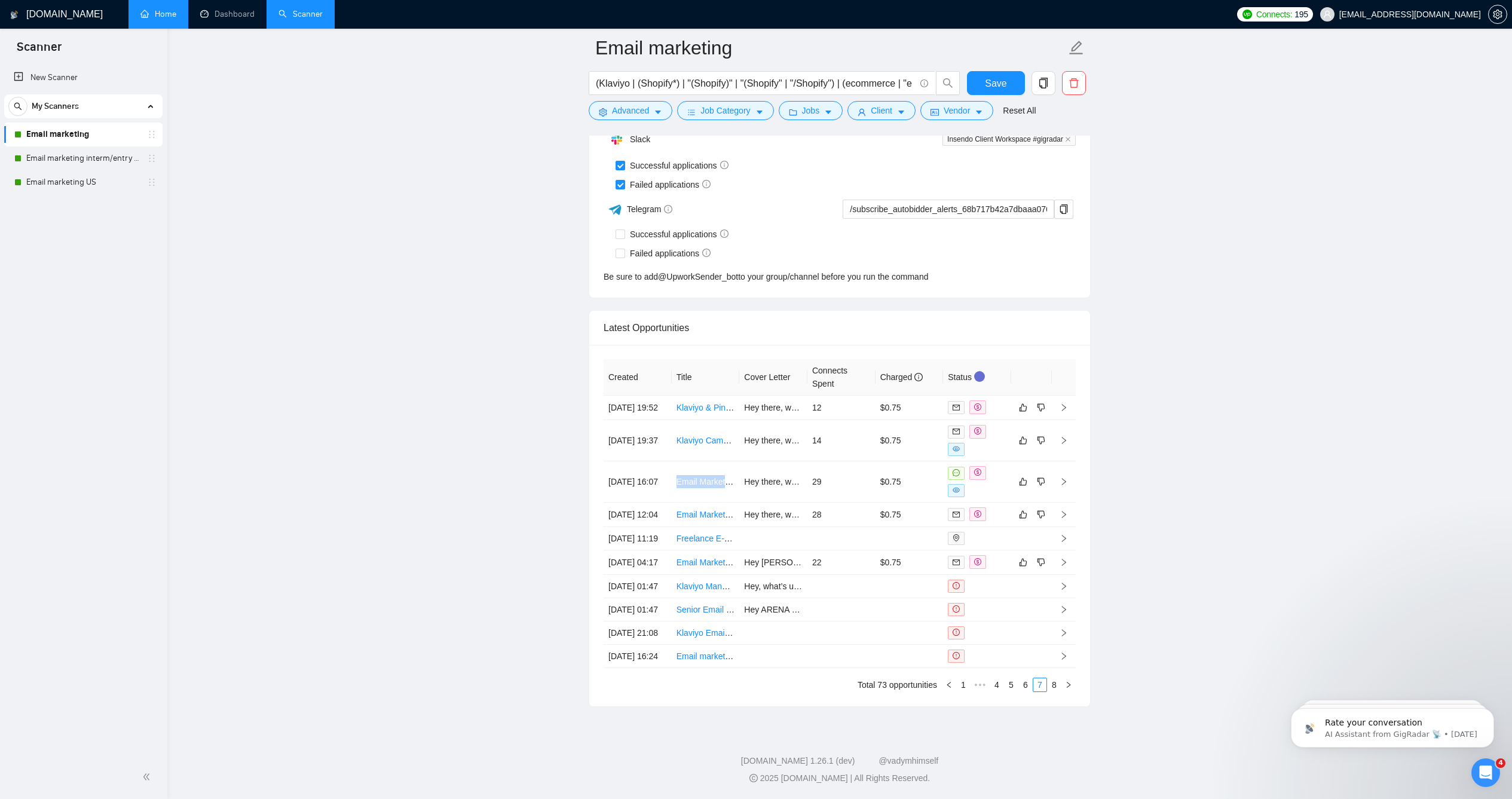
click at [166, 10] on link "Home" at bounding box center [158, 14] width 36 height 10
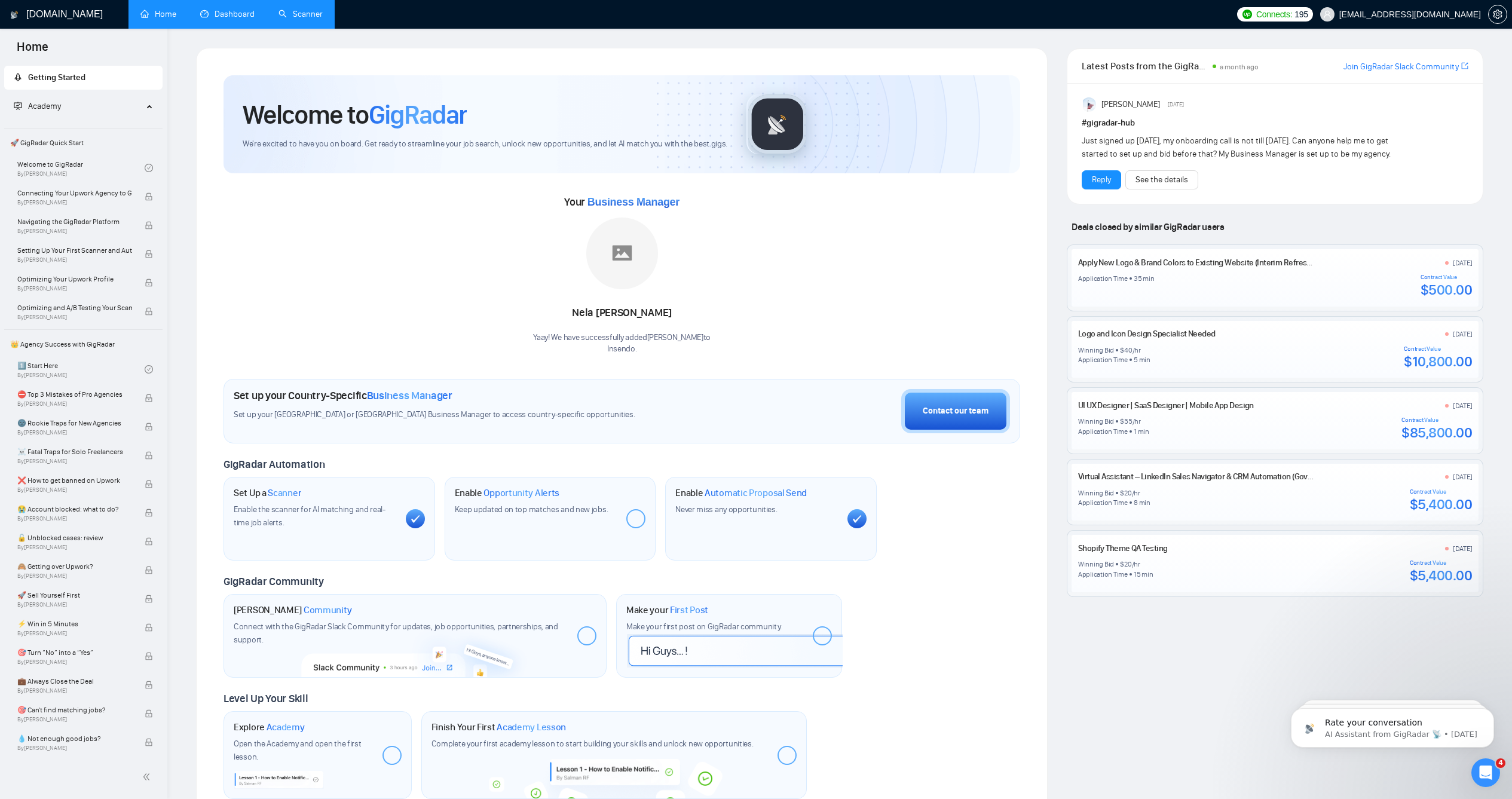
click at [221, 16] on link "Dashboard" at bounding box center [227, 14] width 54 height 10
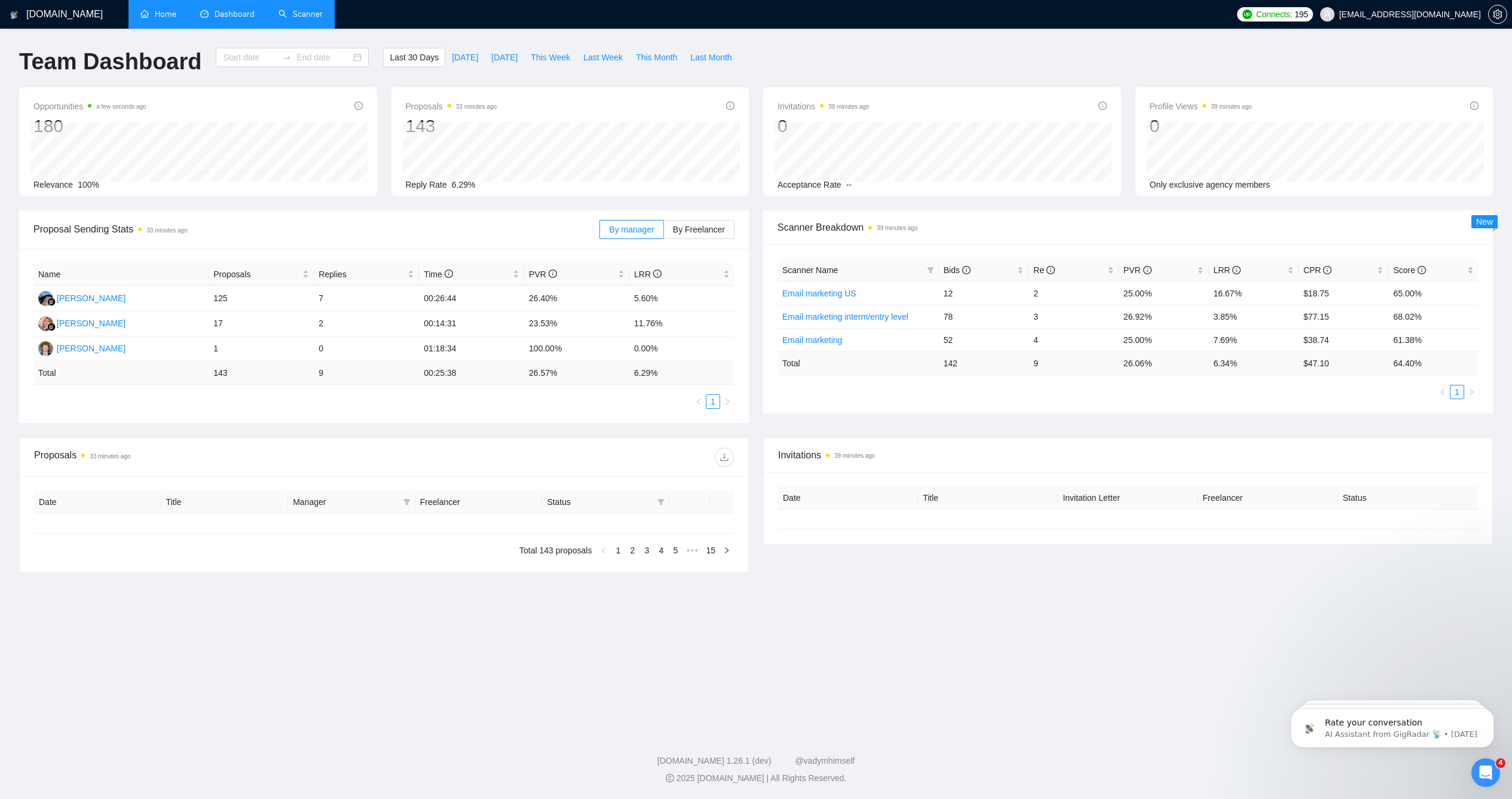
type input "[DATE]"
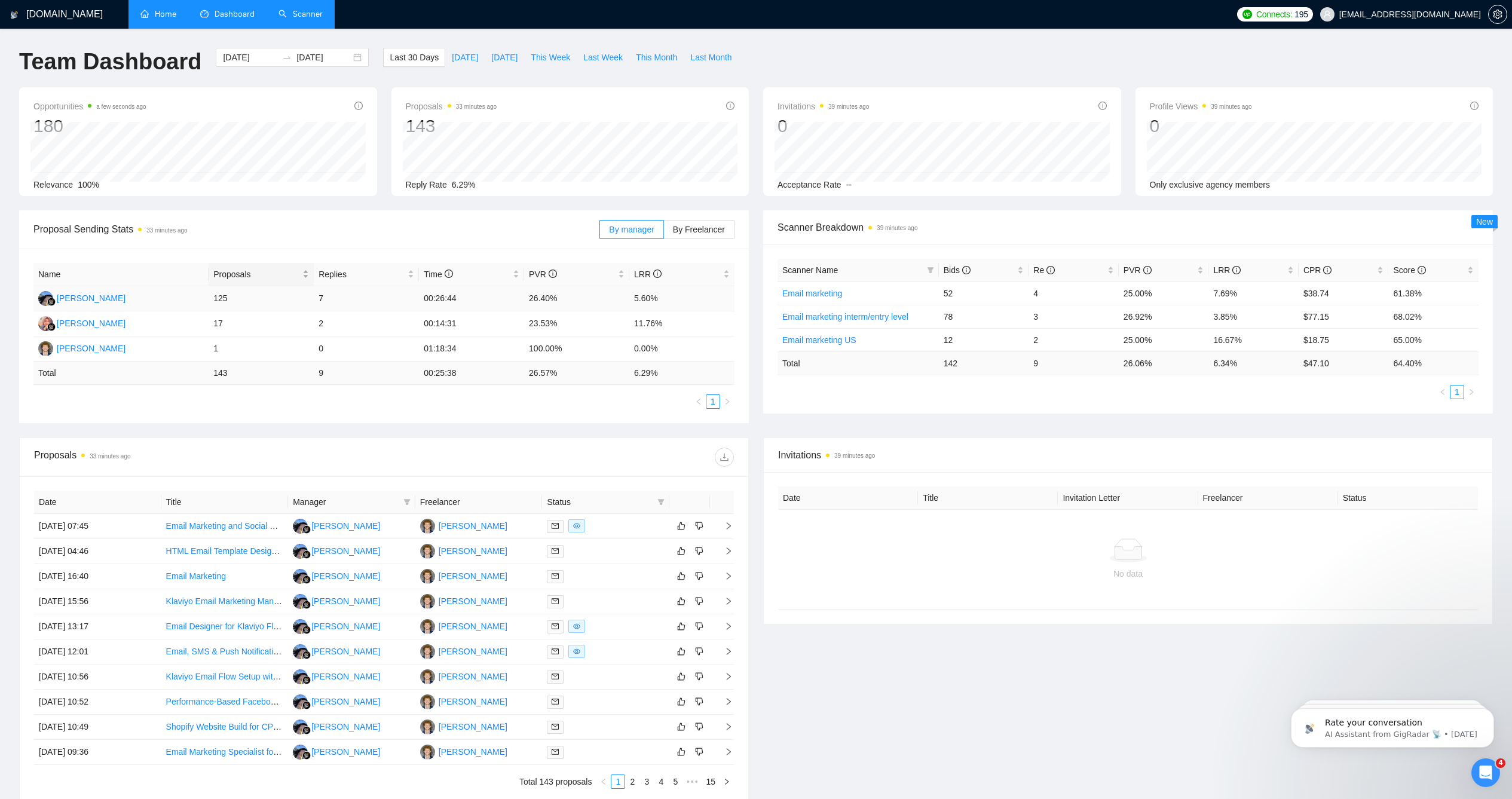
scroll to position [9, 0]
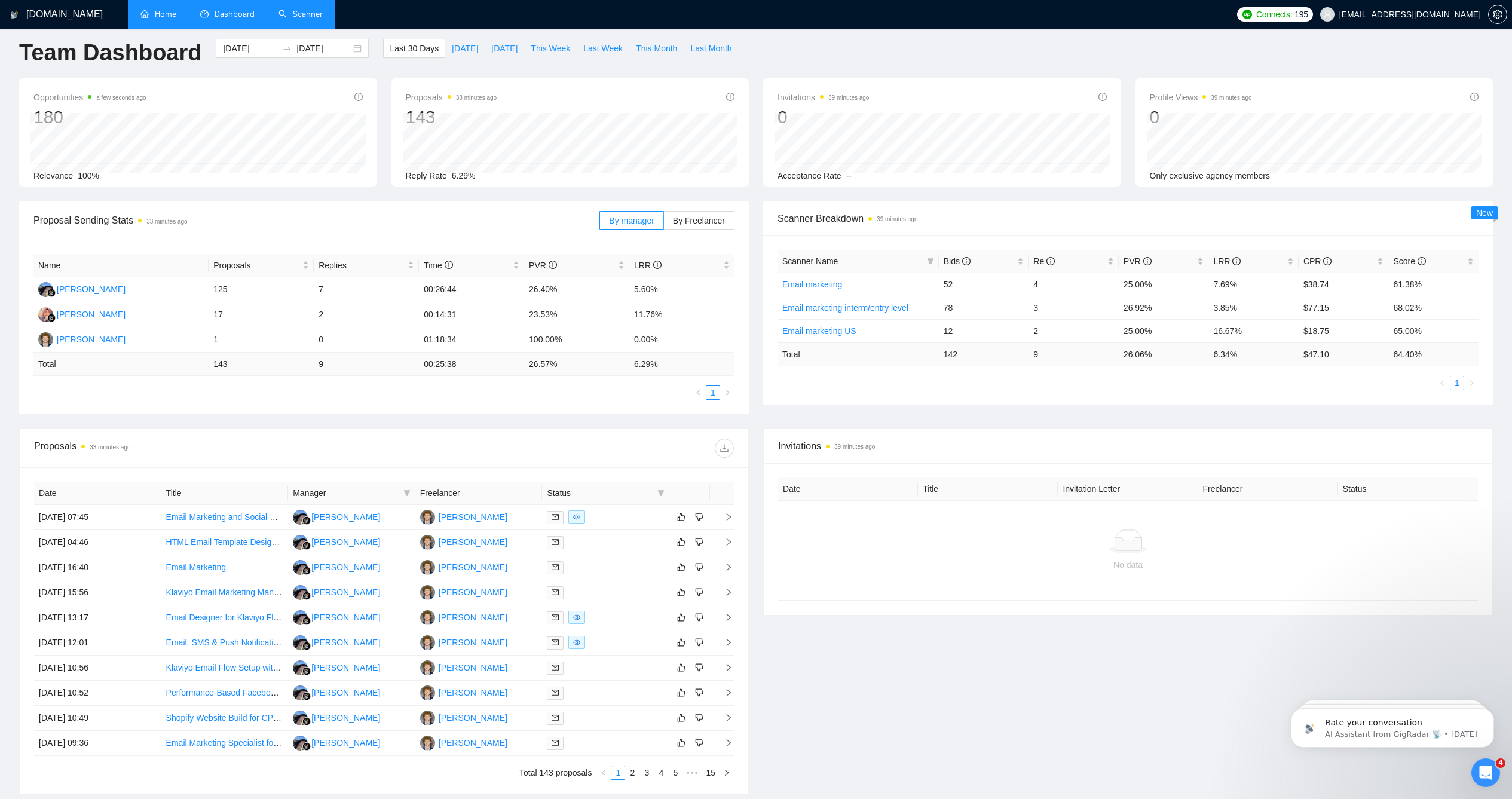
click at [309, 19] on link "Scanner" at bounding box center [301, 14] width 44 height 10
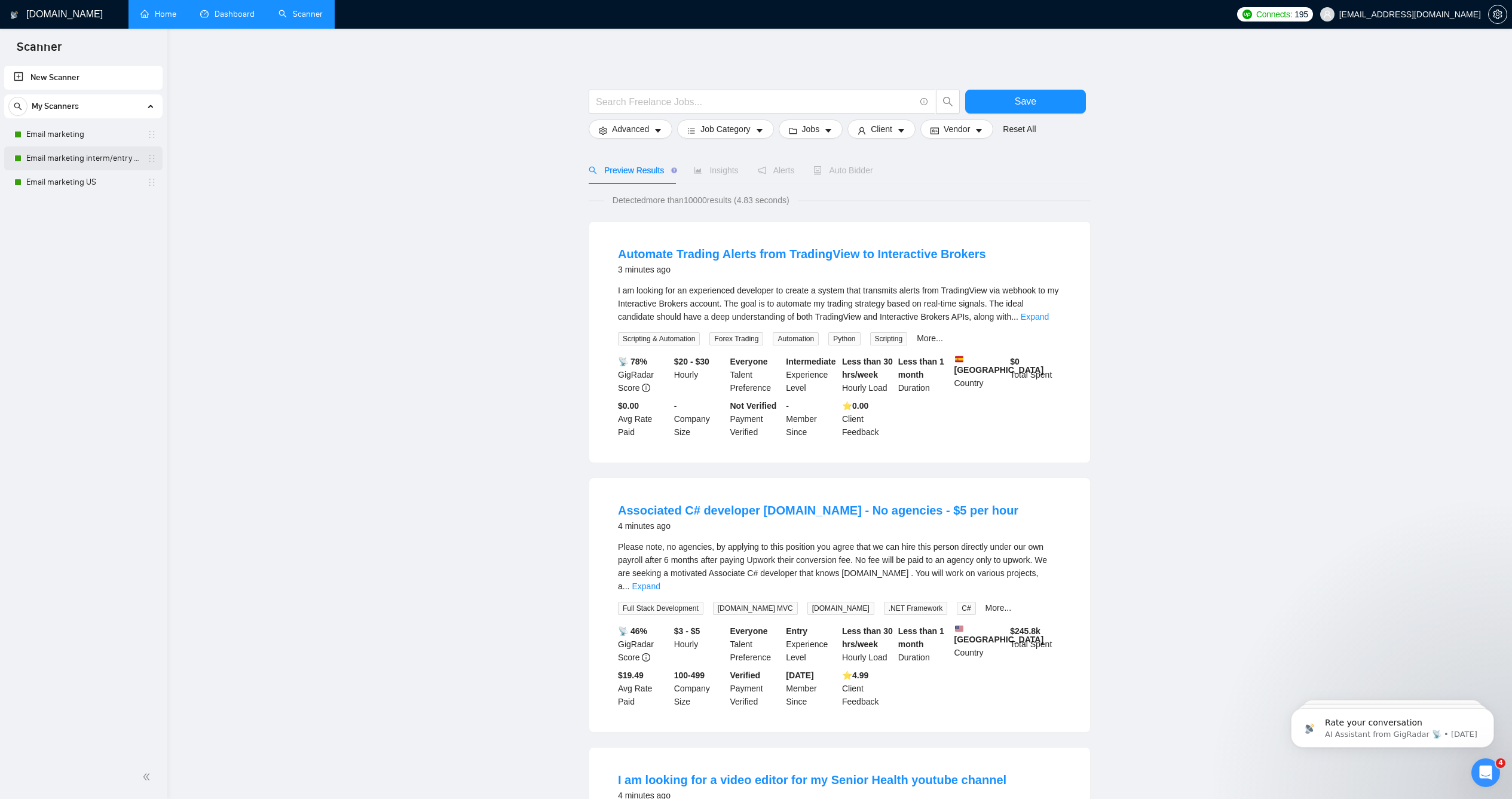
click at [85, 159] on link "Email marketing interm/entry level" at bounding box center [83, 158] width 113 height 24
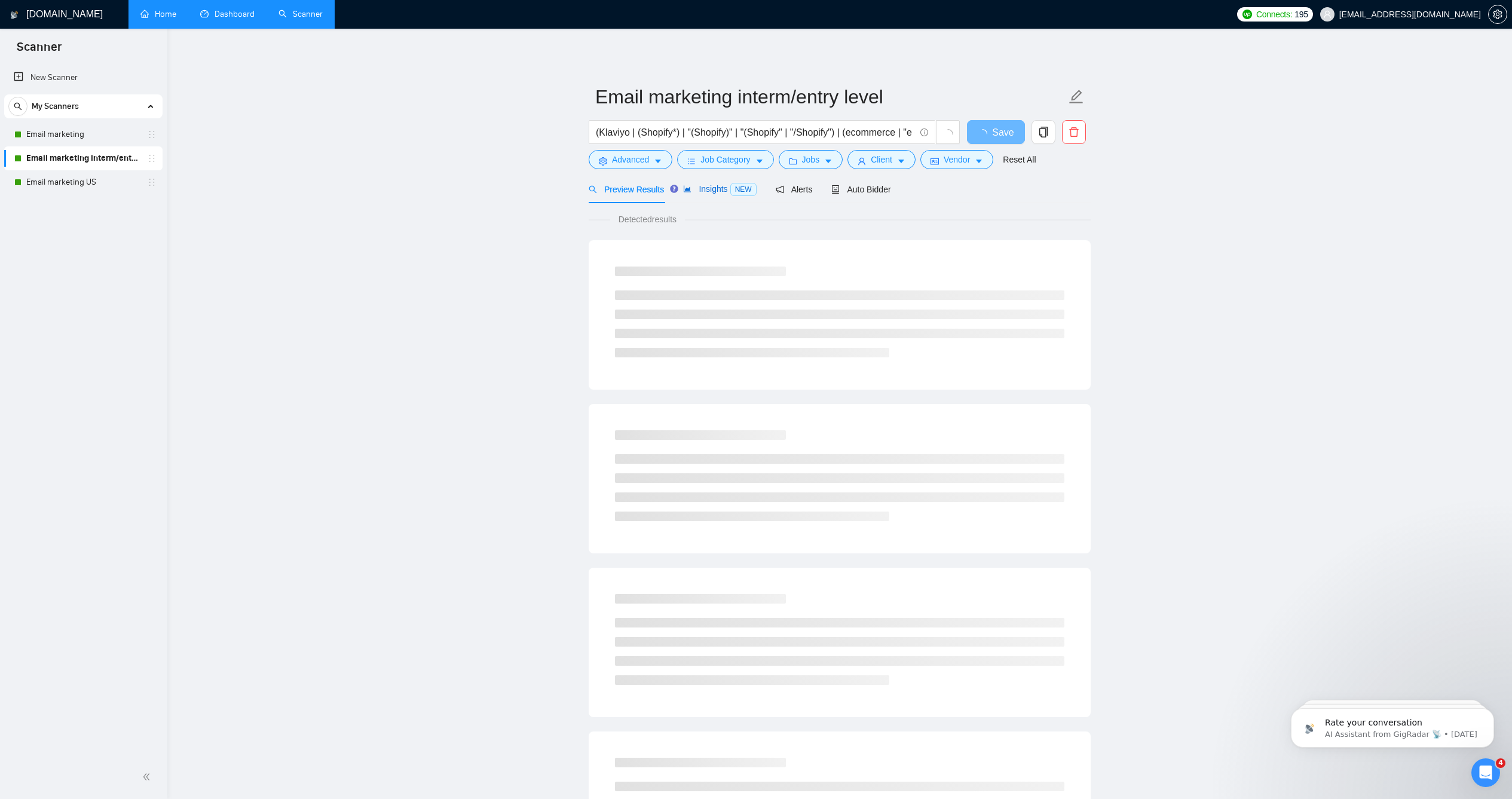
click at [705, 193] on span "Insights NEW" at bounding box center [719, 188] width 73 height 9
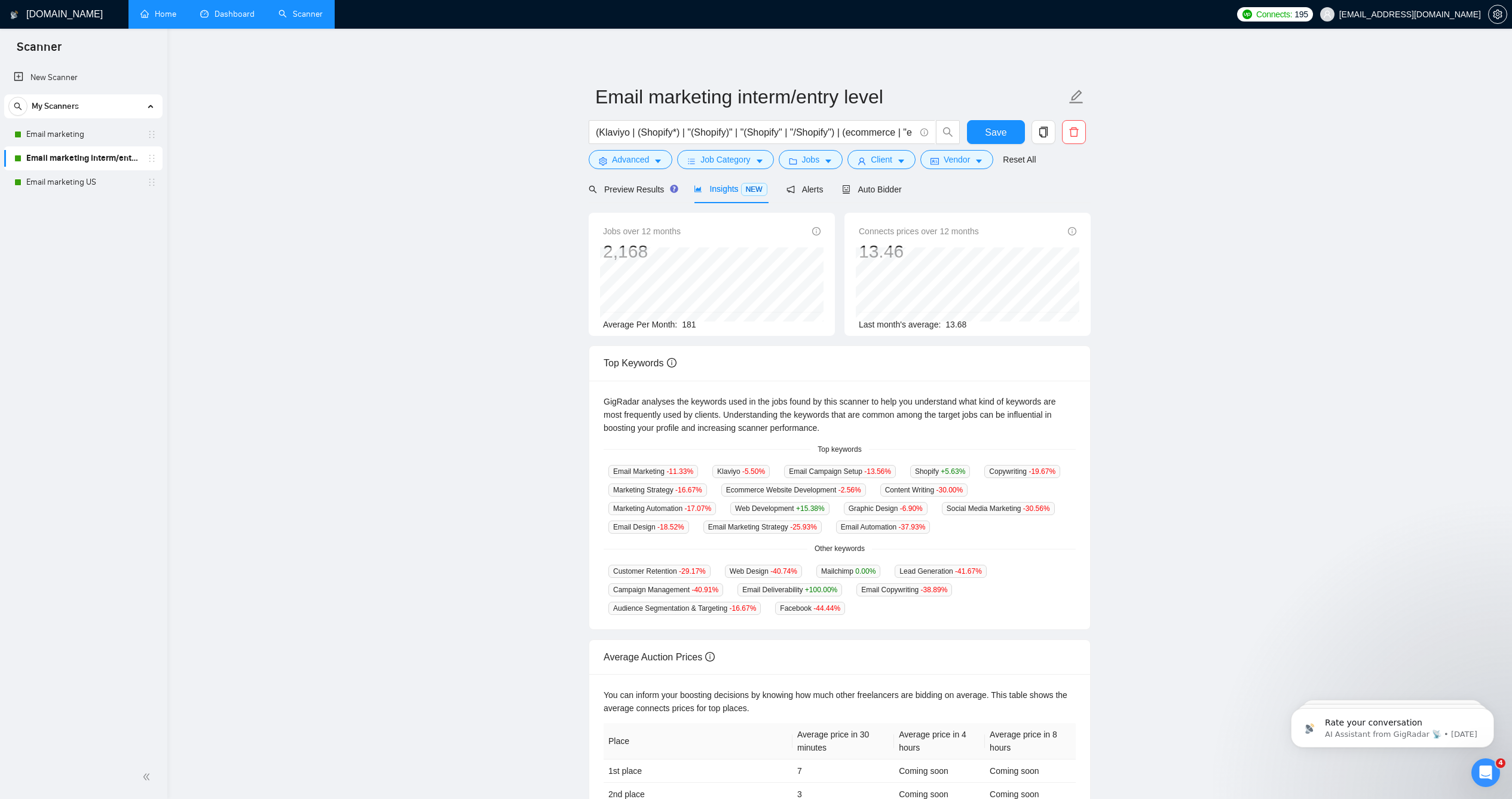
scroll to position [225, 0]
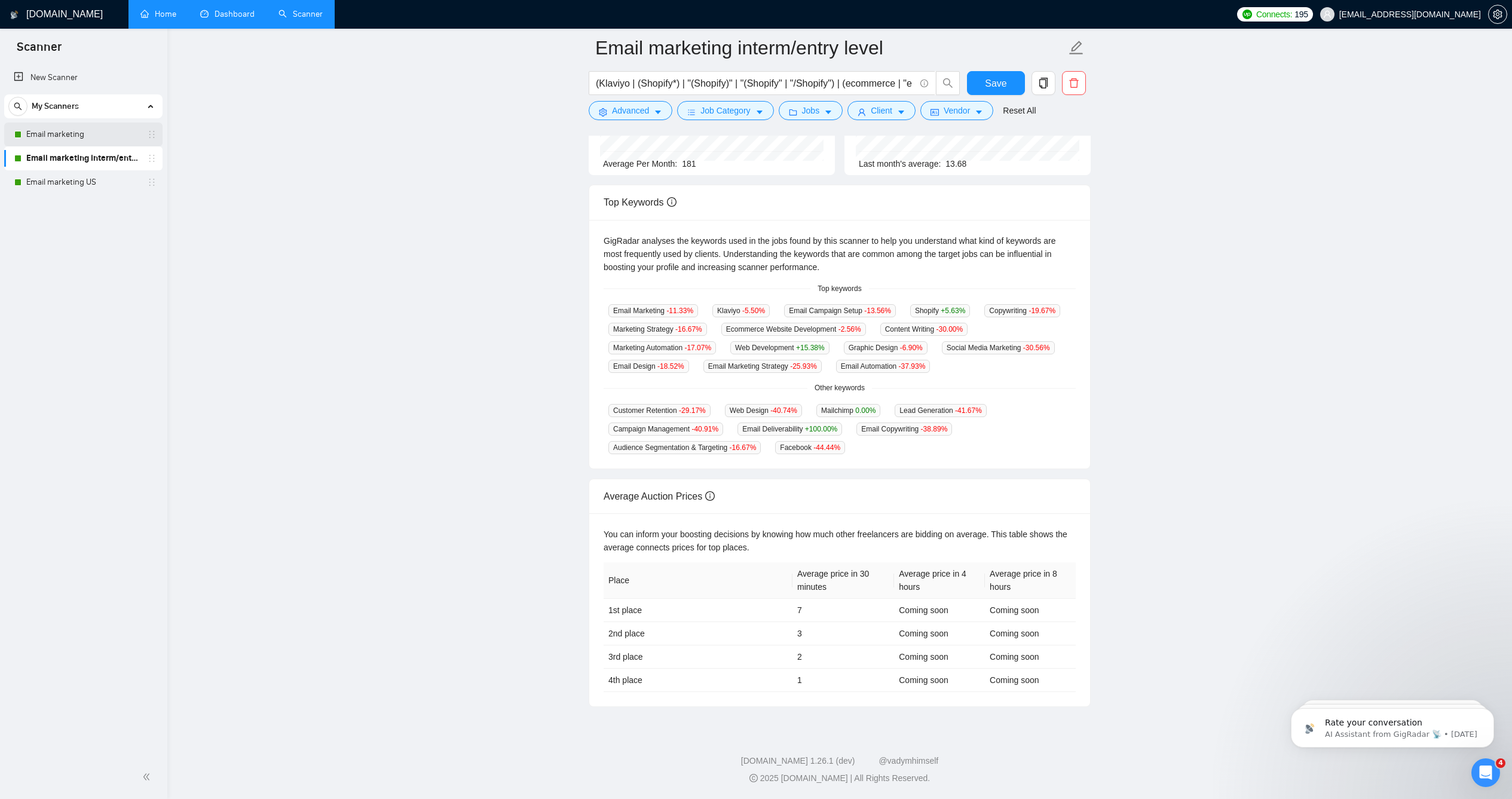
click at [118, 141] on link "Email marketing" at bounding box center [83, 134] width 113 height 24
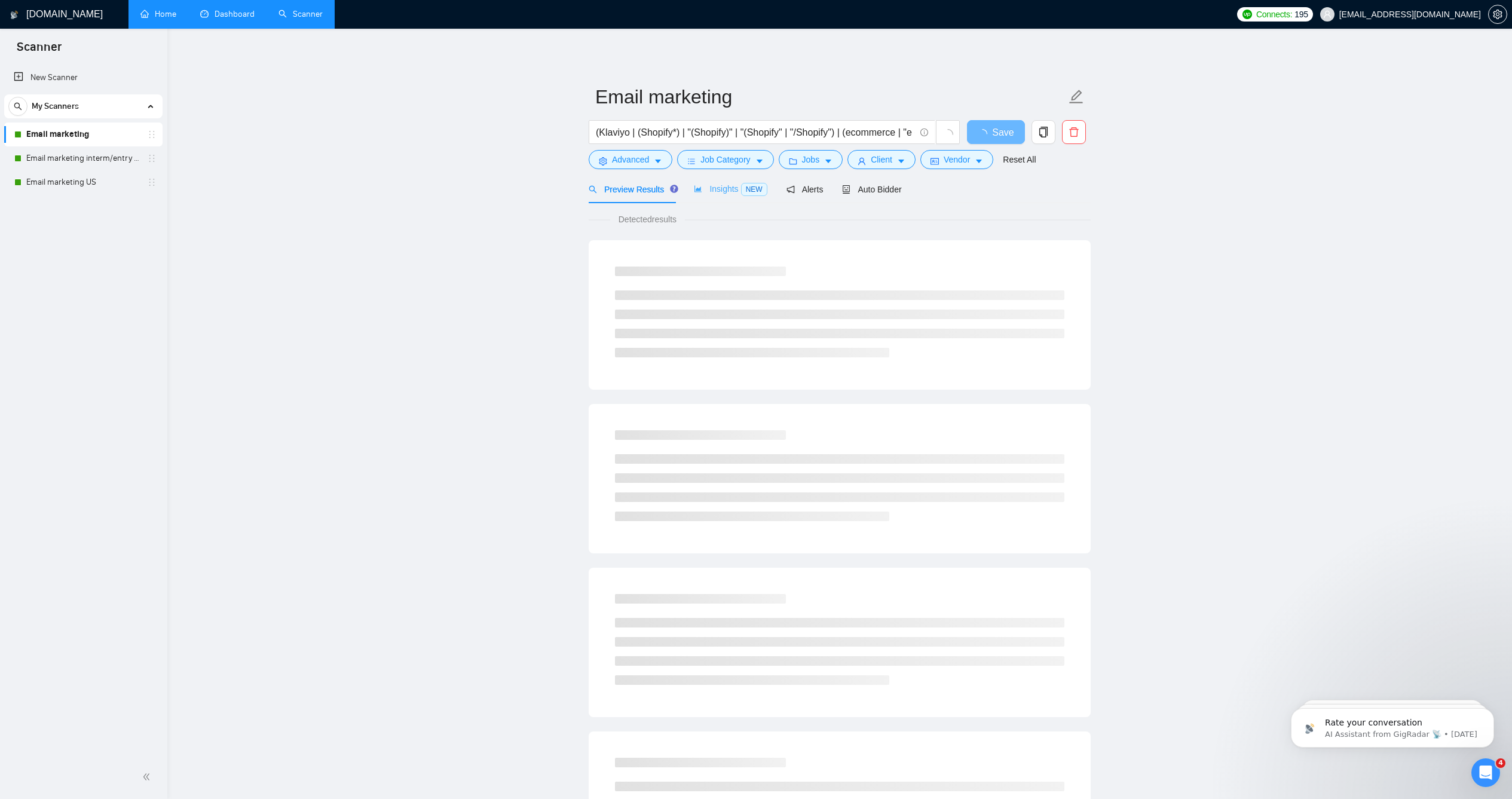
click at [719, 204] on div "Insights NEW" at bounding box center [730, 188] width 73 height 28
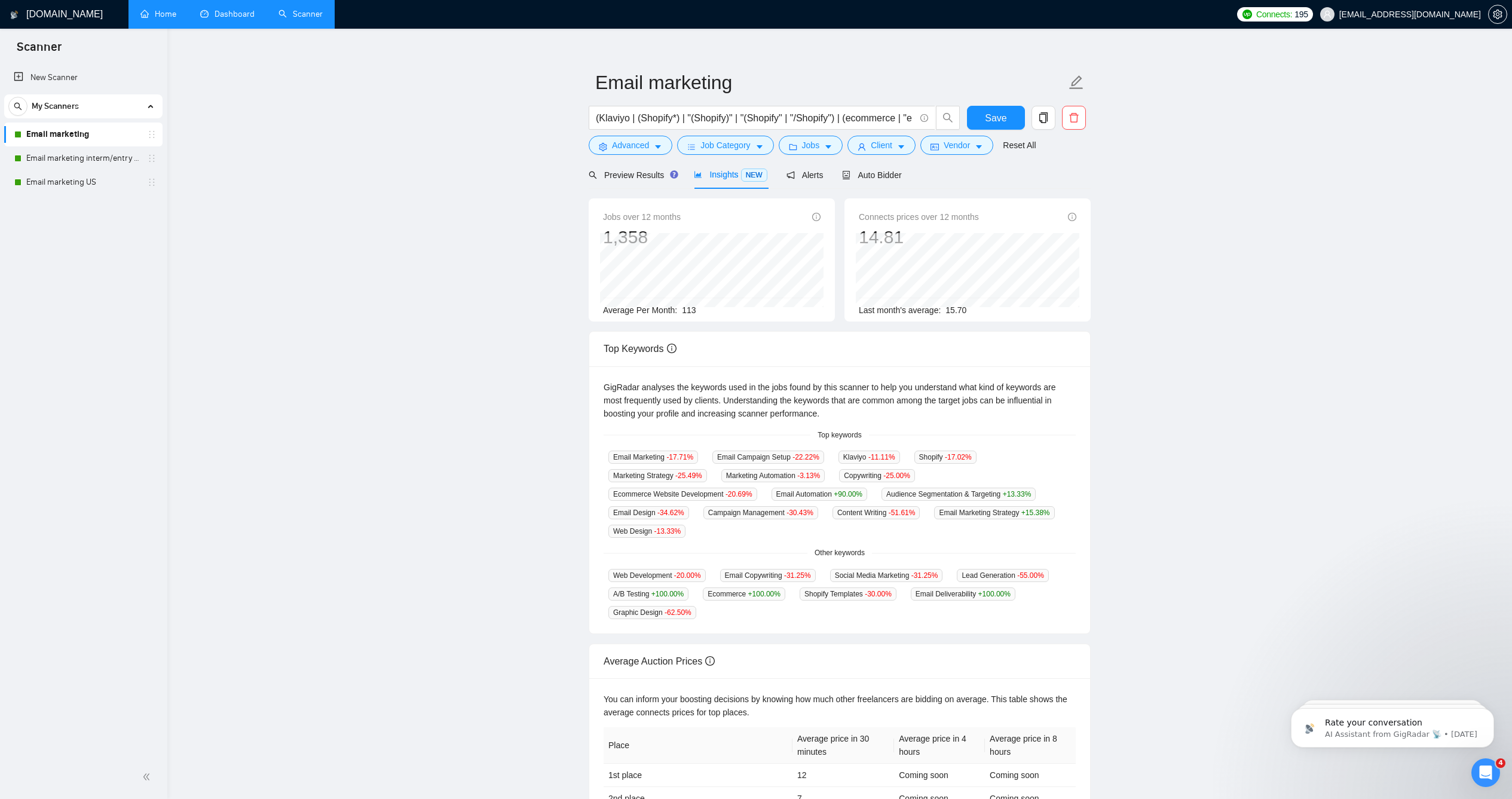
scroll to position [19, 0]
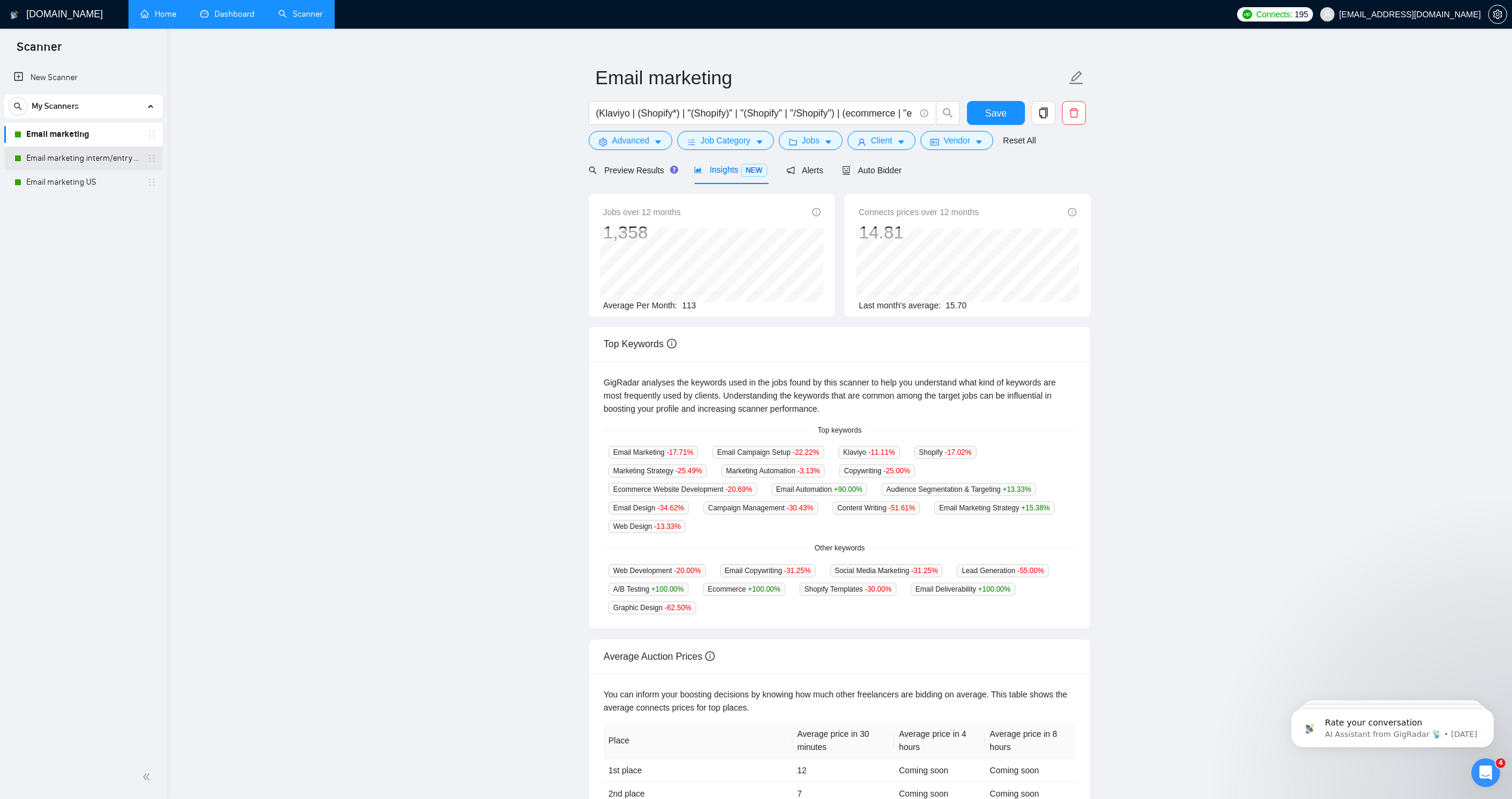
click at [54, 157] on link "Email marketing interm/entry level" at bounding box center [83, 158] width 113 height 24
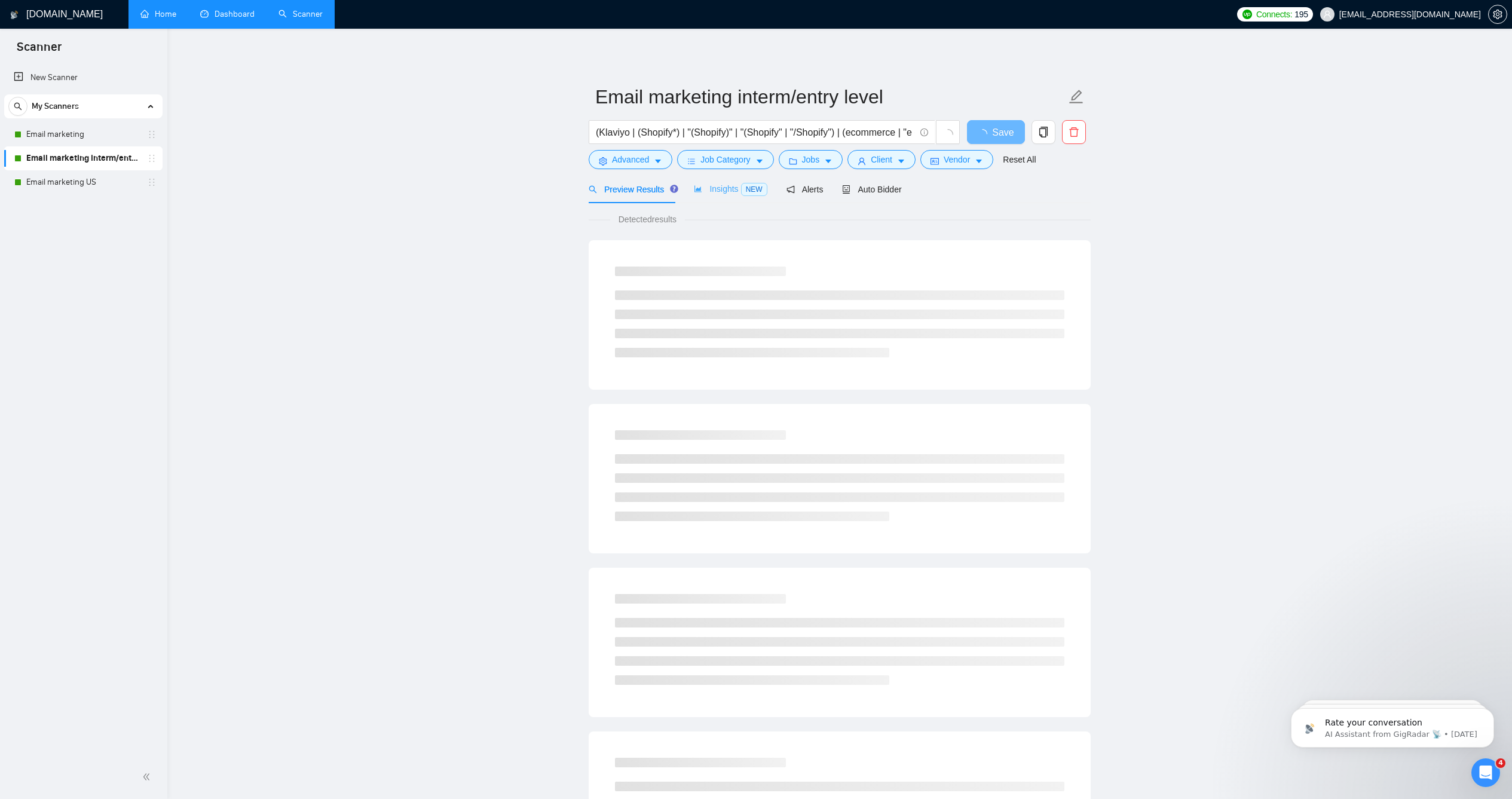
click at [704, 204] on div "Insights NEW" at bounding box center [730, 188] width 73 height 28
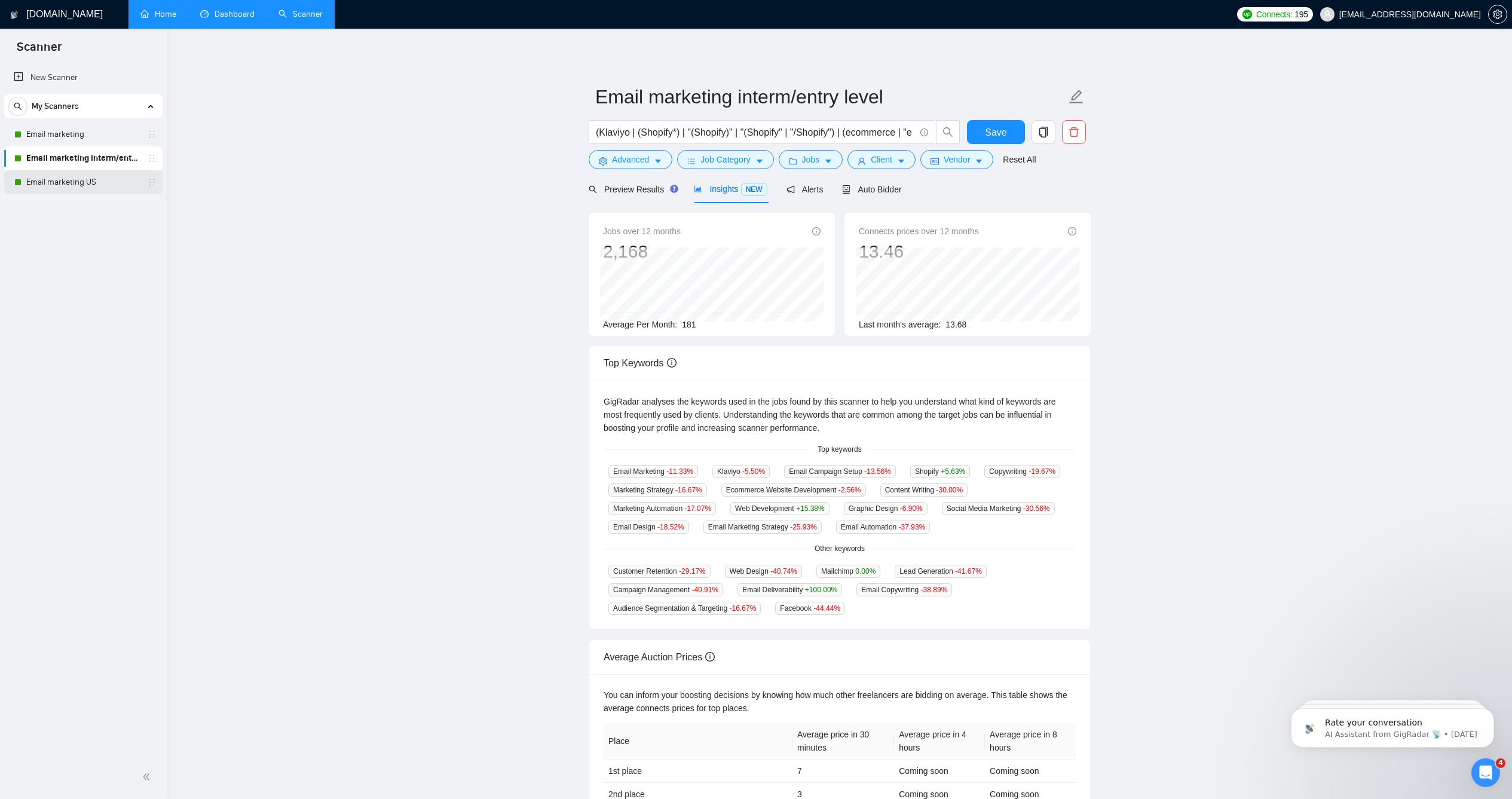
click at [44, 186] on link "Email marketing US" at bounding box center [83, 182] width 113 height 24
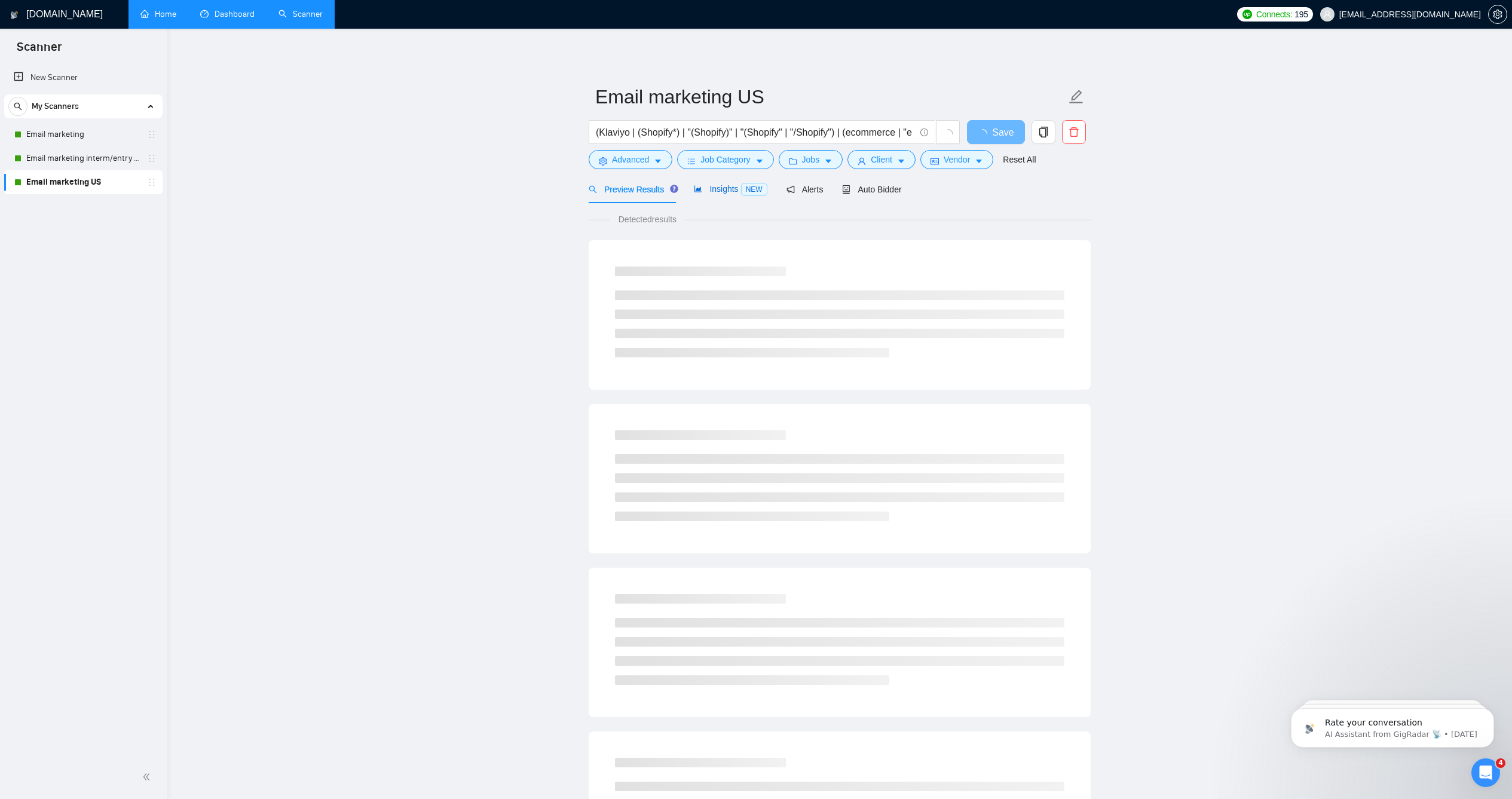
click at [729, 196] on div "Insights NEW" at bounding box center [730, 188] width 73 height 14
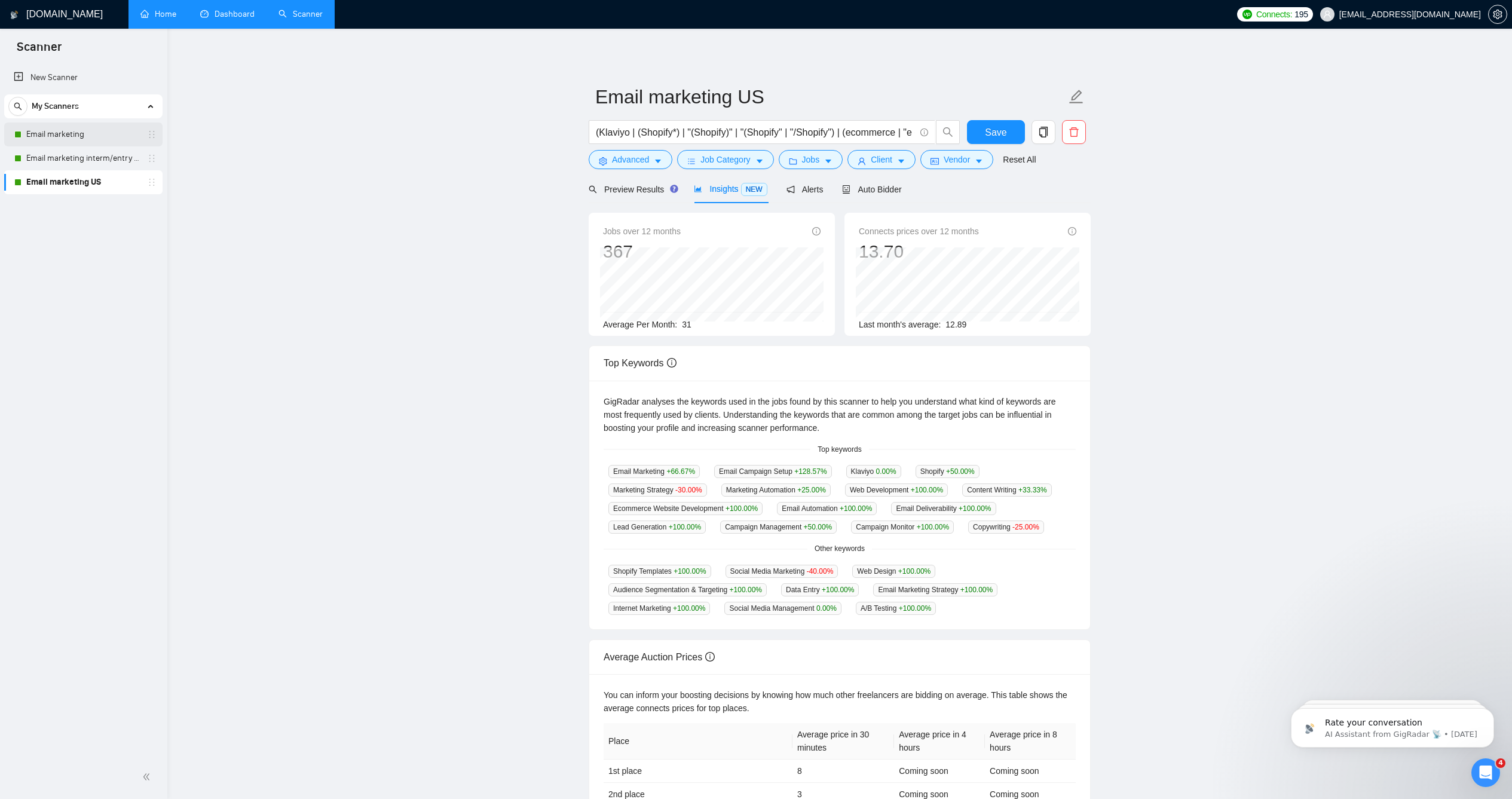
click at [81, 130] on link "Email marketing" at bounding box center [83, 134] width 113 height 24
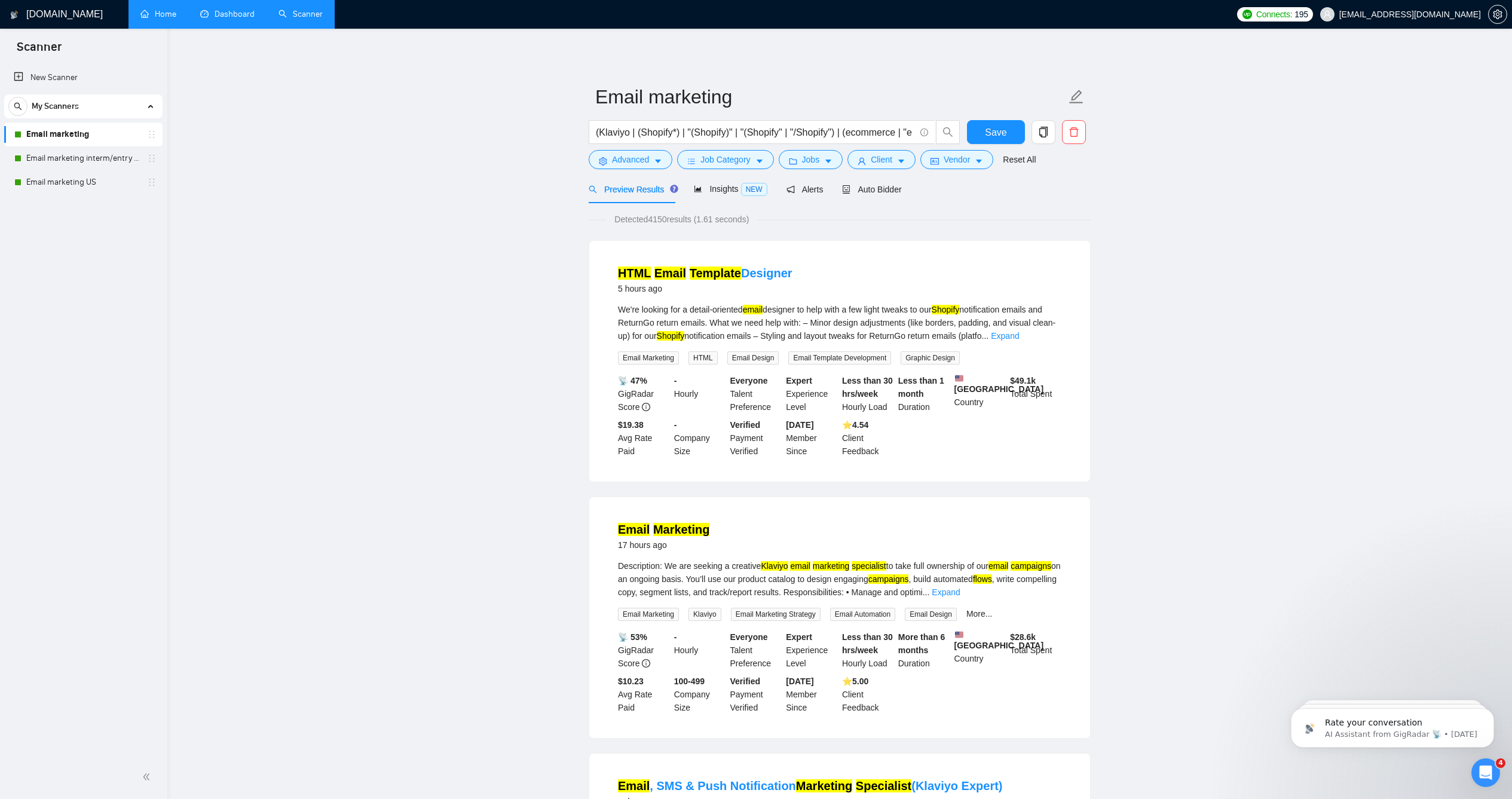
click at [156, 19] on link "Home" at bounding box center [158, 14] width 36 height 10
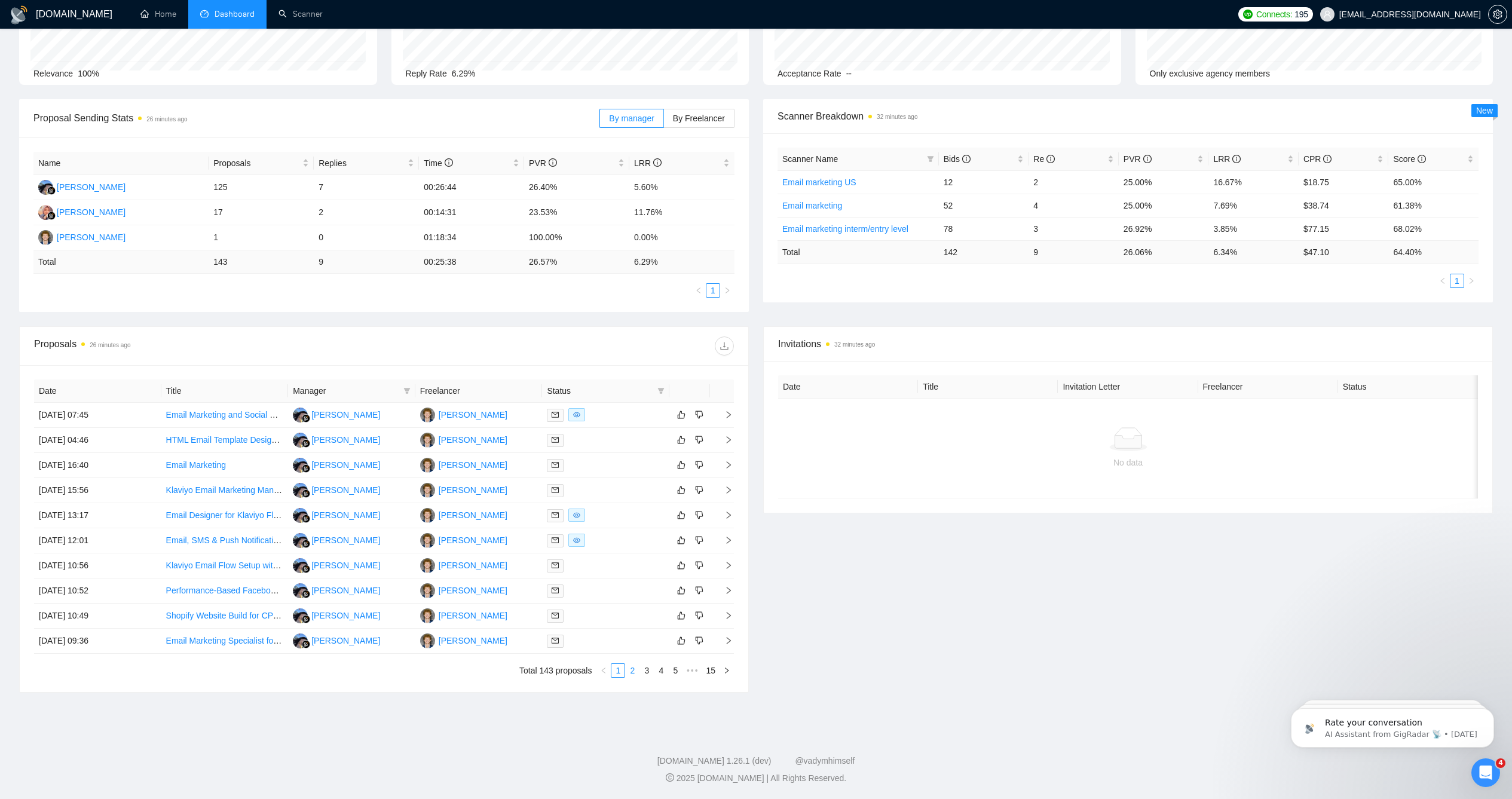
click at [632, 671] on link "2" at bounding box center [632, 671] width 13 height 13
click at [650, 671] on link "3" at bounding box center [646, 671] width 13 height 13
click at [661, 668] on link "4" at bounding box center [661, 671] width 13 height 13
